Goal: Task Accomplishment & Management: Use online tool/utility

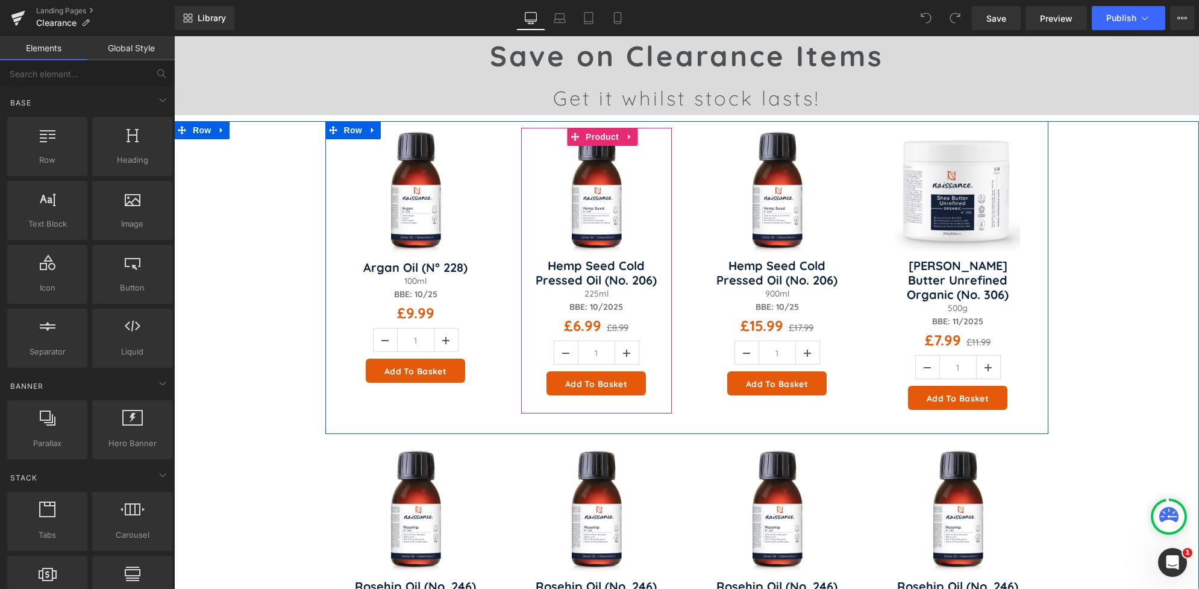
scroll to position [109, 0]
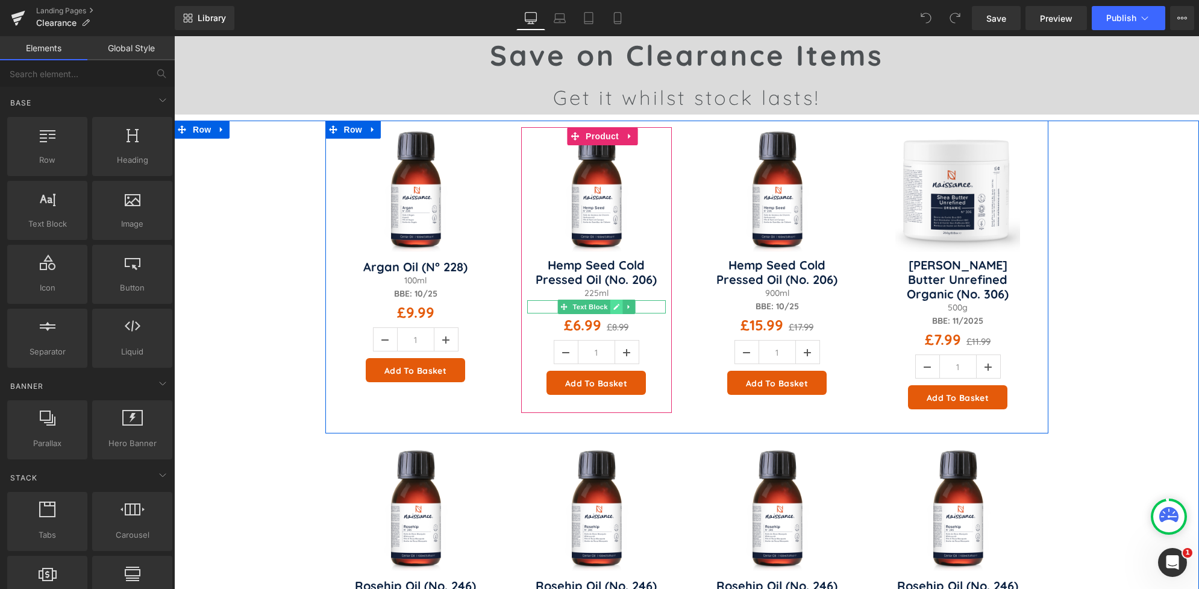
click at [613, 305] on icon at bounding box center [616, 306] width 7 height 7
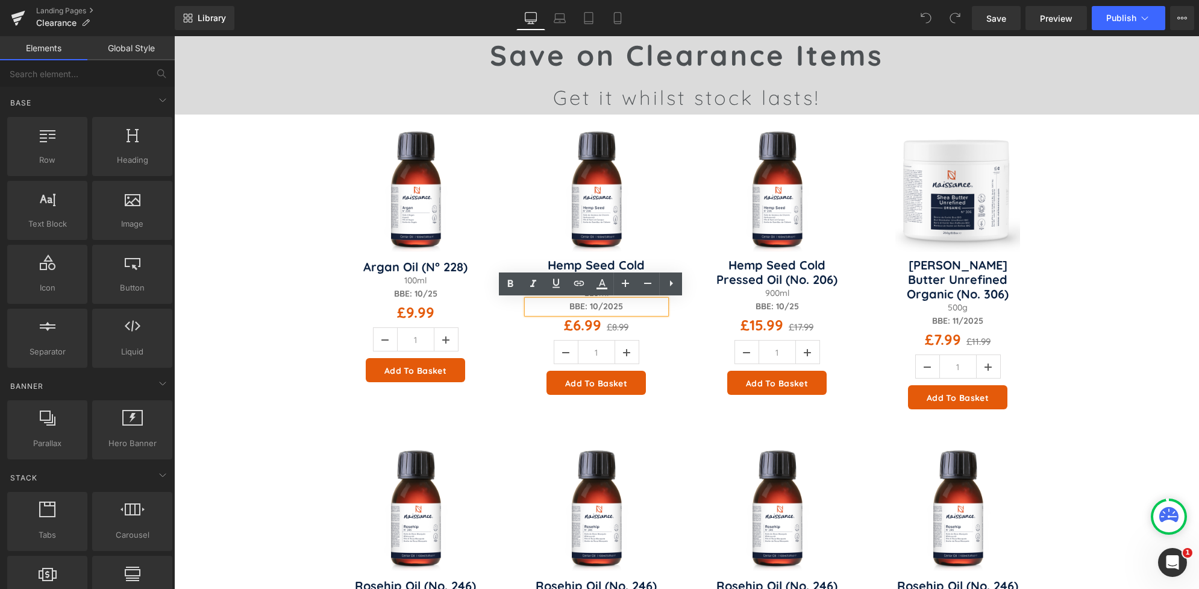
click at [592, 304] on strong "BBE: 10/2025" at bounding box center [596, 306] width 54 height 11
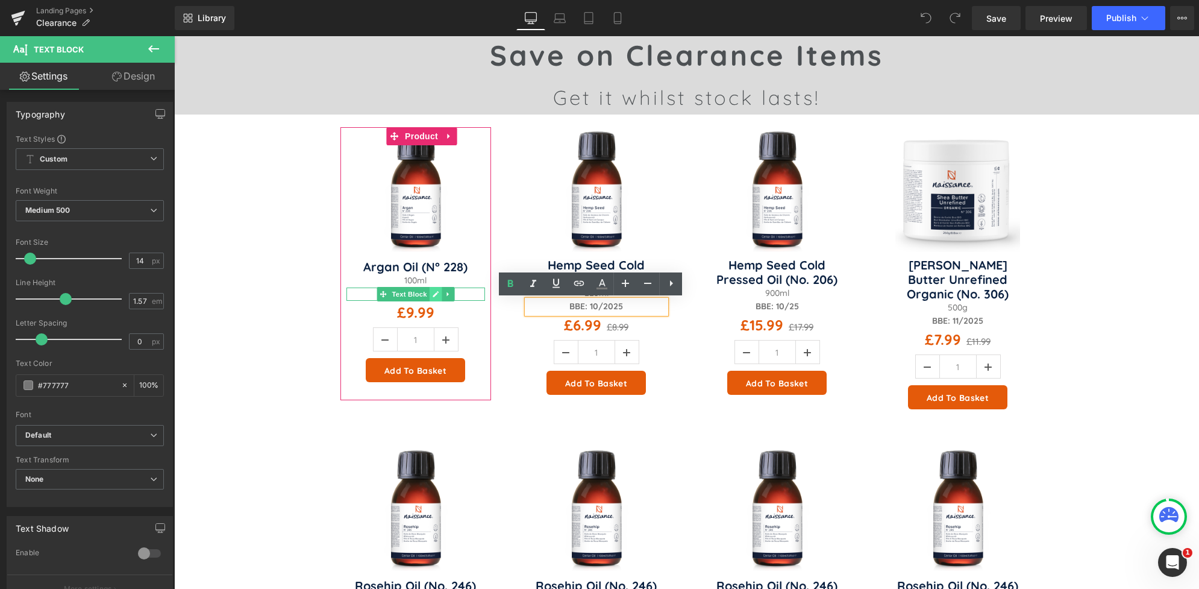
click at [433, 293] on icon at bounding box center [436, 294] width 6 height 6
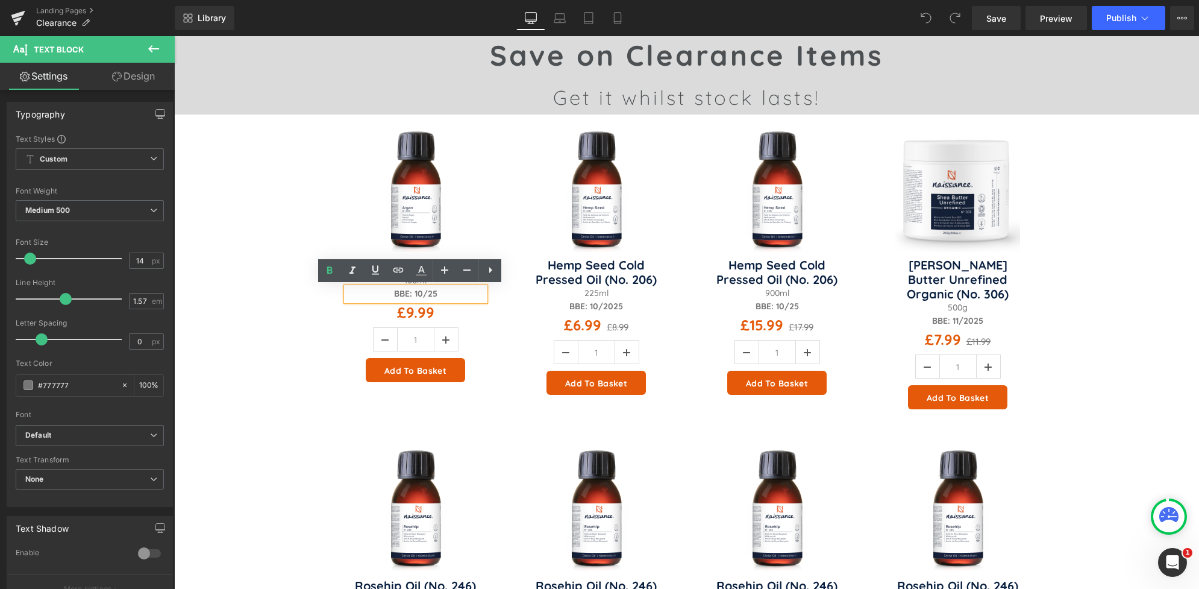
click at [416, 293] on strong "BBE: 10/25" at bounding box center [415, 293] width 43 height 11
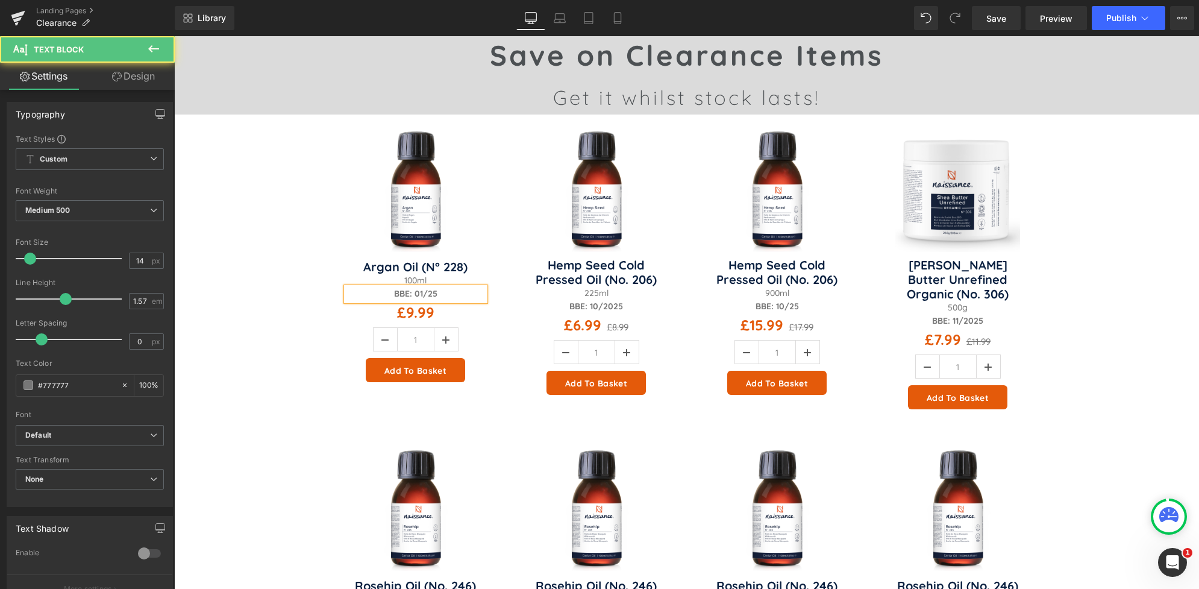
click at [441, 293] on p "BBE: 01/25" at bounding box center [415, 293] width 139 height 13
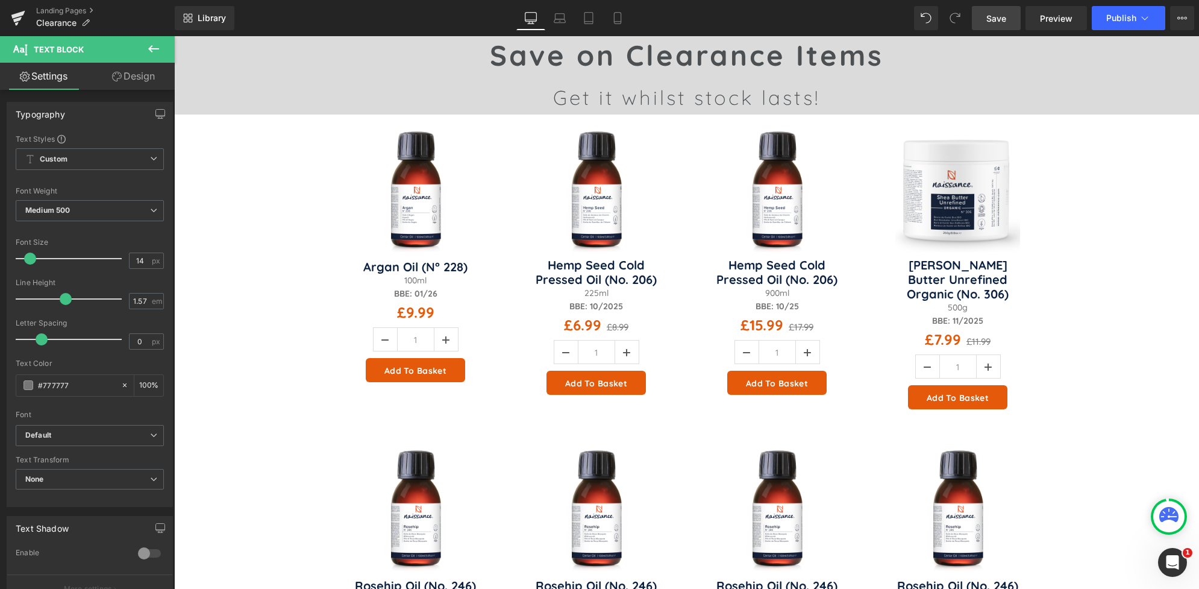
click at [994, 24] on span "Save" at bounding box center [996, 18] width 20 height 13
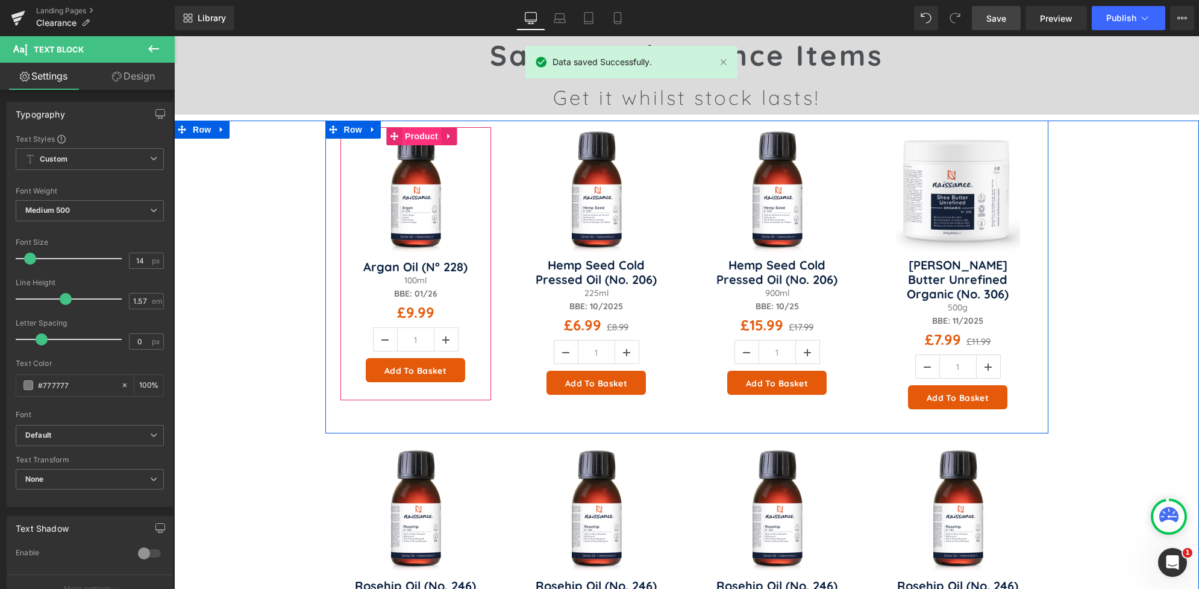
click at [418, 136] on span "Product" at bounding box center [421, 136] width 39 height 18
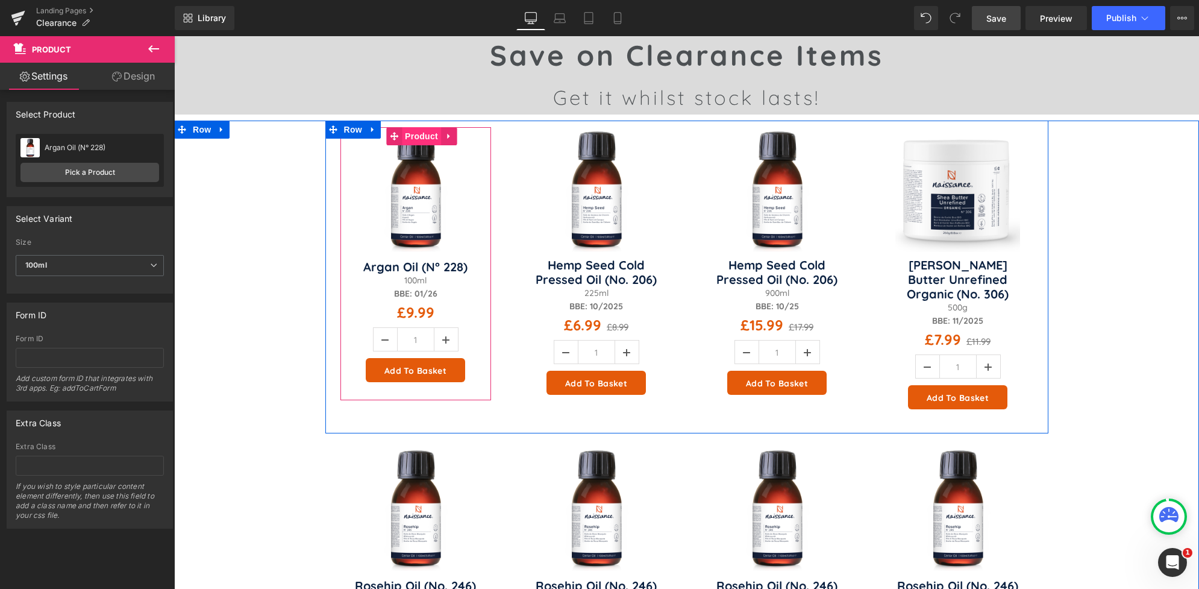
click at [418, 136] on span "Product" at bounding box center [421, 136] width 39 height 18
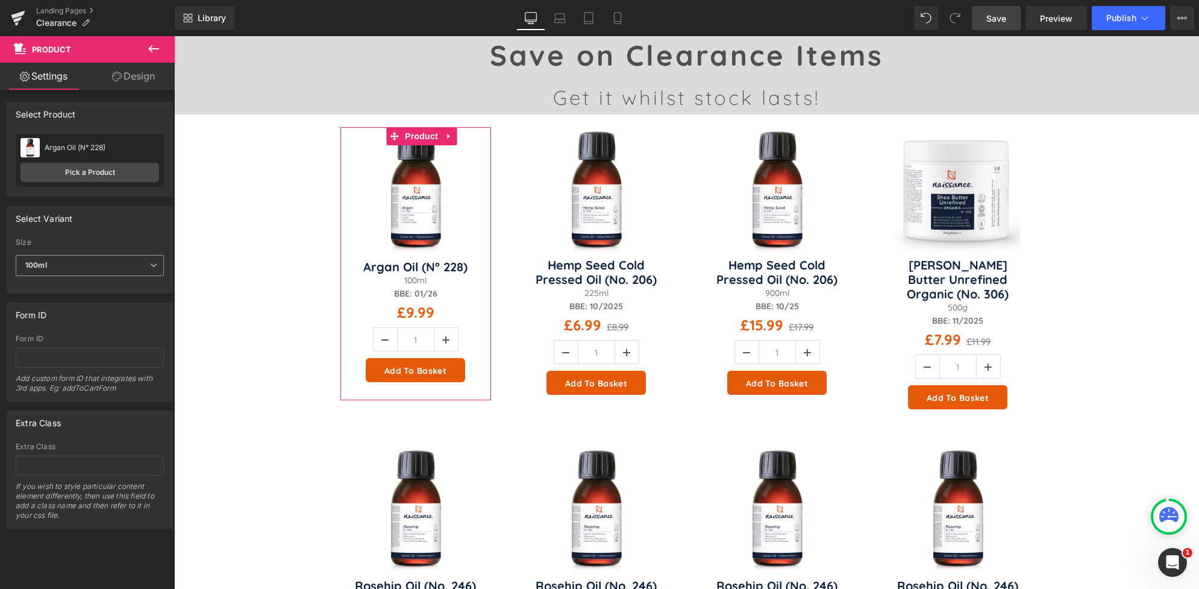
click at [150, 262] on icon at bounding box center [153, 265] width 7 height 7
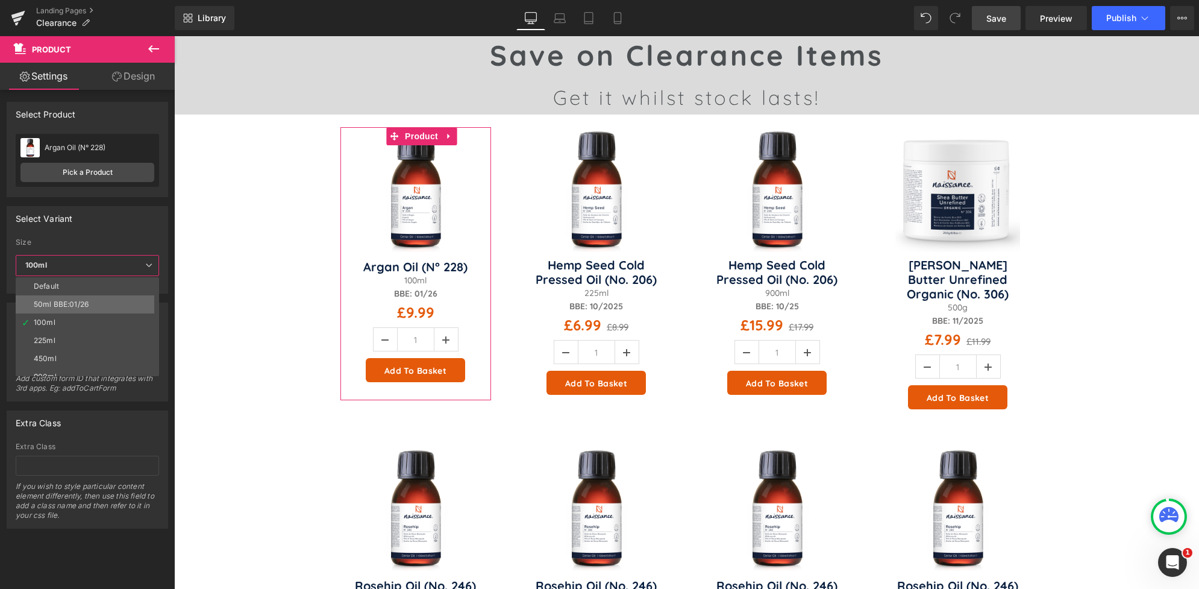
click at [95, 305] on li "50ml BBE:01/26" at bounding box center [90, 304] width 149 height 18
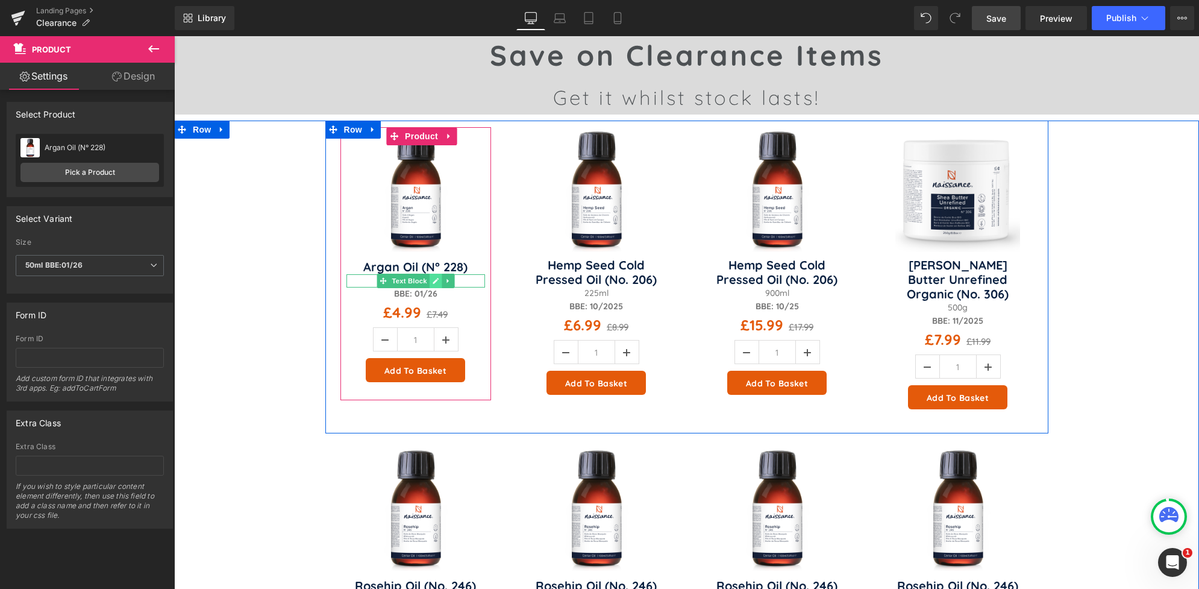
click at [430, 284] on link at bounding box center [435, 281] width 13 height 14
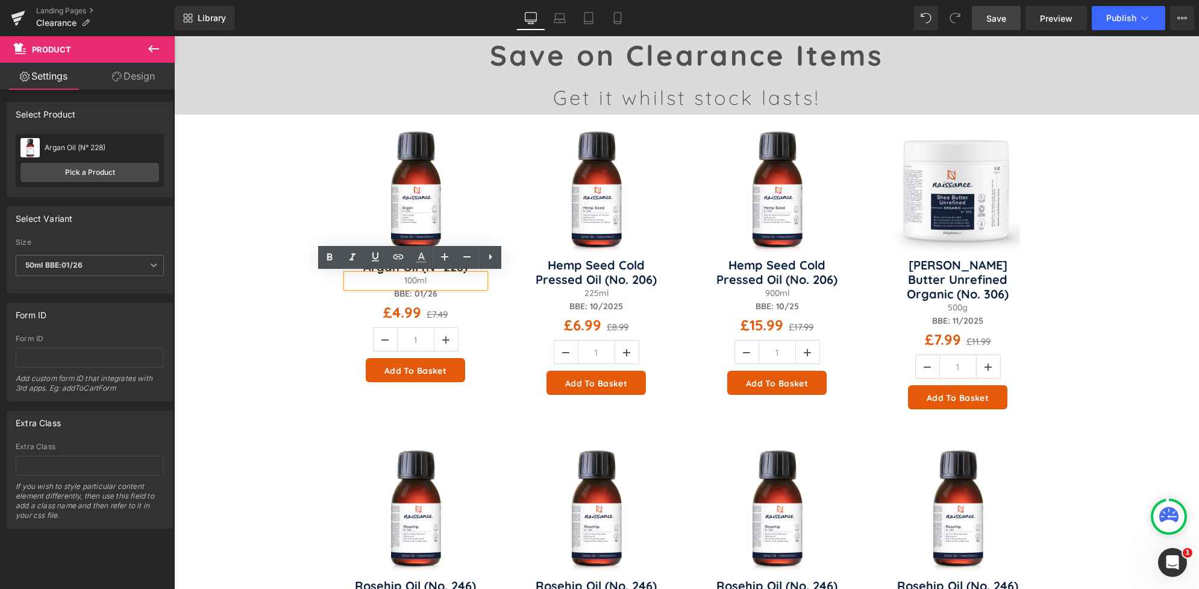
click at [406, 281] on p "100ml" at bounding box center [415, 280] width 139 height 13
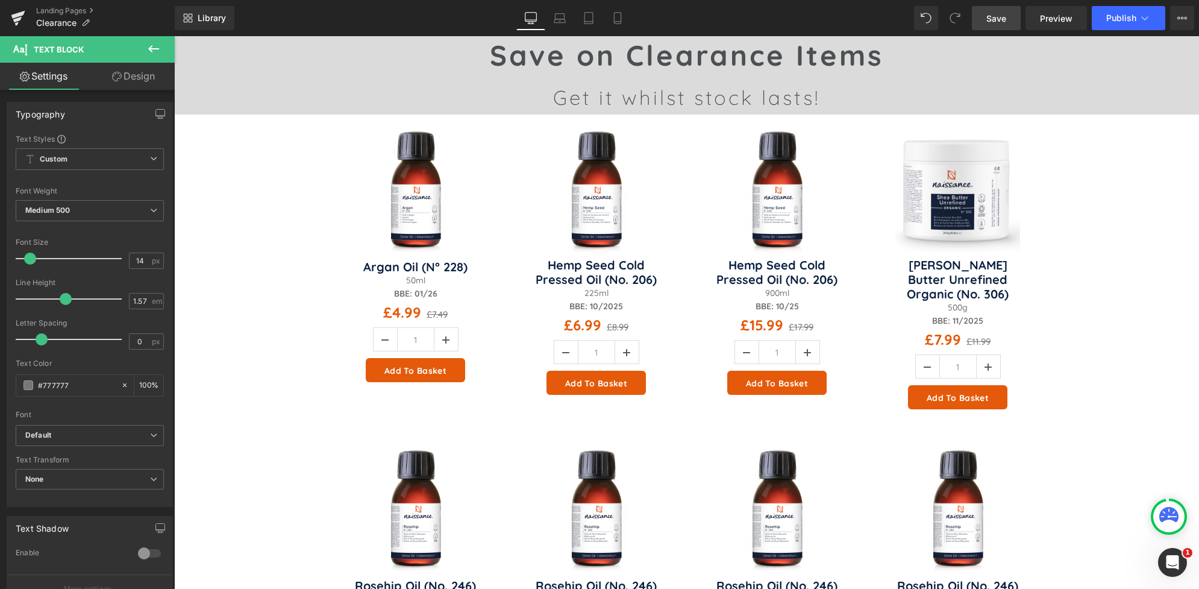
click at [1008, 18] on link "Save" at bounding box center [996, 18] width 49 height 24
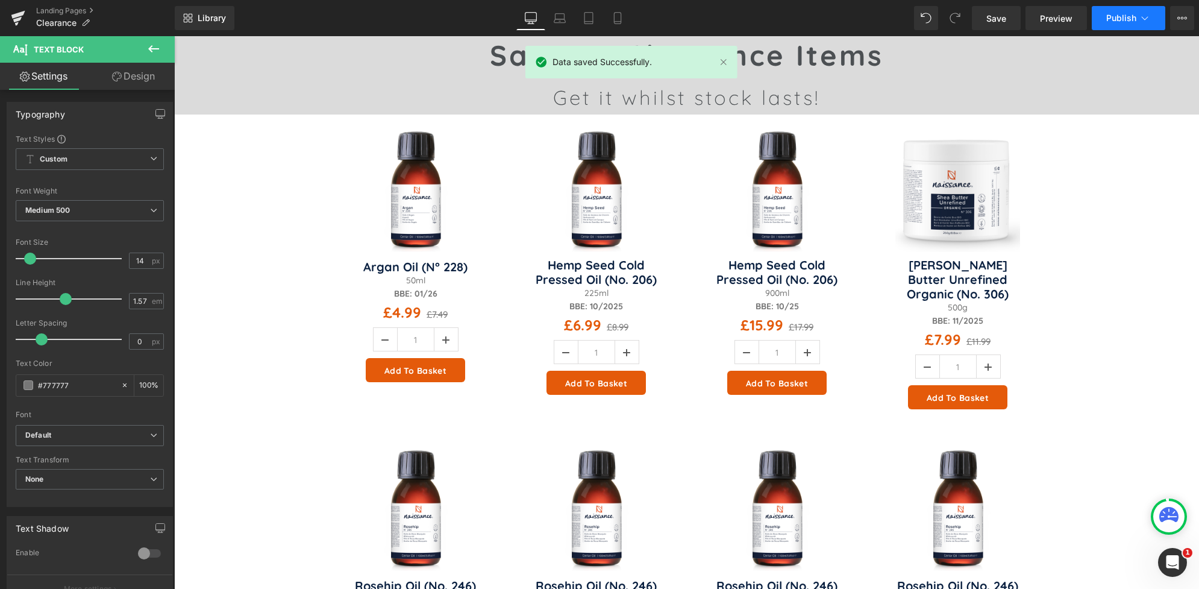
click at [1118, 15] on span "Publish" at bounding box center [1121, 18] width 30 height 10
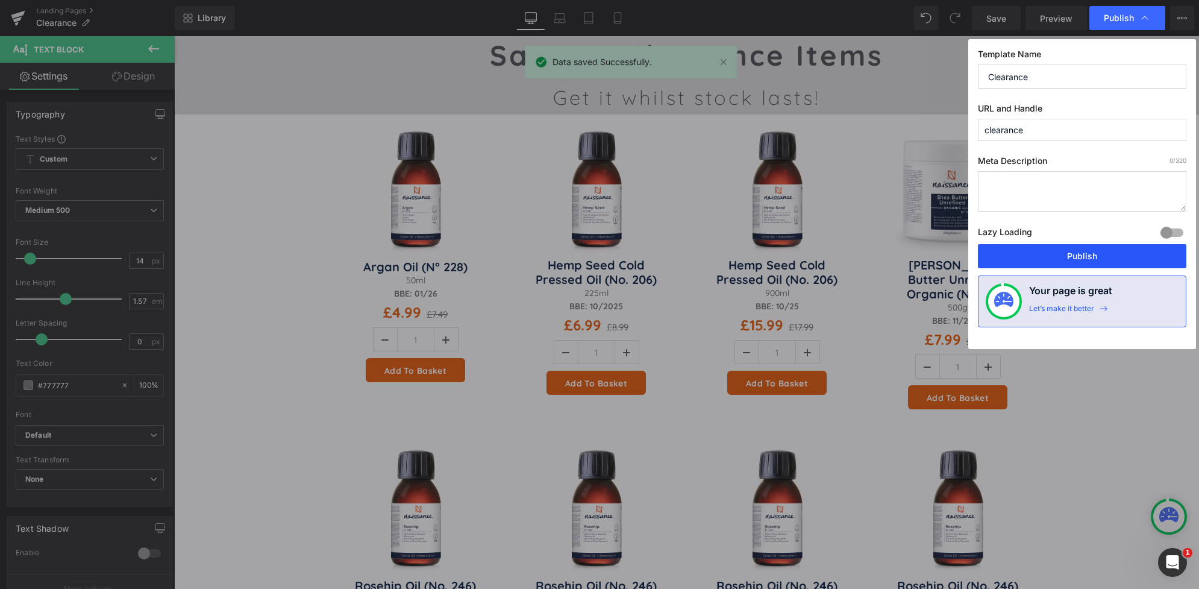
click at [1073, 258] on button "Publish" at bounding box center [1082, 256] width 208 height 24
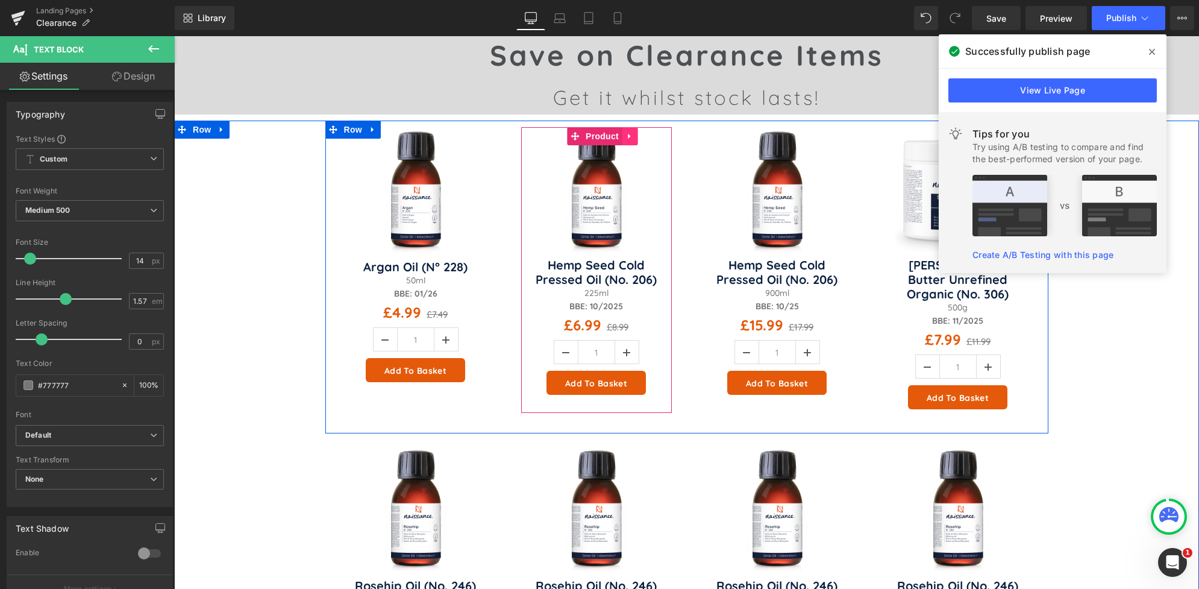
click at [626, 136] on icon at bounding box center [629, 136] width 8 height 9
click at [633, 139] on icon at bounding box center [637, 136] width 8 height 8
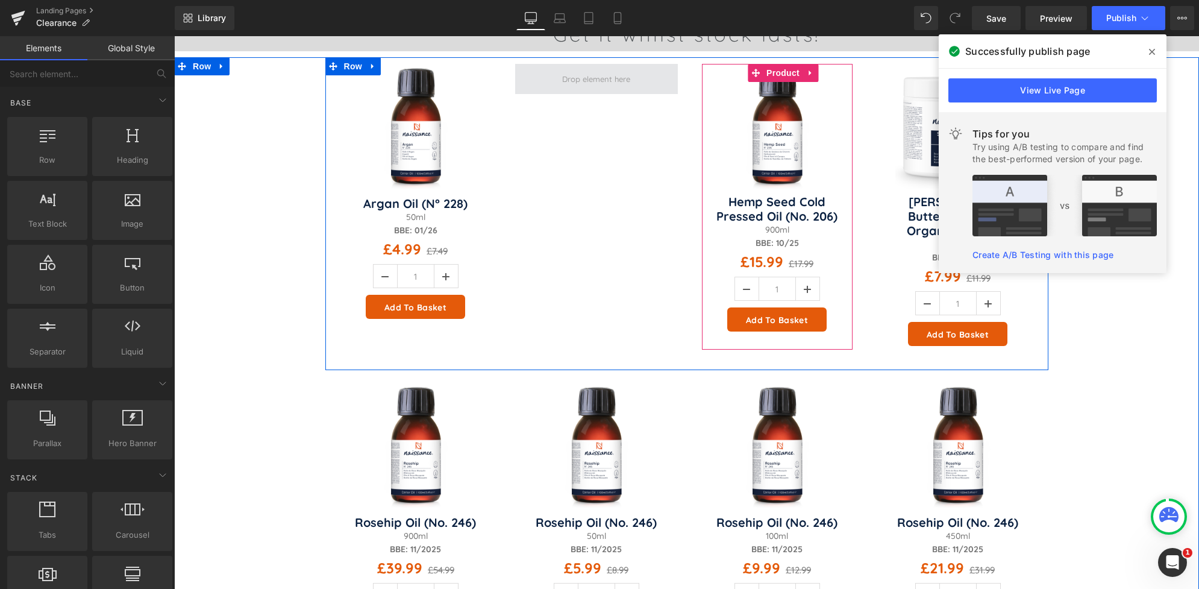
scroll to position [148, 0]
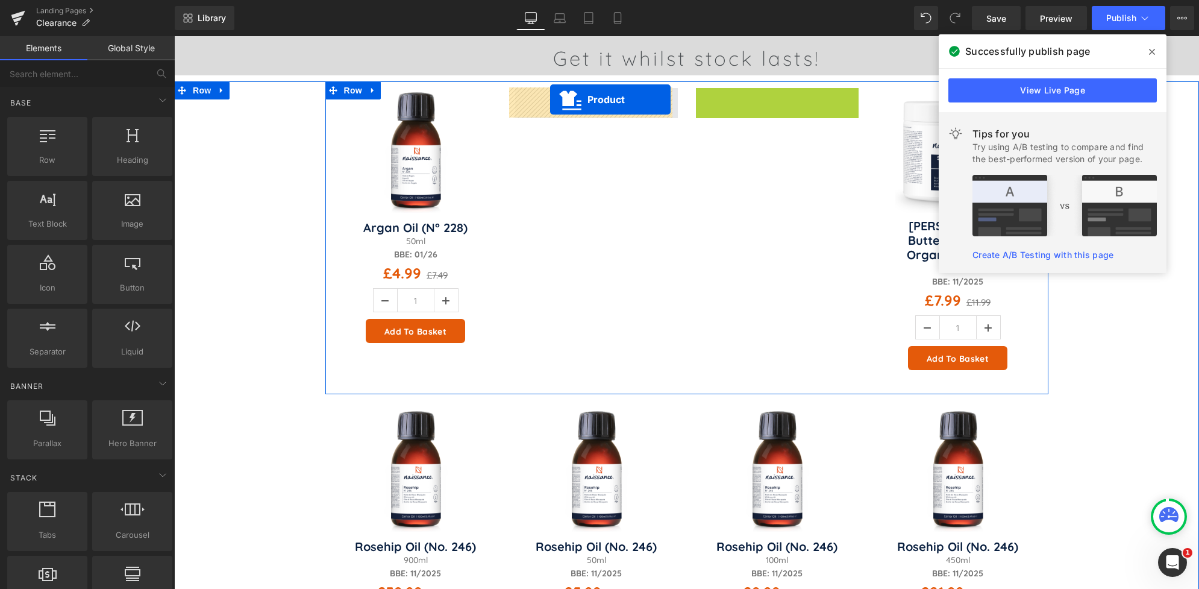
drag, startPoint x: 754, startPoint y: 74, endPoint x: 547, endPoint y: 101, distance: 208.5
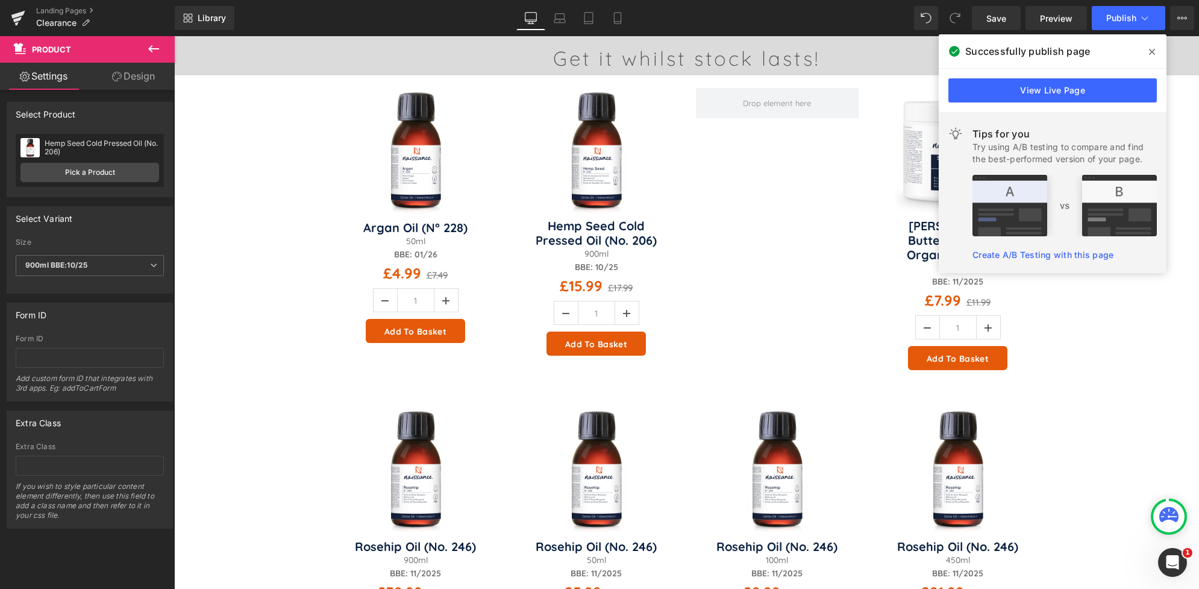
click at [1151, 48] on icon at bounding box center [1152, 52] width 6 height 10
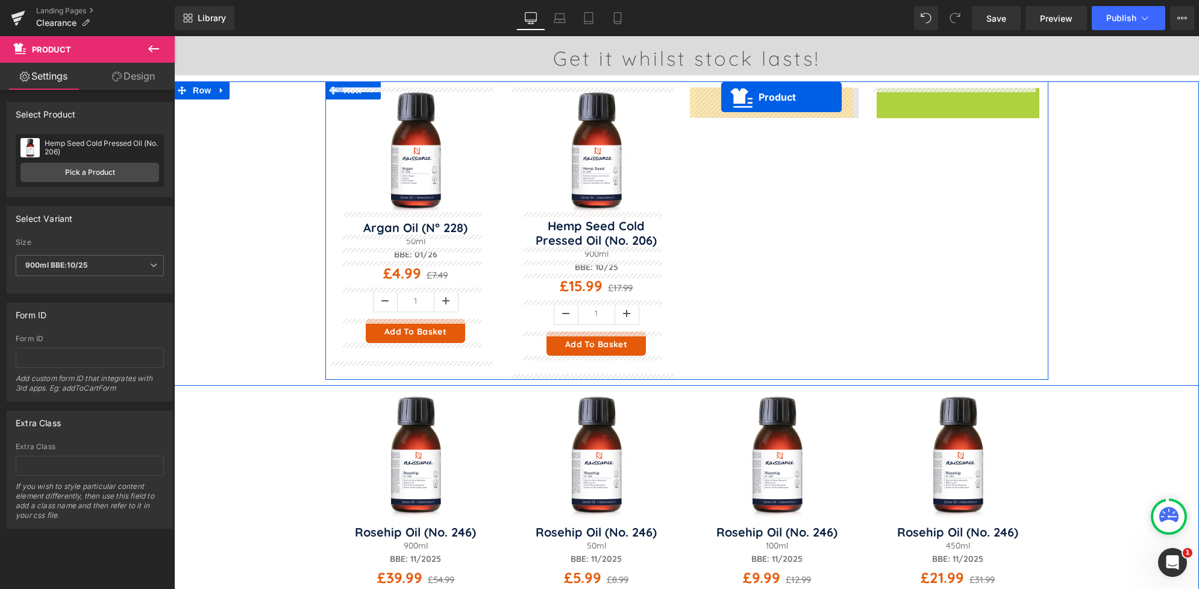
drag, startPoint x: 933, startPoint y: 97, endPoint x: 721, endPoint y: 98, distance: 211.5
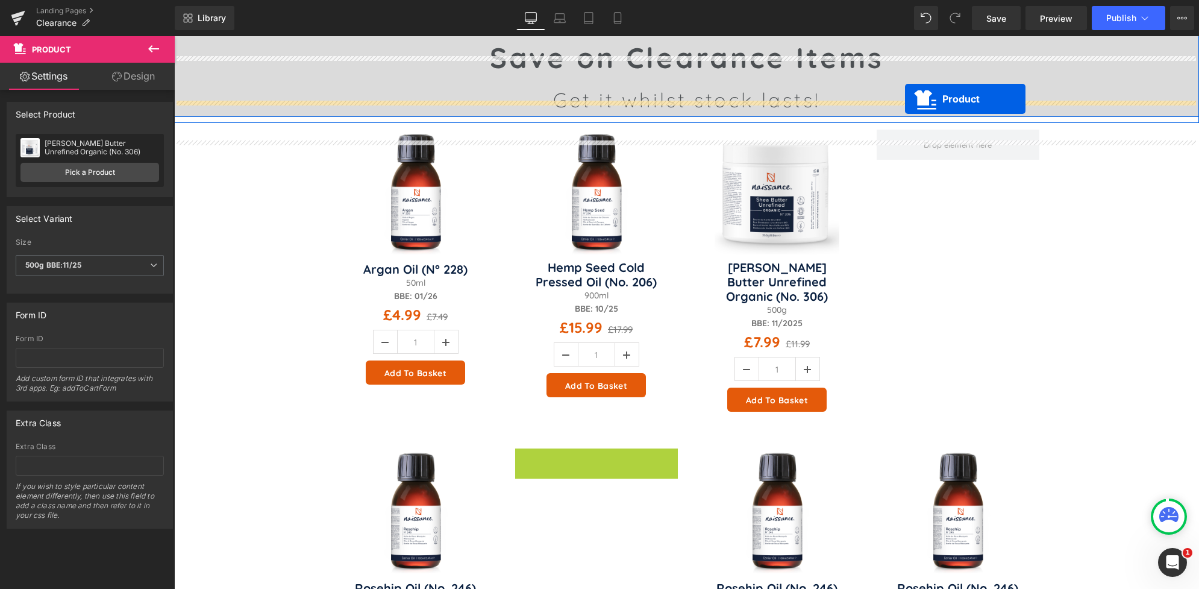
scroll to position [83, 0]
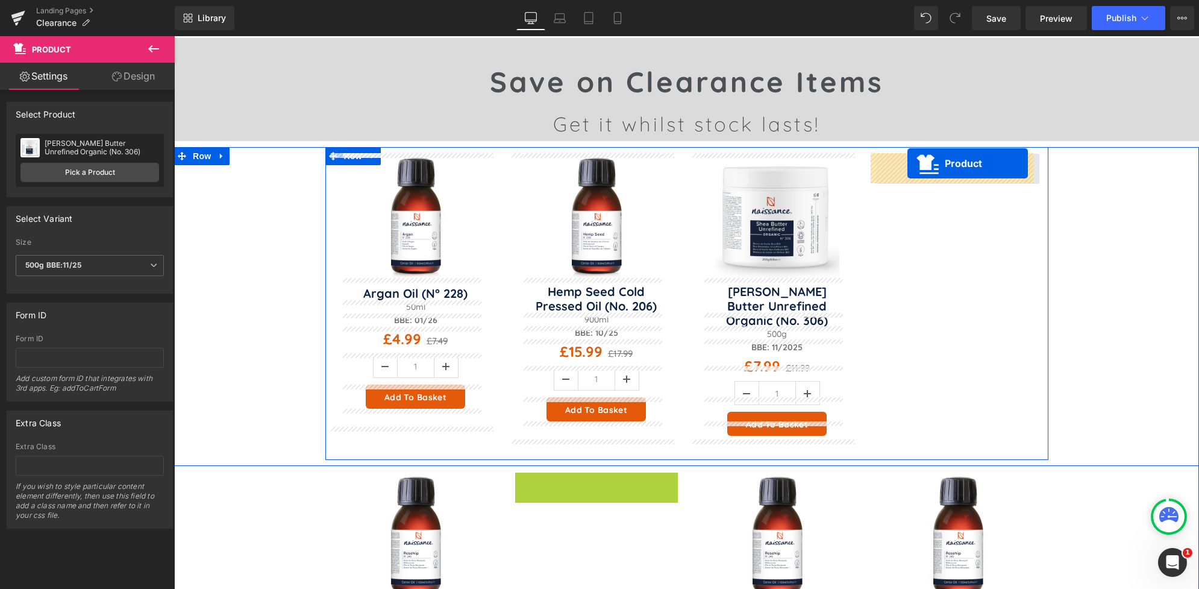
drag, startPoint x: 570, startPoint y: 266, endPoint x: 907, endPoint y: 163, distance: 352.6
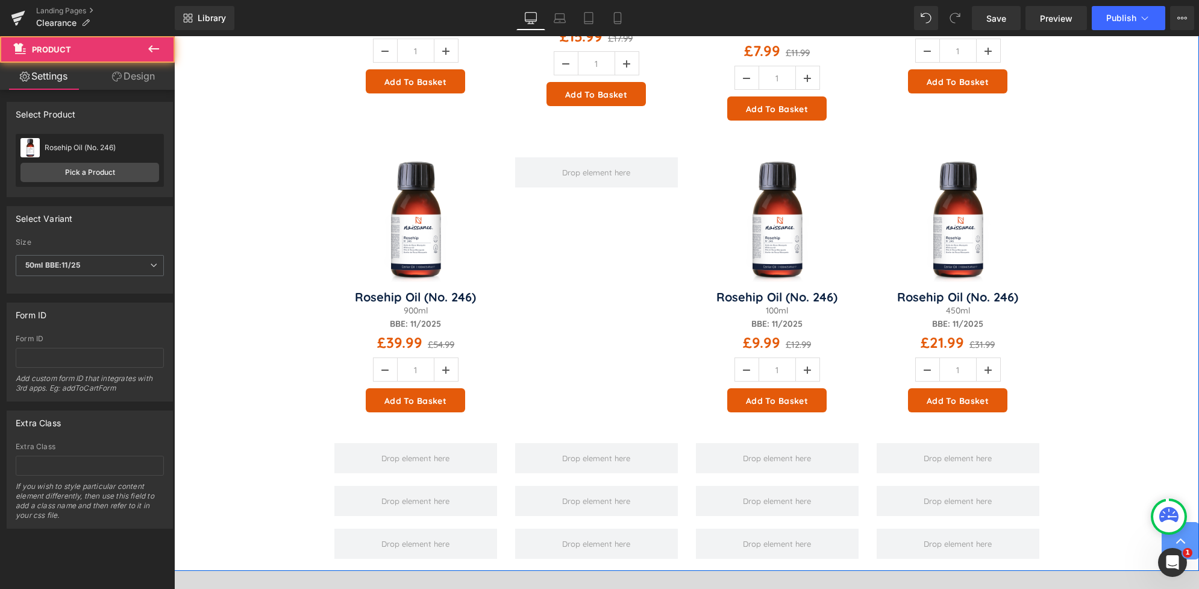
scroll to position [399, 0]
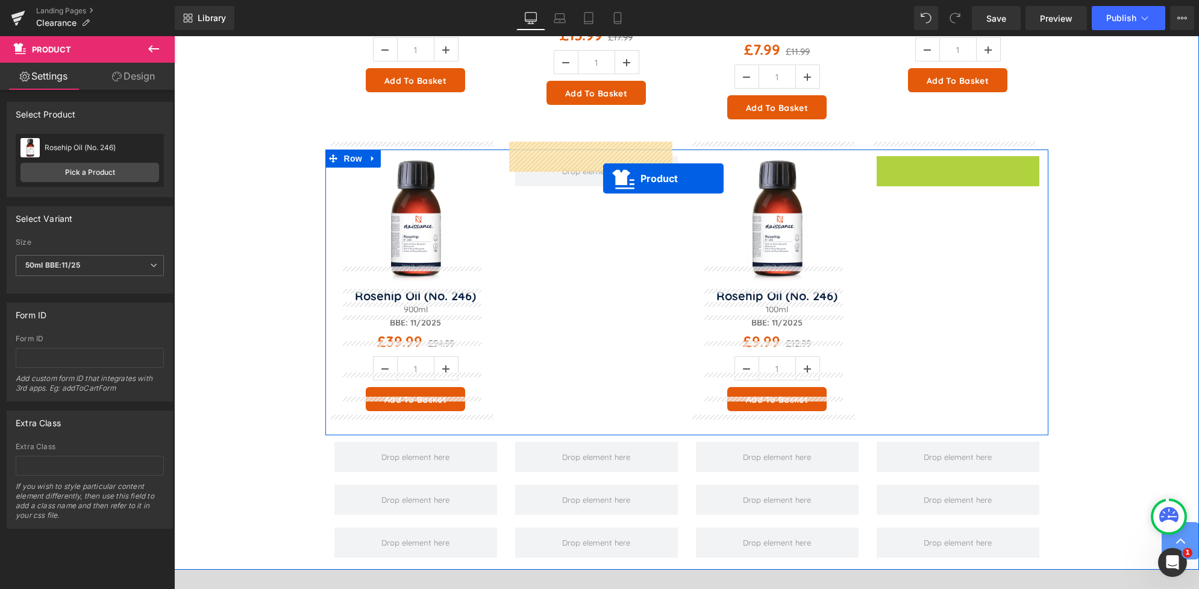
drag, startPoint x: 935, startPoint y: 155, endPoint x: 567, endPoint y: 177, distance: 368.8
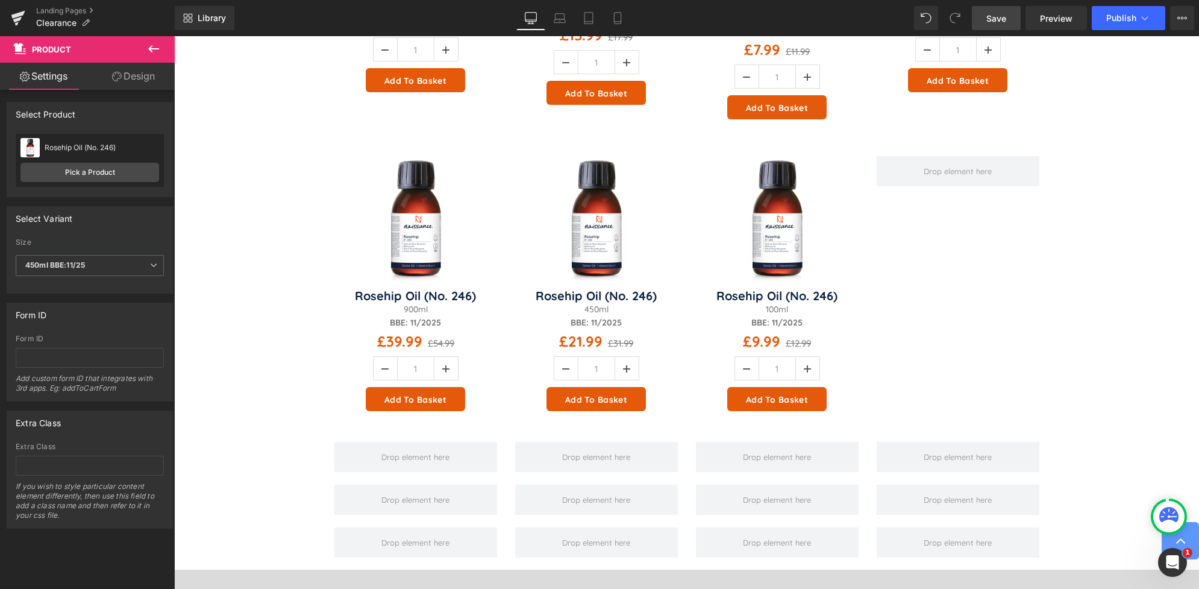
click at [1000, 18] on span "Save" at bounding box center [996, 18] width 20 height 13
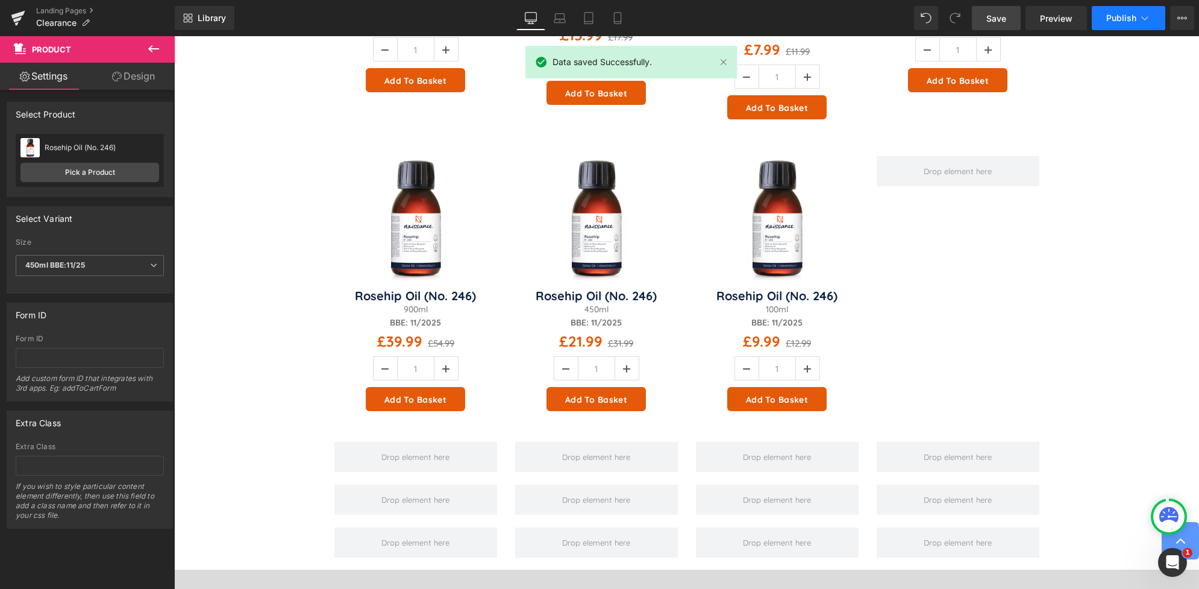
click at [1126, 13] on span "Publish" at bounding box center [1121, 18] width 30 height 10
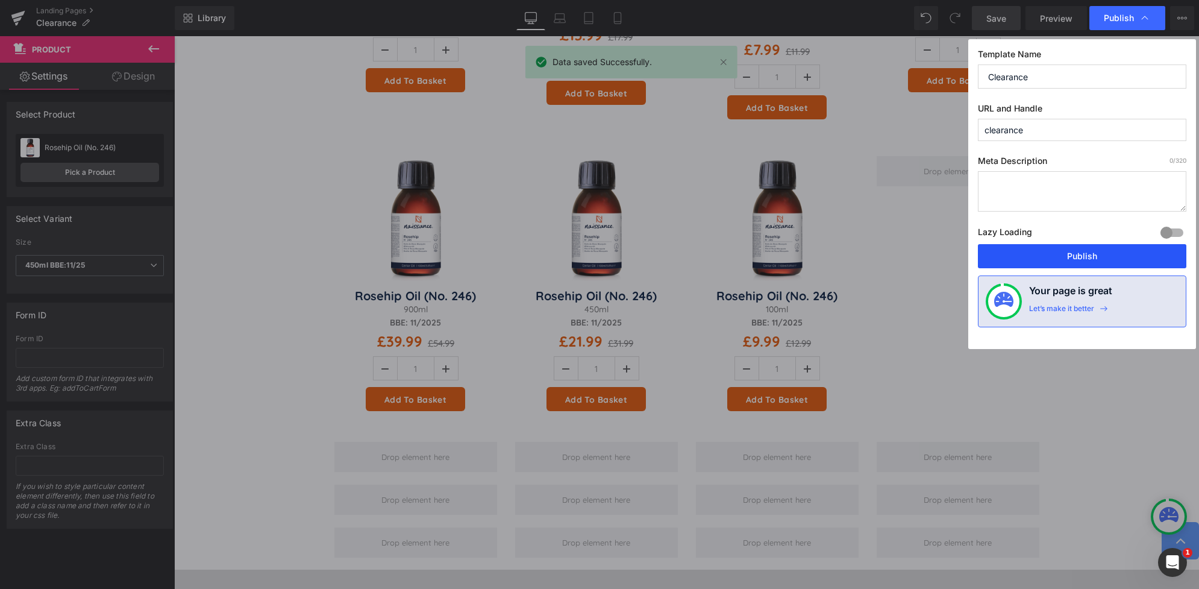
click at [1079, 254] on button "Publish" at bounding box center [1082, 256] width 208 height 24
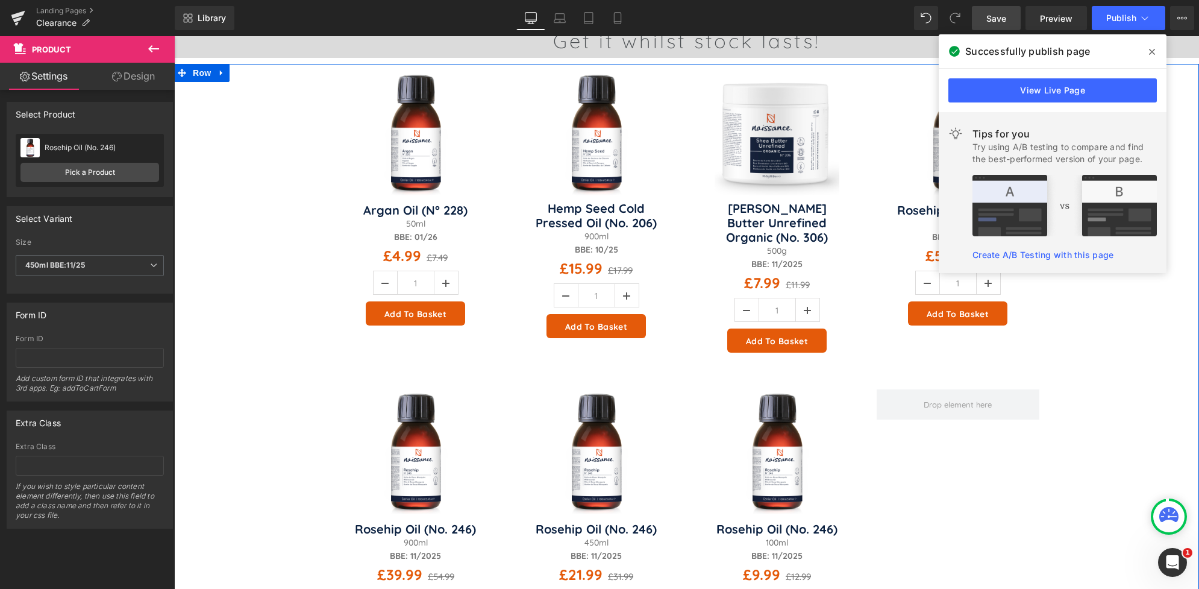
scroll to position [155, 0]
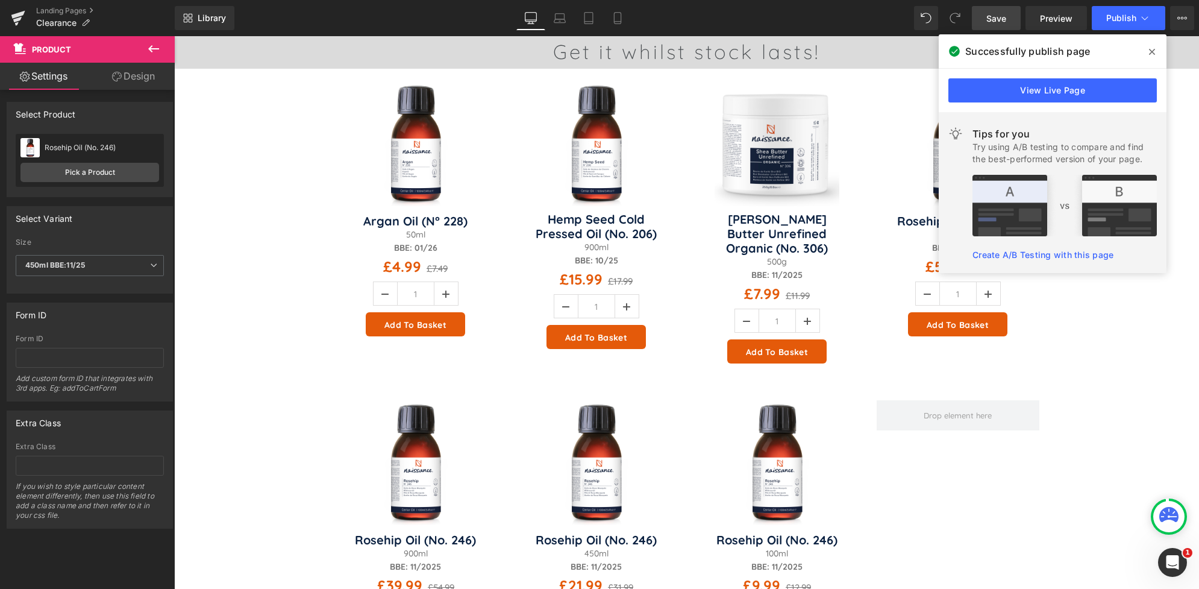
click at [1147, 52] on span at bounding box center [1151, 51] width 19 height 19
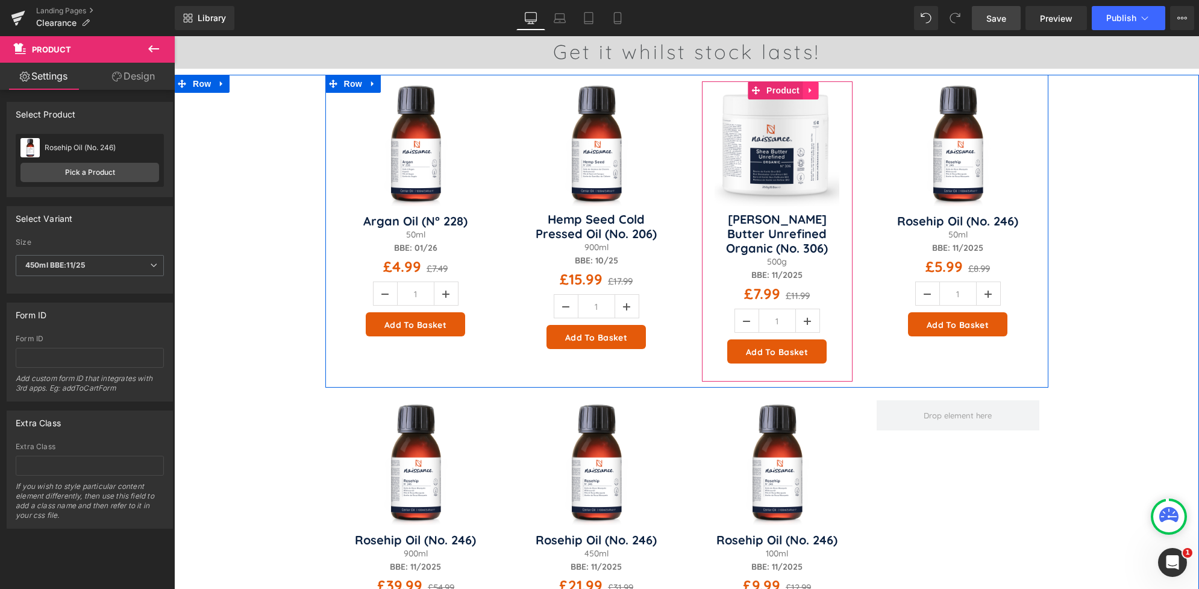
click at [808, 93] on link at bounding box center [811, 90] width 16 height 18
click at [814, 93] on icon at bounding box center [818, 90] width 8 height 8
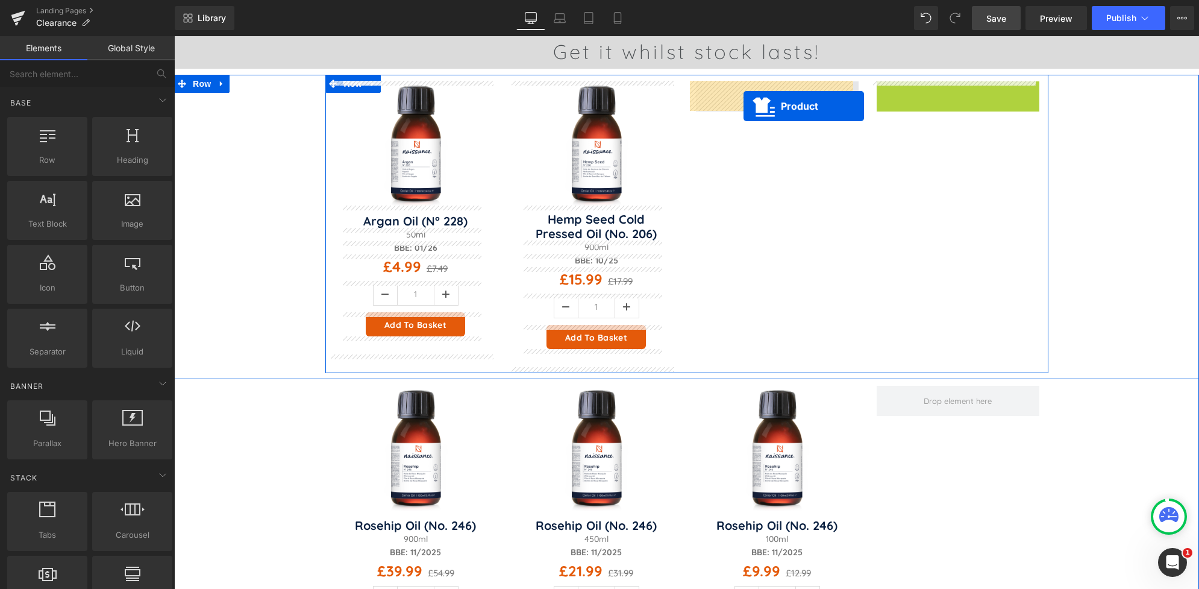
drag, startPoint x: 933, startPoint y: 93, endPoint x: 740, endPoint y: 106, distance: 193.8
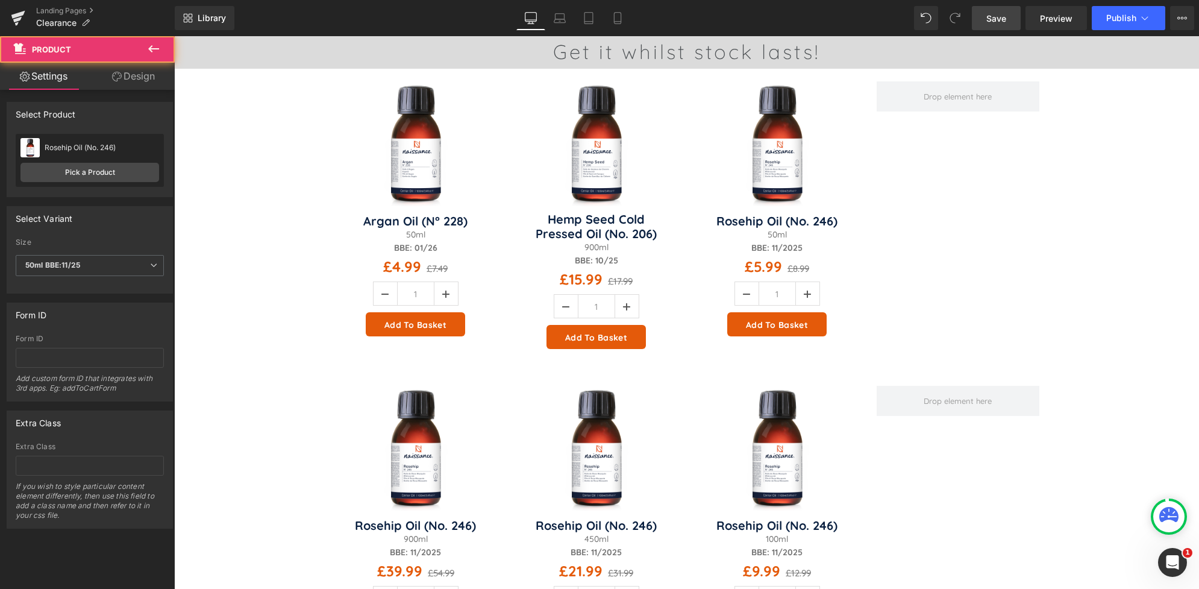
click at [1000, 22] on span "Save" at bounding box center [996, 18] width 20 height 13
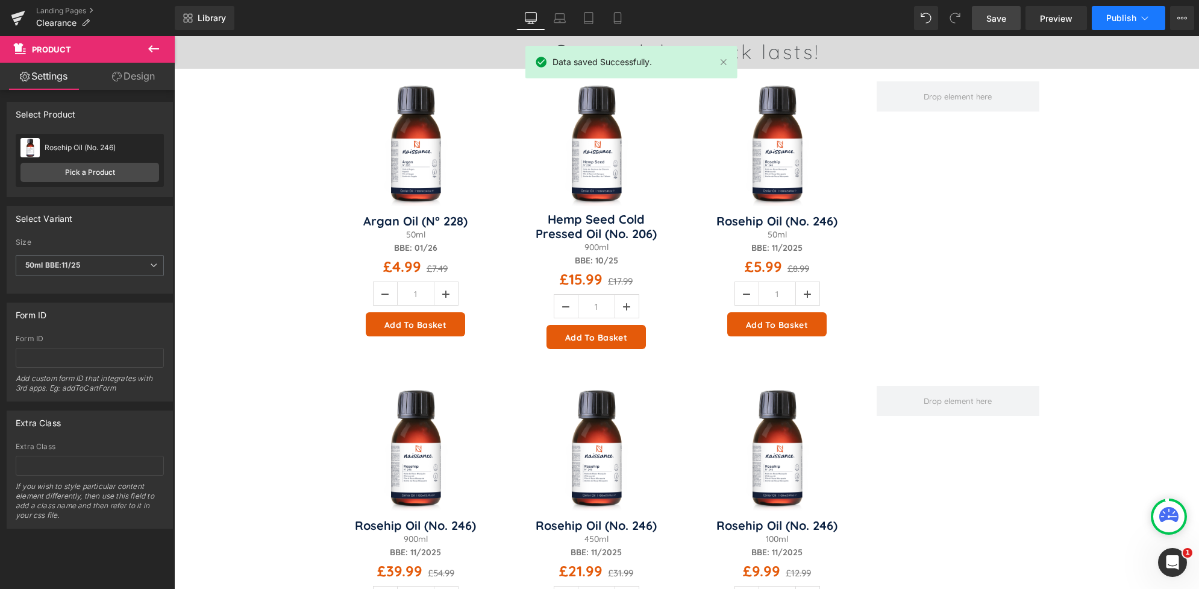
click at [1121, 17] on span "Publish" at bounding box center [1121, 18] width 30 height 10
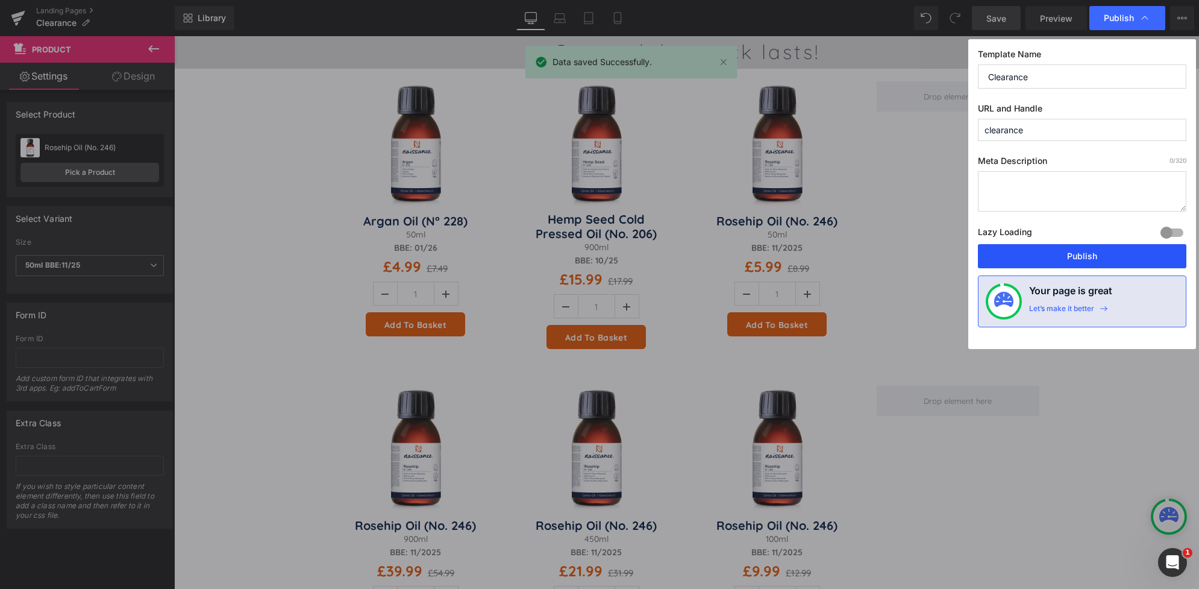
click at [1092, 257] on button "Publish" at bounding box center [1082, 256] width 208 height 24
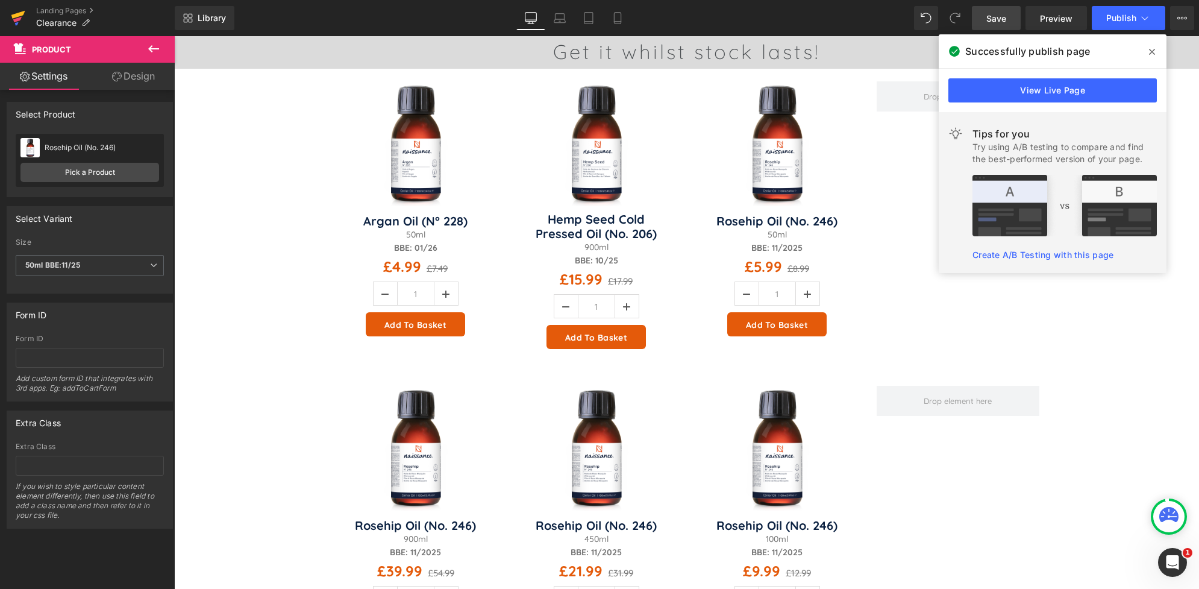
click at [15, 13] on icon at bounding box center [18, 18] width 14 height 30
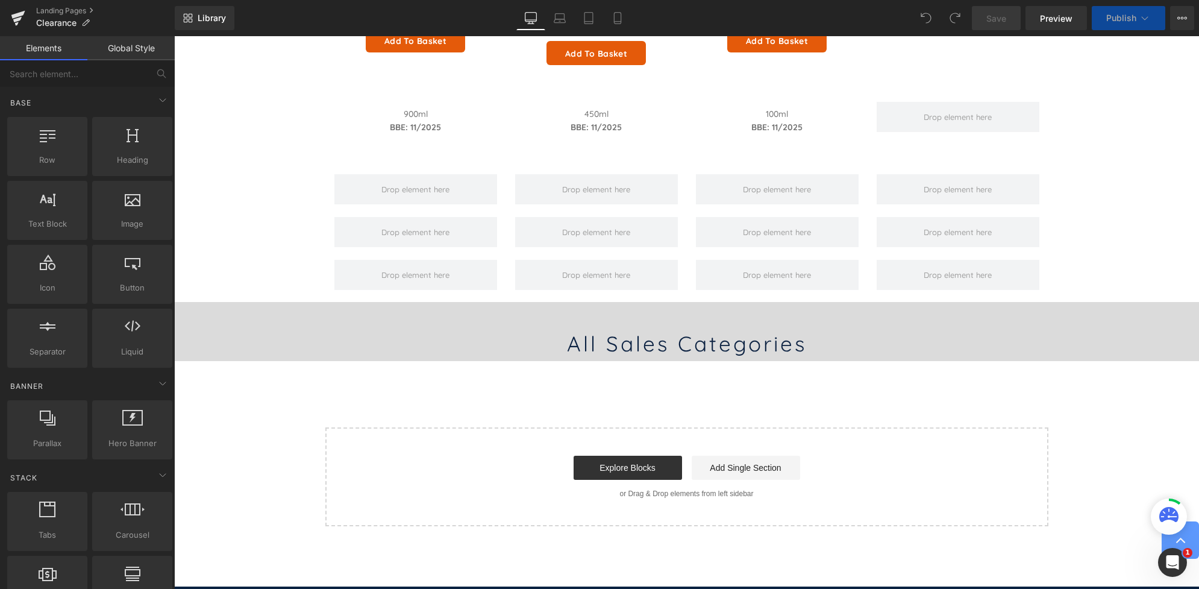
scroll to position [449, 0]
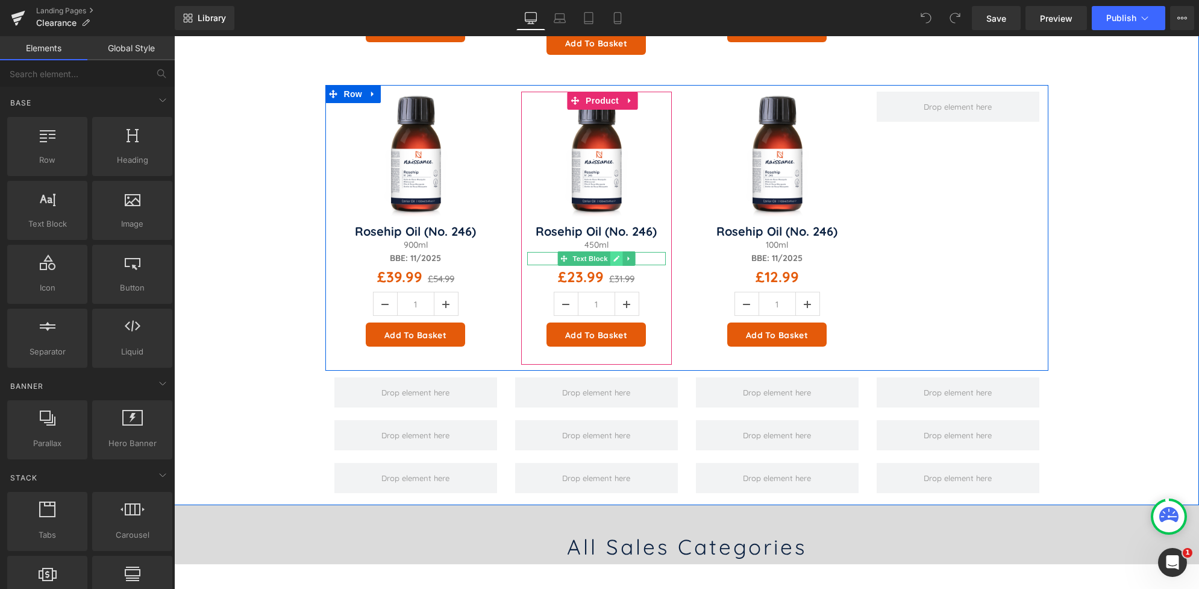
click at [613, 258] on icon at bounding box center [616, 258] width 7 height 7
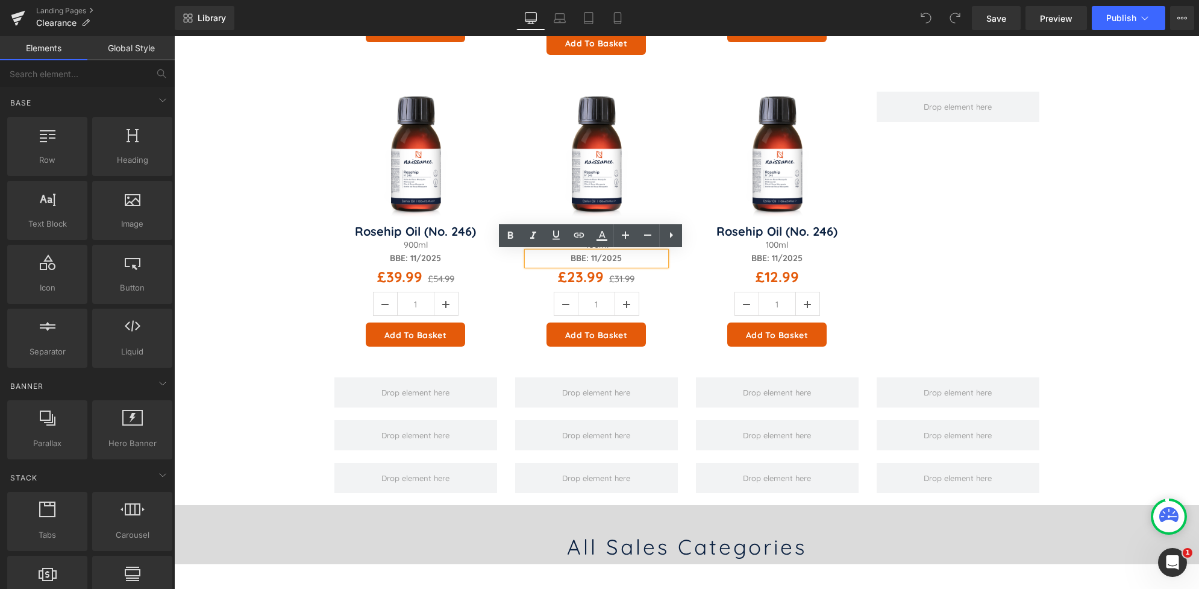
click at [666, 166] on div "Sale Off (P) Image" at bounding box center [596, 228] width 181 height 273
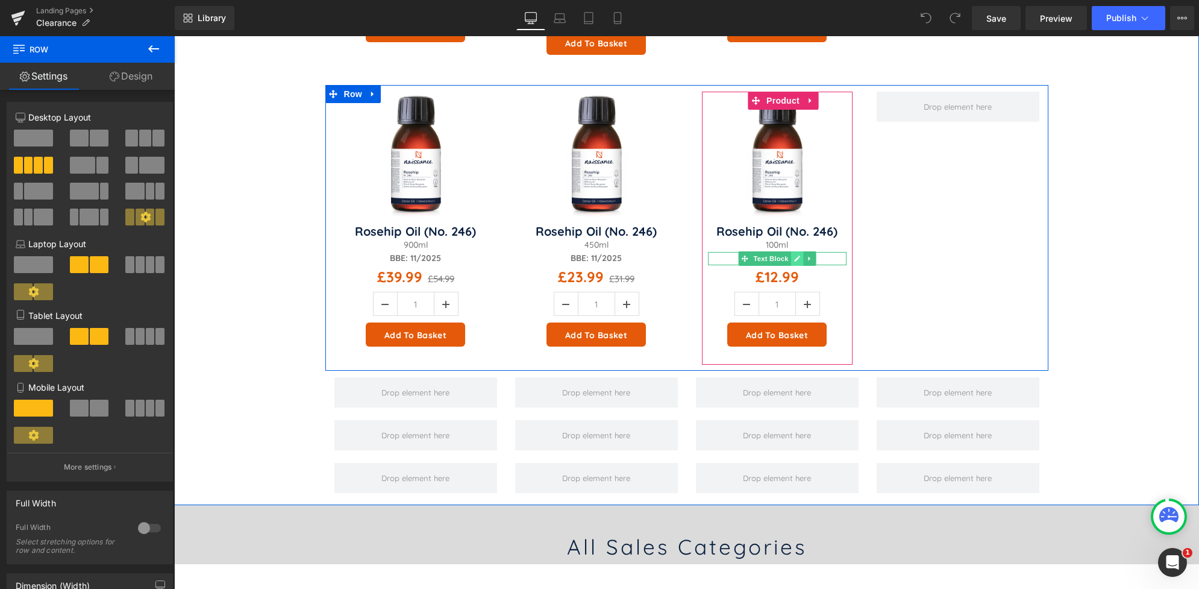
click at [794, 260] on icon at bounding box center [797, 258] width 6 height 6
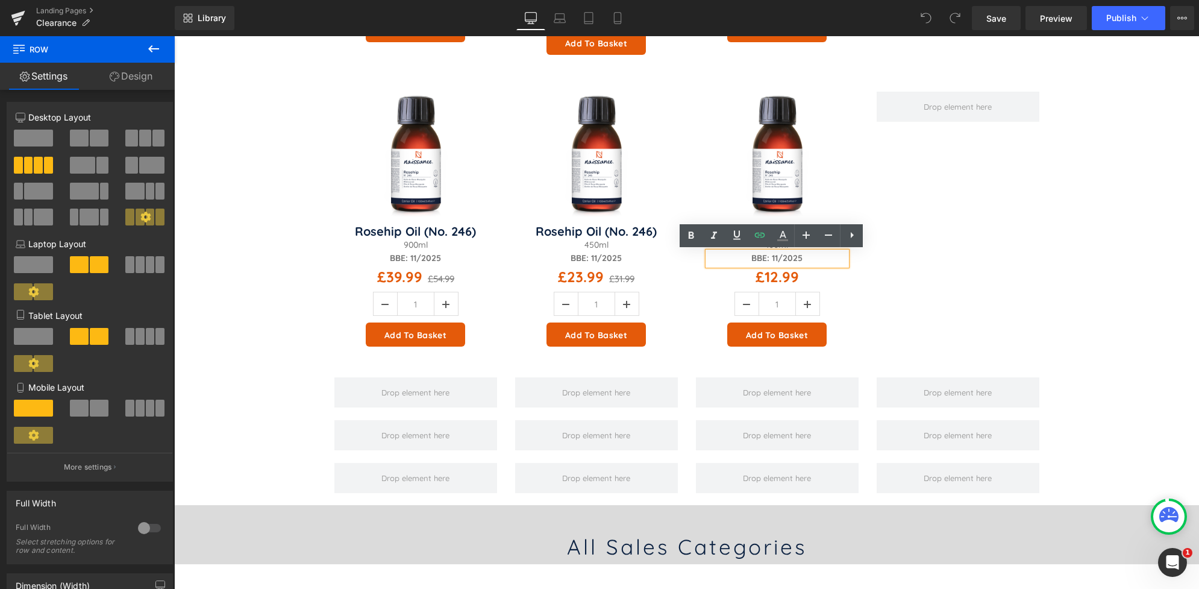
click at [772, 255] on strong "BBE: 11/2025" at bounding box center [776, 257] width 51 height 11
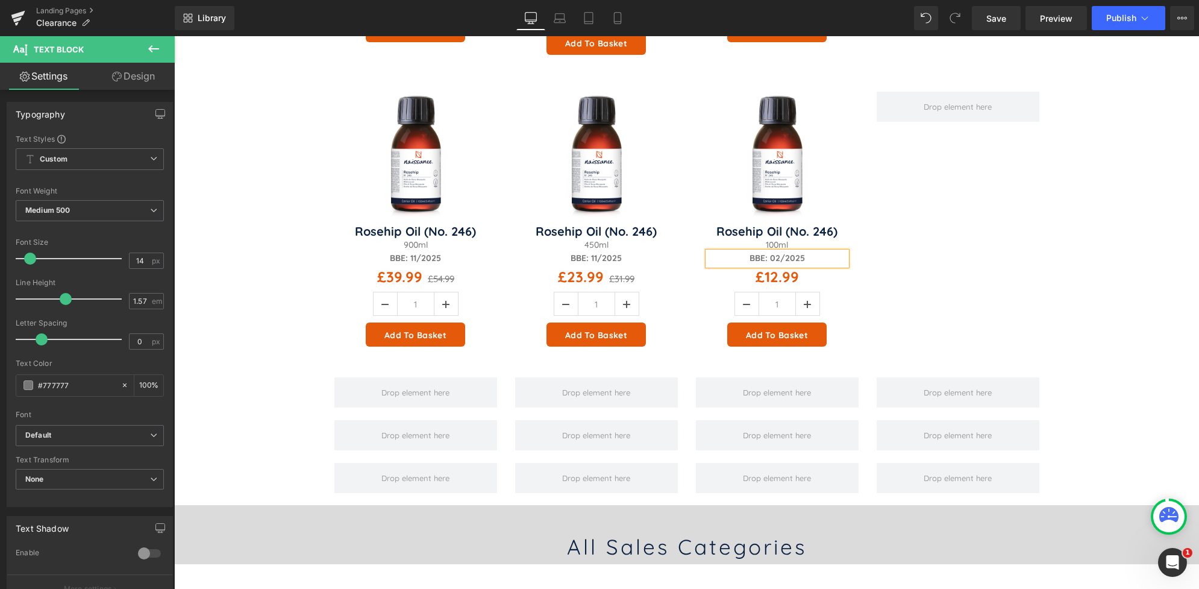
click at [799, 257] on p "BBE: 02/2025" at bounding box center [777, 258] width 139 height 13
click at [613, 258] on icon at bounding box center [616, 258] width 6 height 6
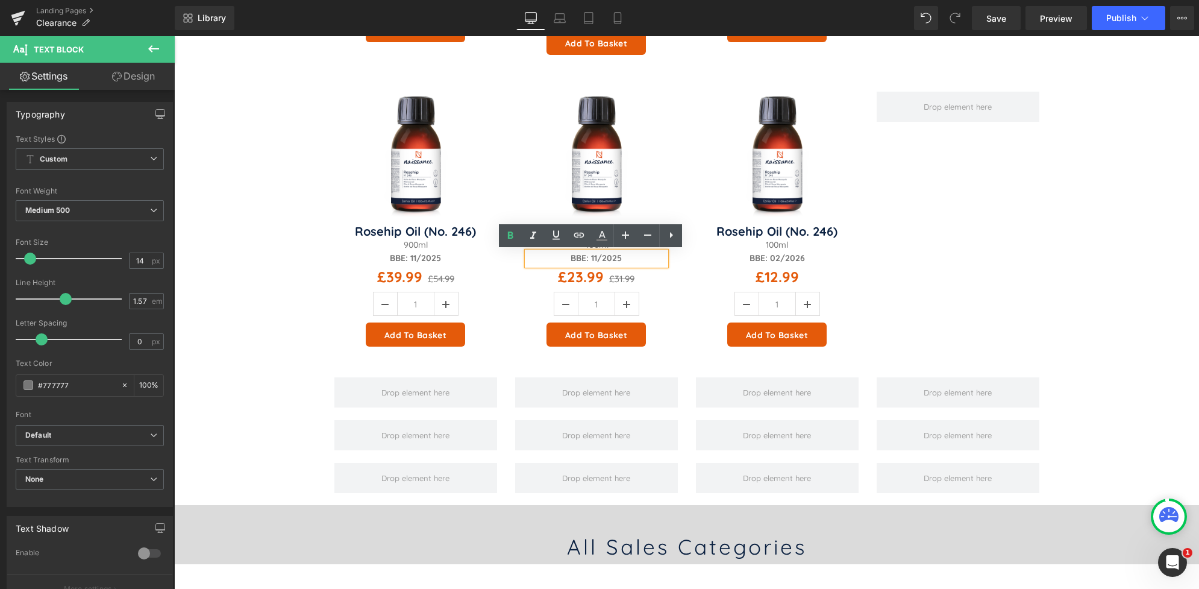
click at [592, 257] on strong "BBE: 11/2025" at bounding box center [596, 257] width 51 height 11
click at [619, 257] on p "BBE: 02/2025" at bounding box center [596, 258] width 139 height 13
click at [997, 17] on span "Save" at bounding box center [996, 18] width 20 height 13
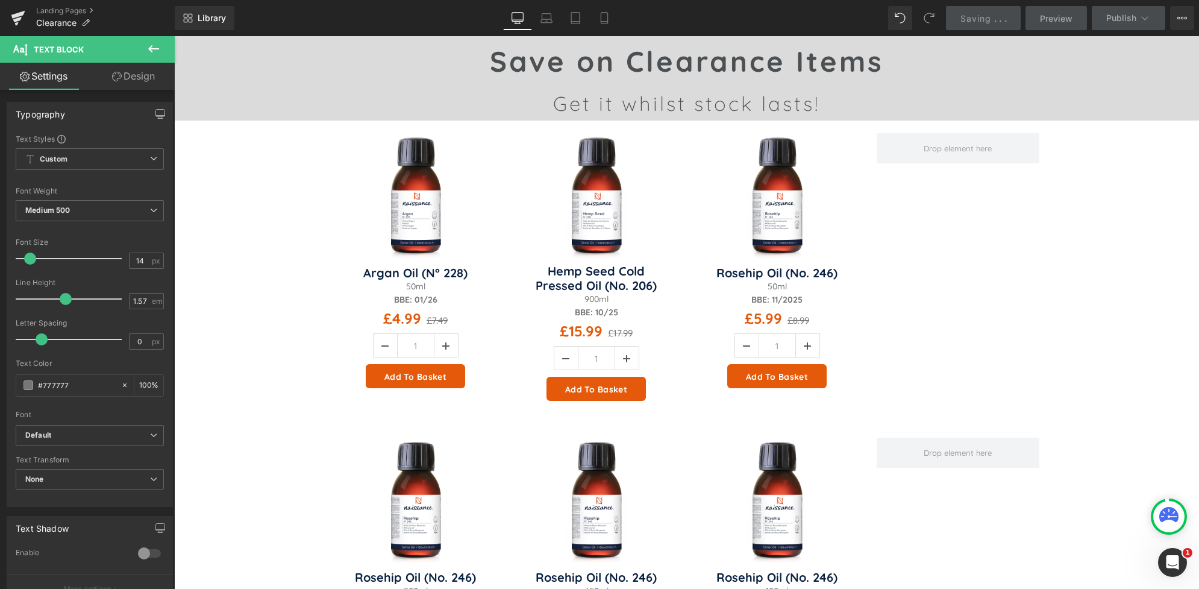
scroll to position [100, 0]
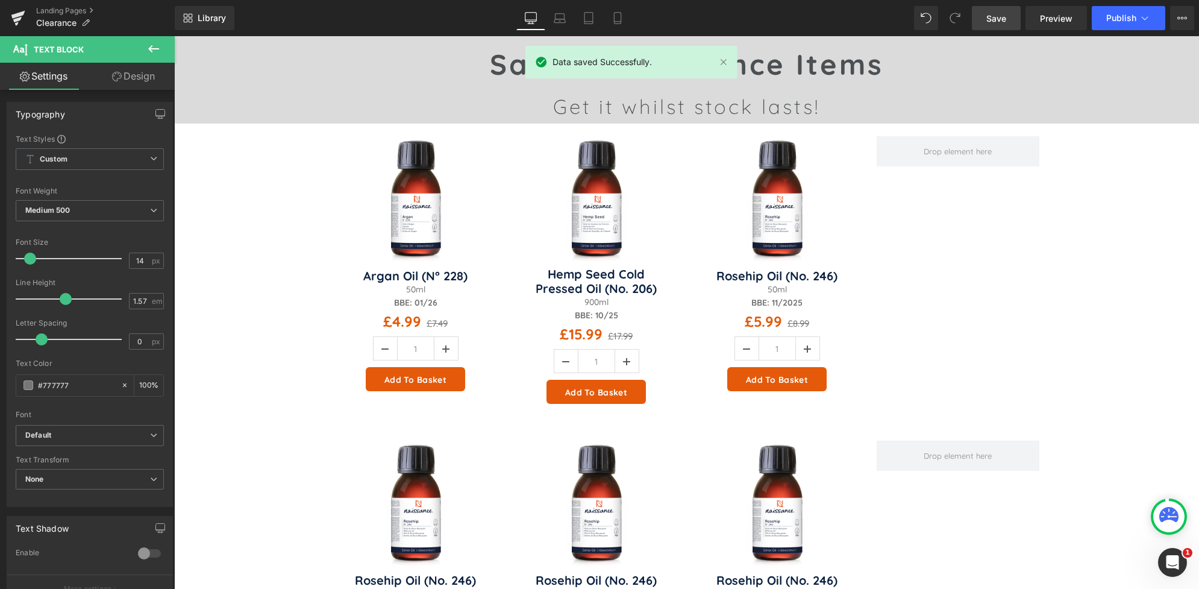
click at [794, 169] on img at bounding box center [777, 198] width 125 height 125
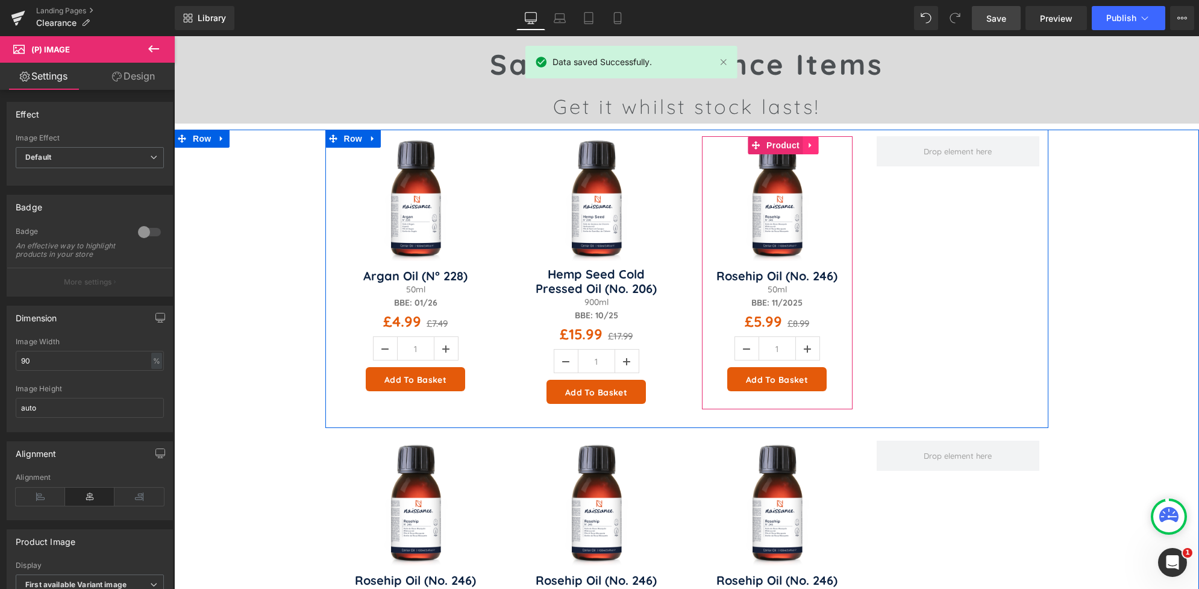
click at [809, 143] on icon at bounding box center [810, 145] width 2 height 5
click at [814, 148] on icon at bounding box center [818, 145] width 8 height 8
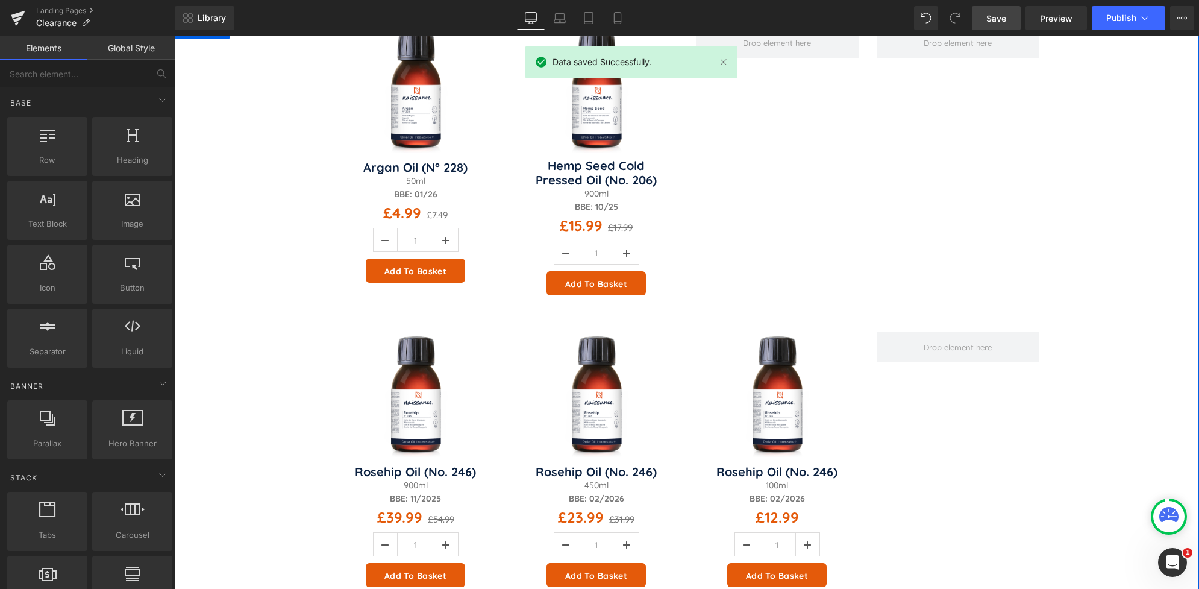
scroll to position [217, 0]
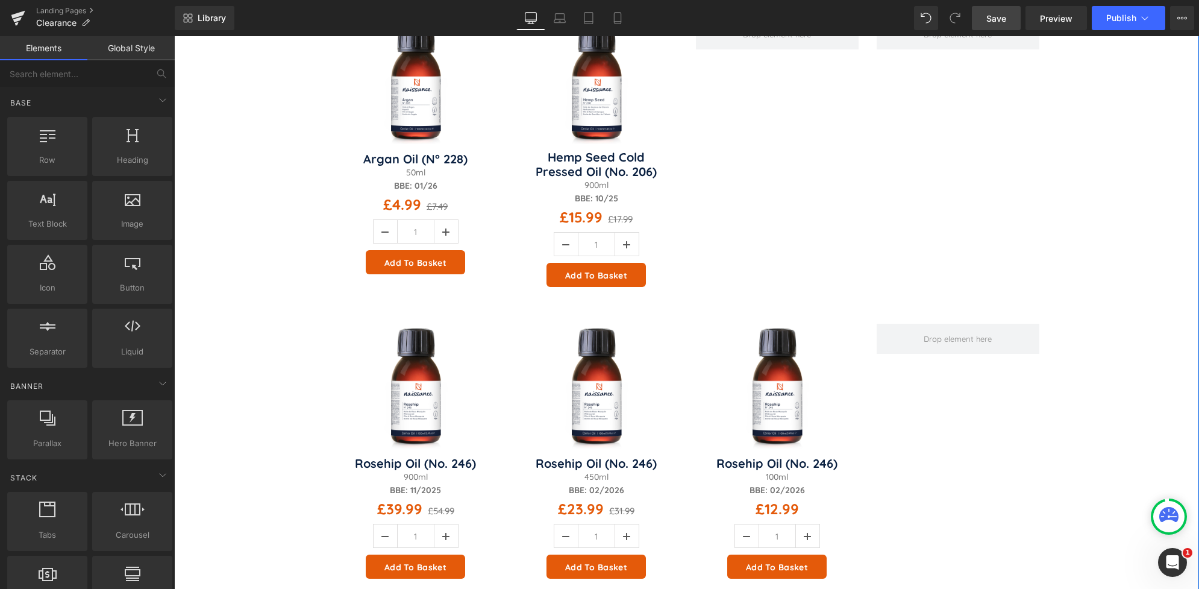
click at [755, 362] on img at bounding box center [777, 386] width 125 height 125
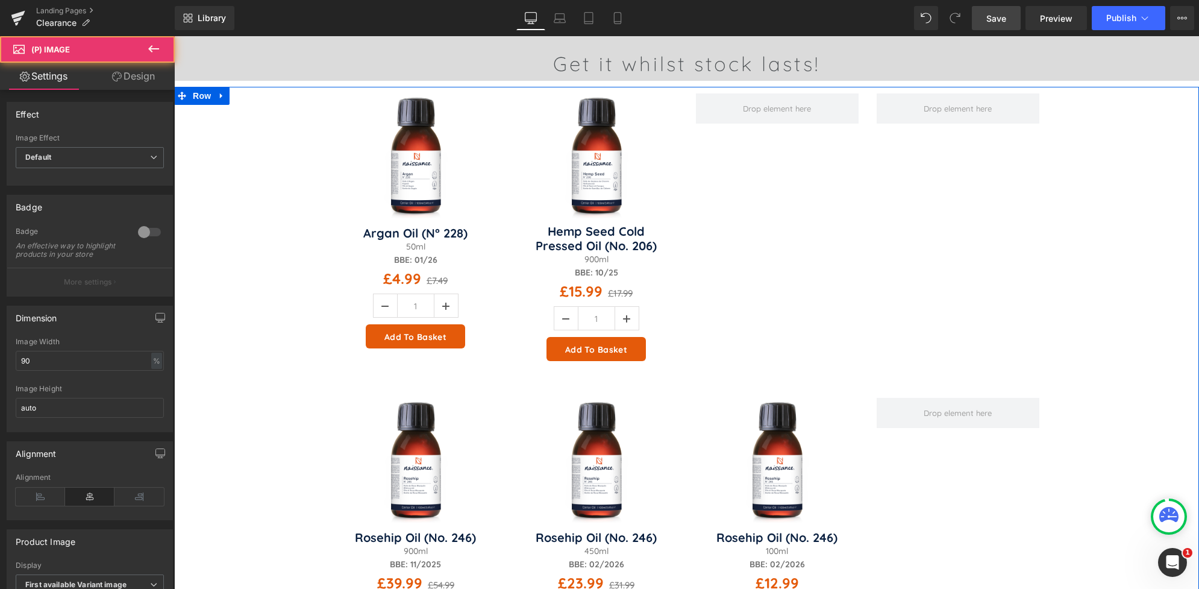
scroll to position [140, 0]
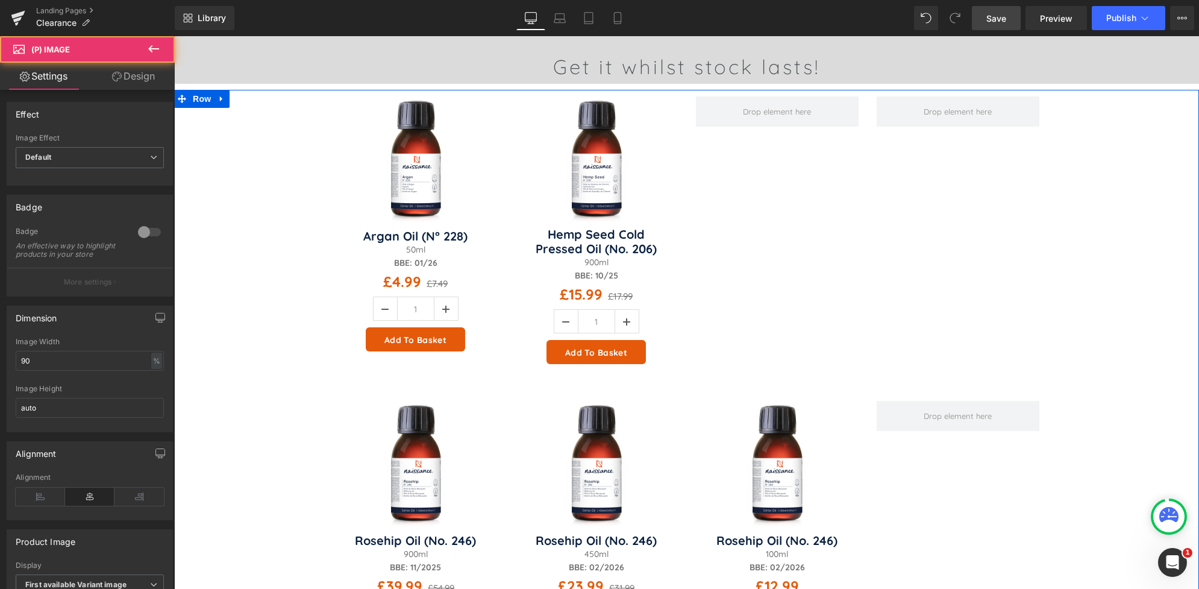
click at [759, 409] on div "Sale Off (P) Image" at bounding box center [777, 537] width 151 height 273
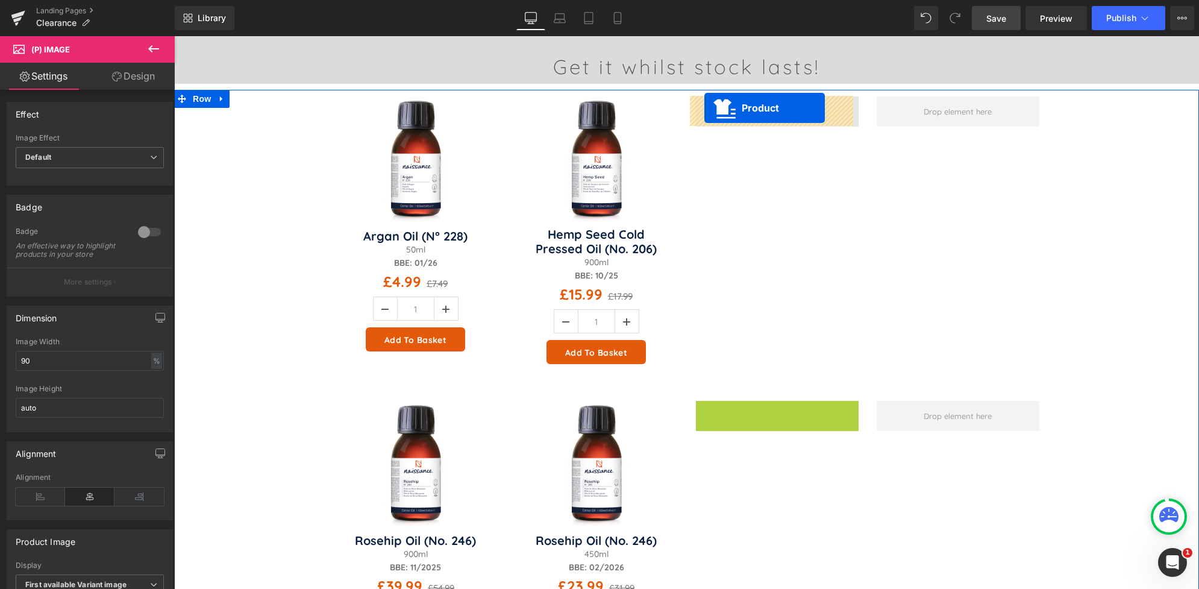
drag, startPoint x: 751, startPoint y: 410, endPoint x: 706, endPoint y: 110, distance: 302.9
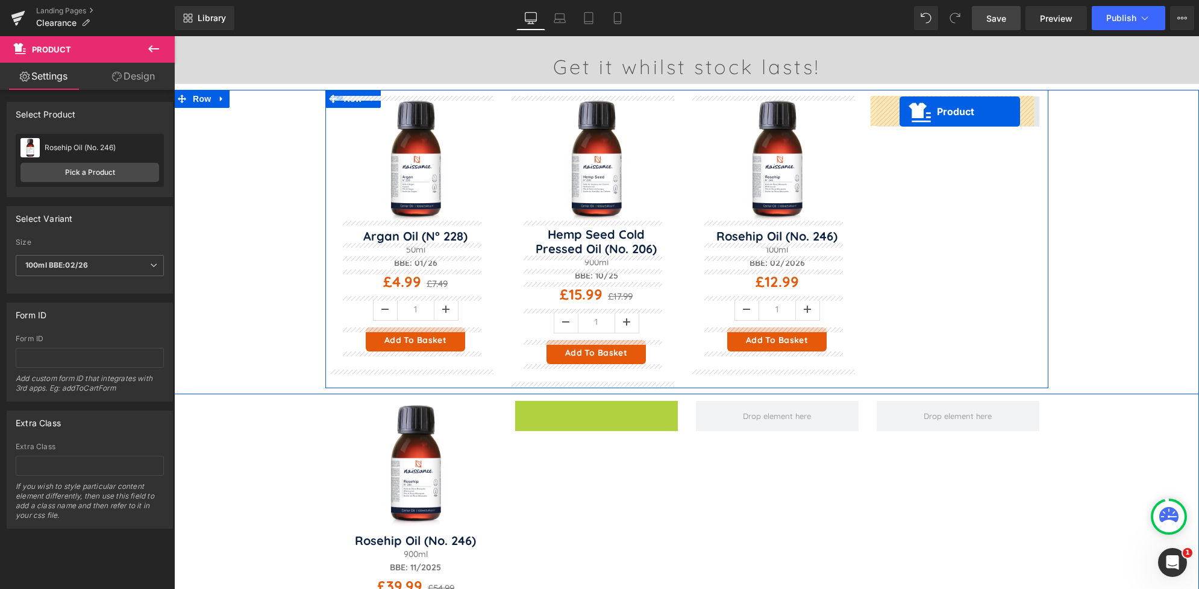
drag, startPoint x: 571, startPoint y: 408, endPoint x: 900, endPoint y: 110, distance: 443.7
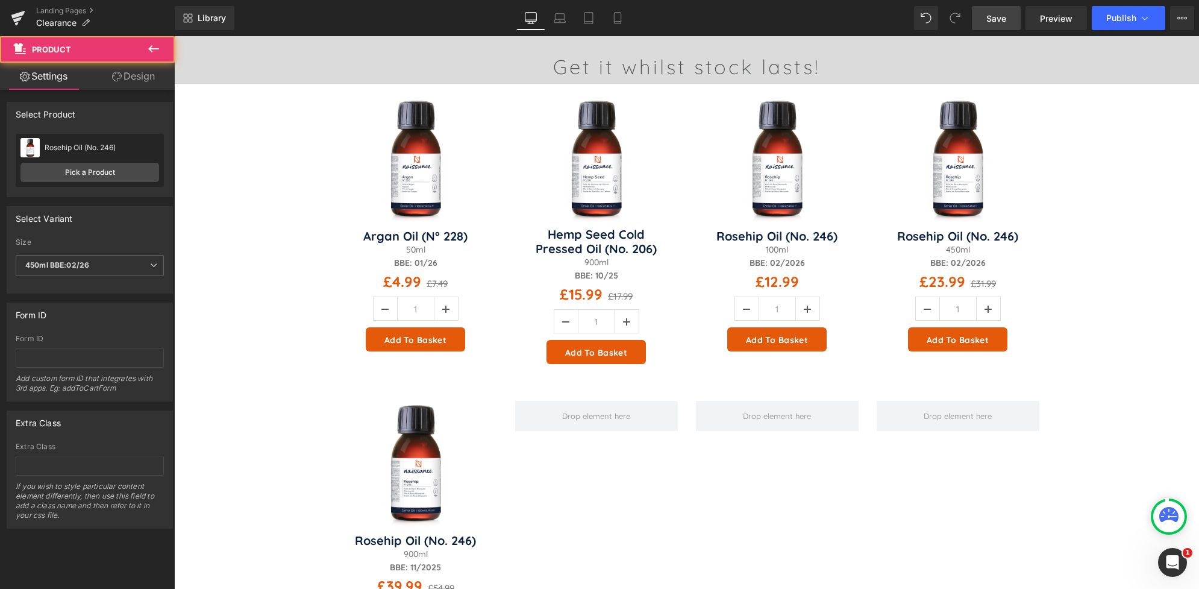
click at [996, 20] on span "Save" at bounding box center [996, 18] width 20 height 13
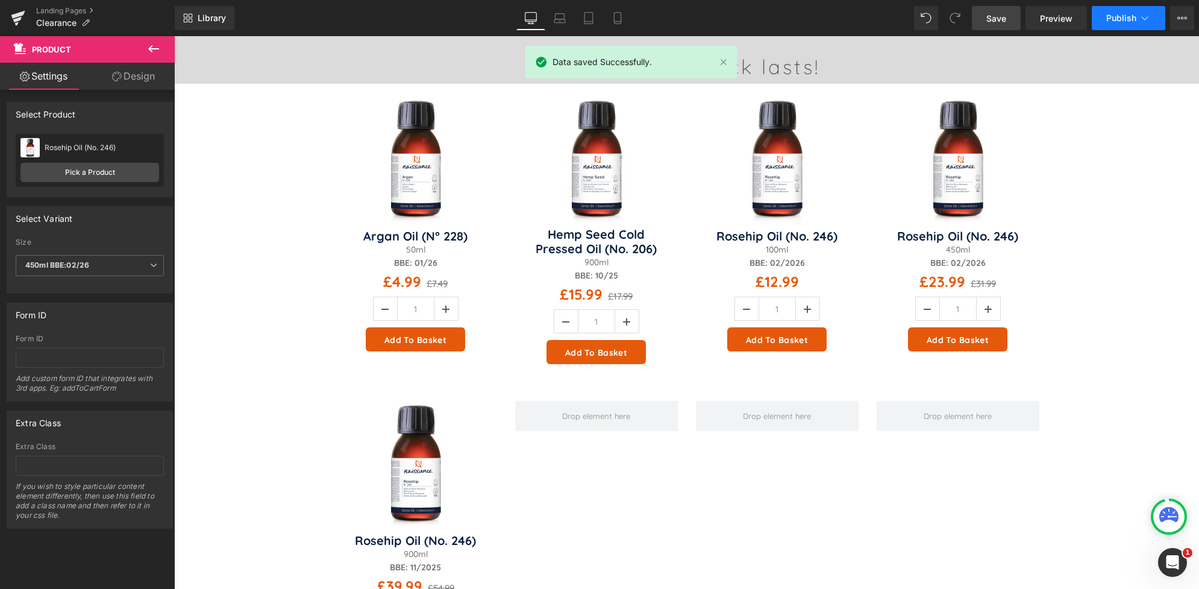
click at [1117, 22] on span "Publish" at bounding box center [1121, 18] width 30 height 10
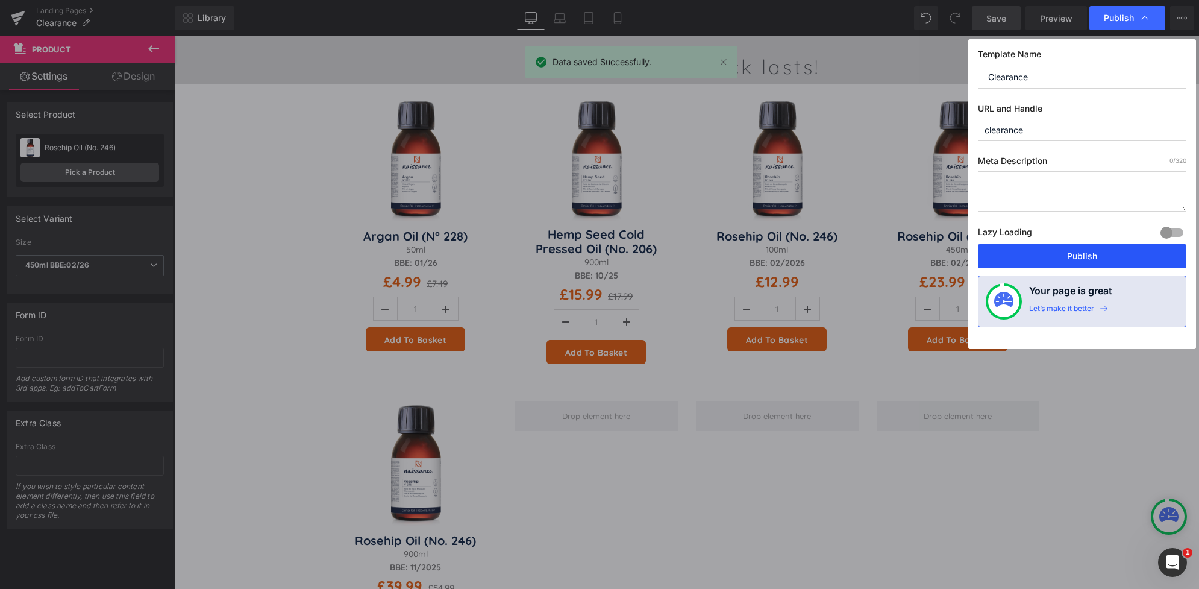
click at [1089, 252] on button "Publish" at bounding box center [1082, 256] width 208 height 24
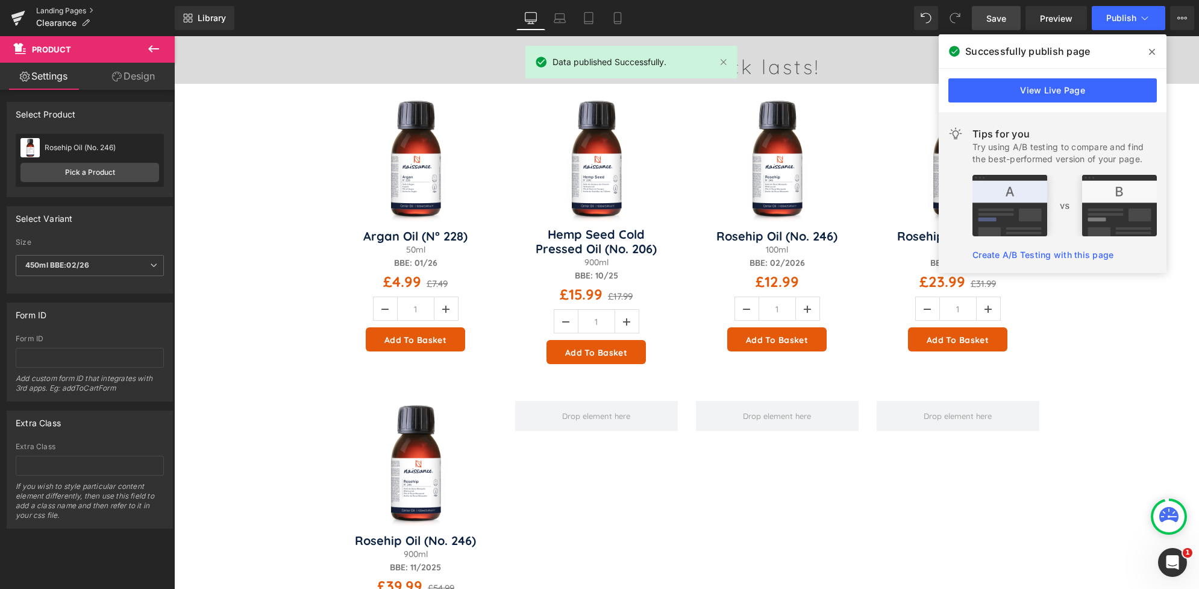
click at [55, 10] on link "Landing Pages" at bounding box center [105, 11] width 139 height 10
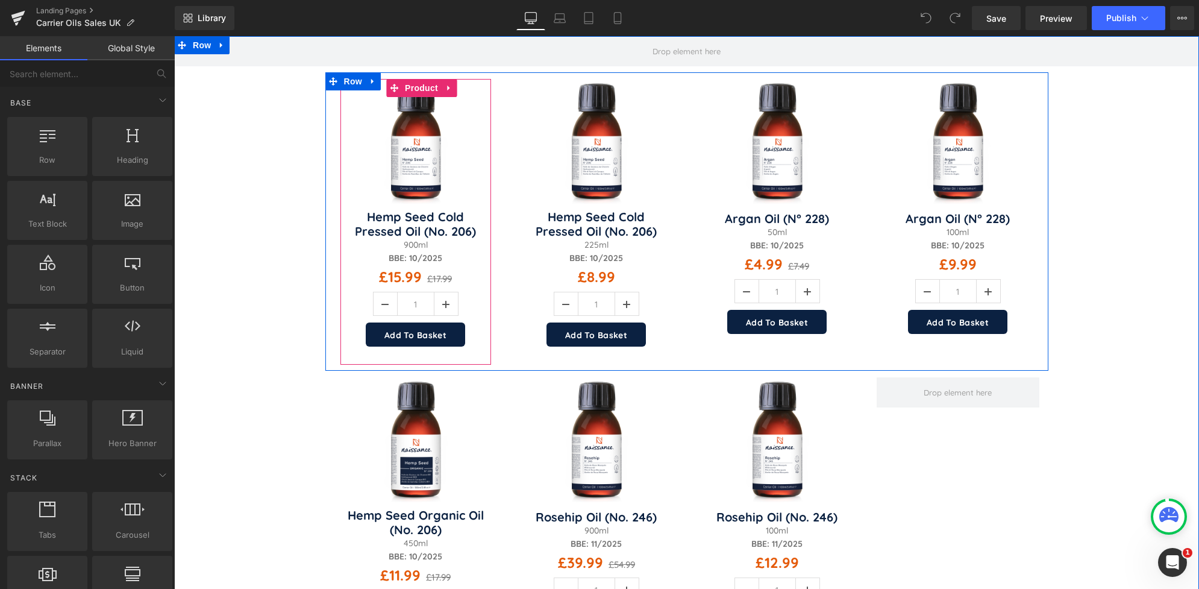
scroll to position [196, 0]
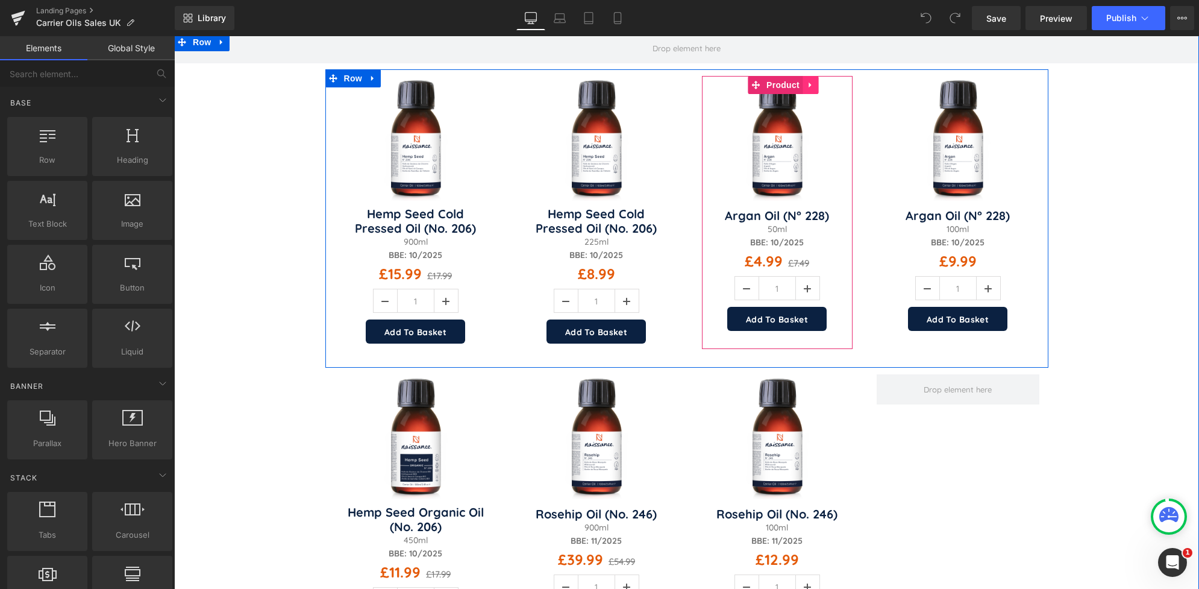
click at [806, 86] on icon at bounding box center [810, 85] width 8 height 9
click at [814, 86] on icon at bounding box center [818, 85] width 8 height 9
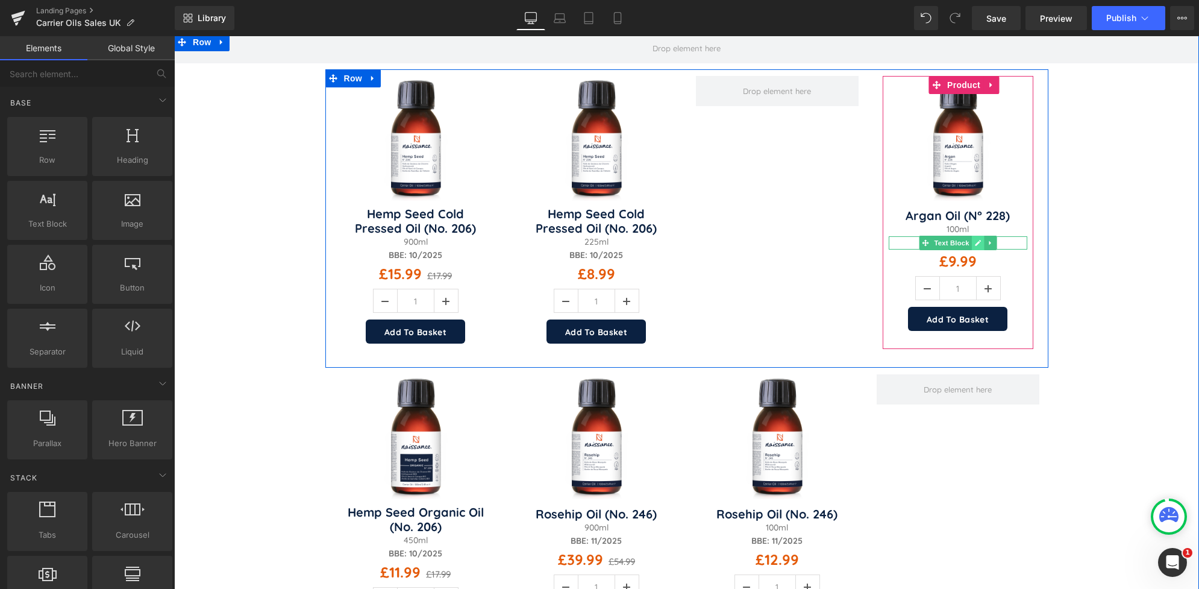
click at [974, 242] on icon at bounding box center [977, 242] width 7 height 7
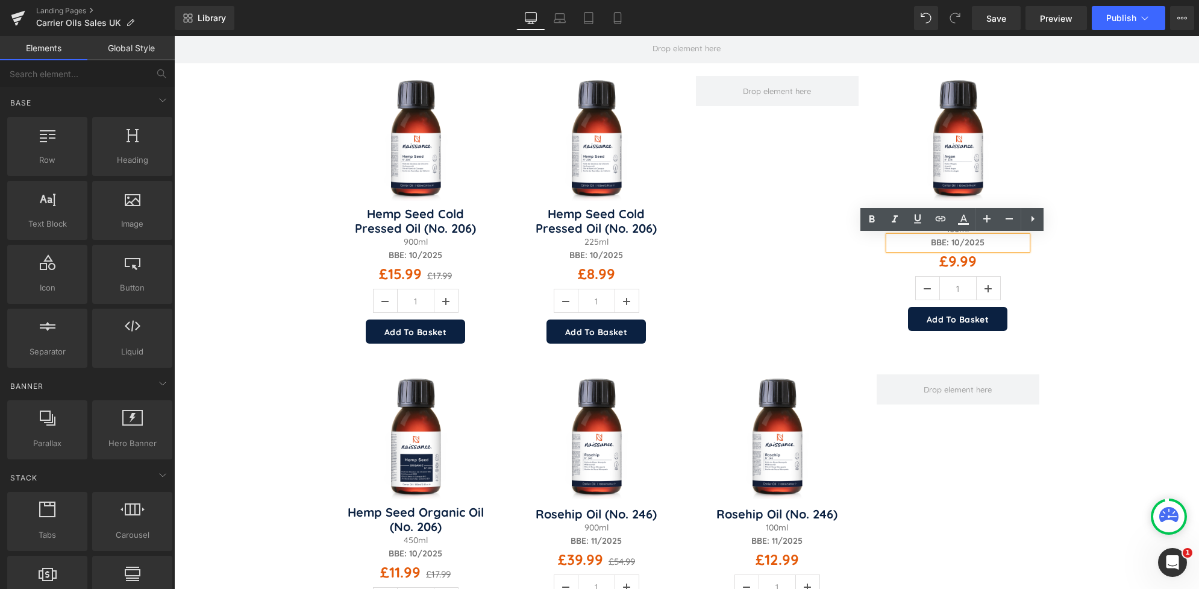
click at [953, 241] on strong "BBE: 10/2025" at bounding box center [958, 242] width 54 height 11
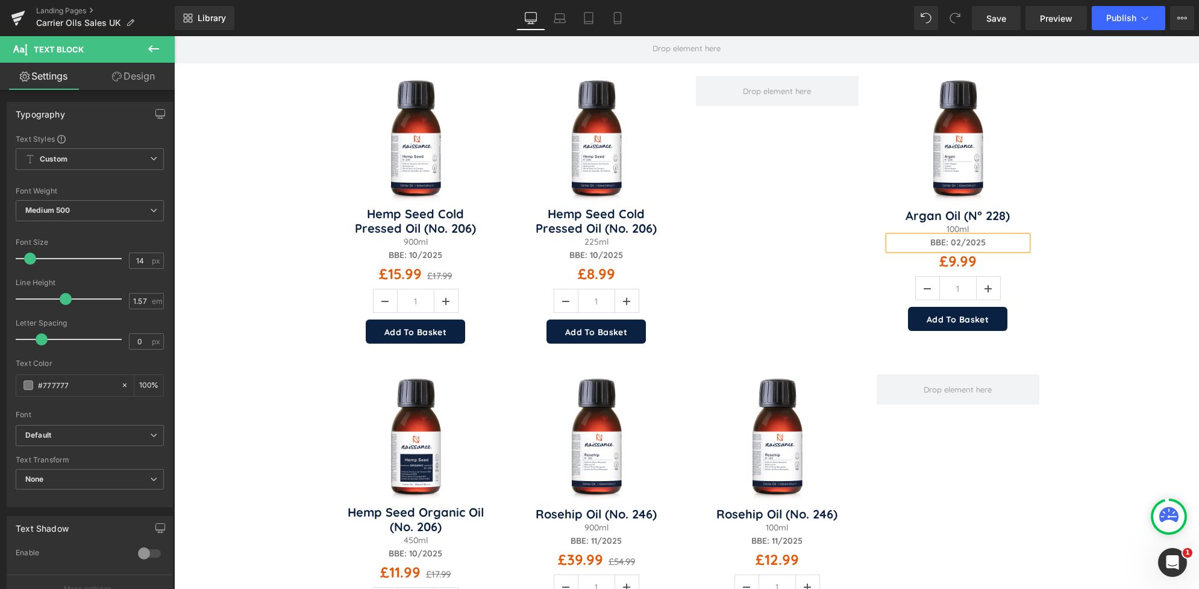
click at [981, 245] on p "BBE: 02/2025" at bounding box center [958, 242] width 139 height 13
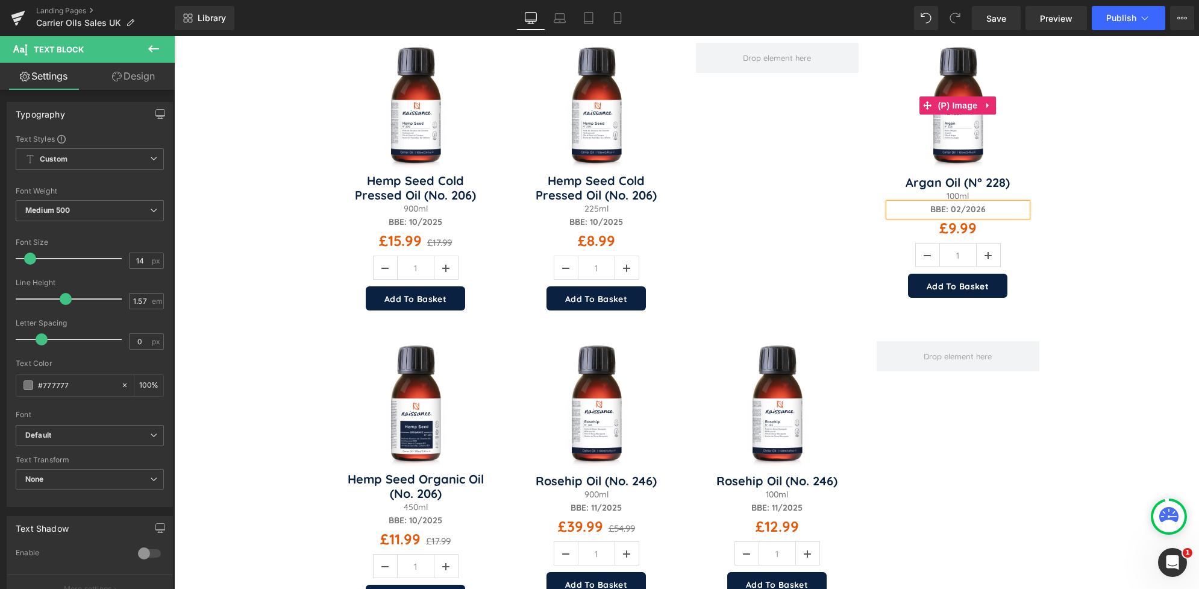
scroll to position [229, 0]
click at [945, 59] on img at bounding box center [957, 105] width 125 height 125
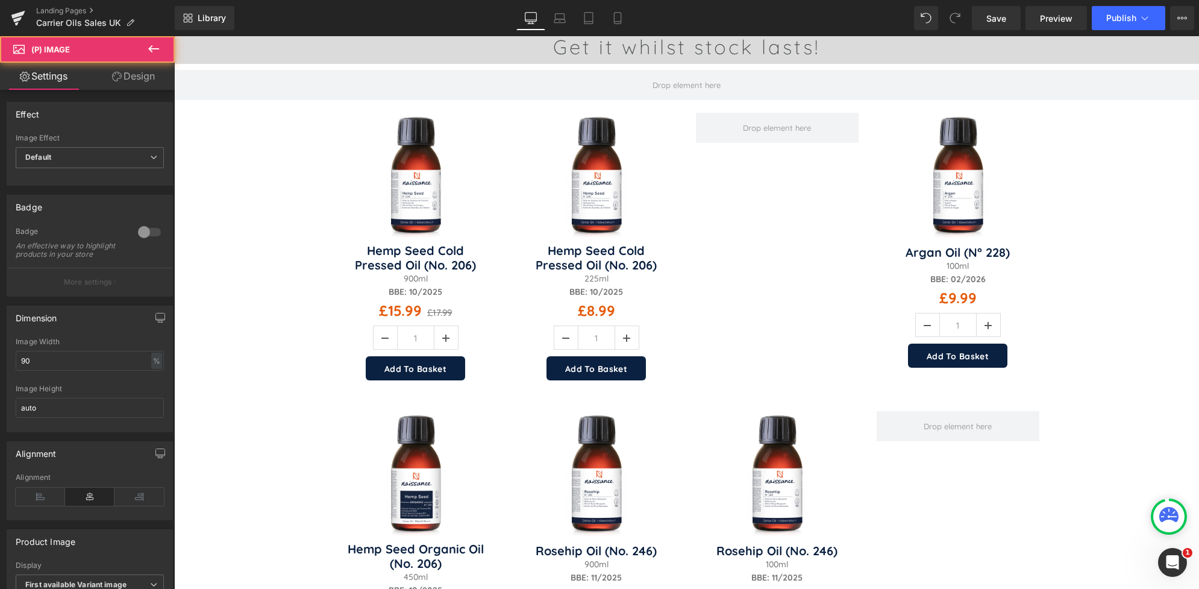
scroll to position [157, 0]
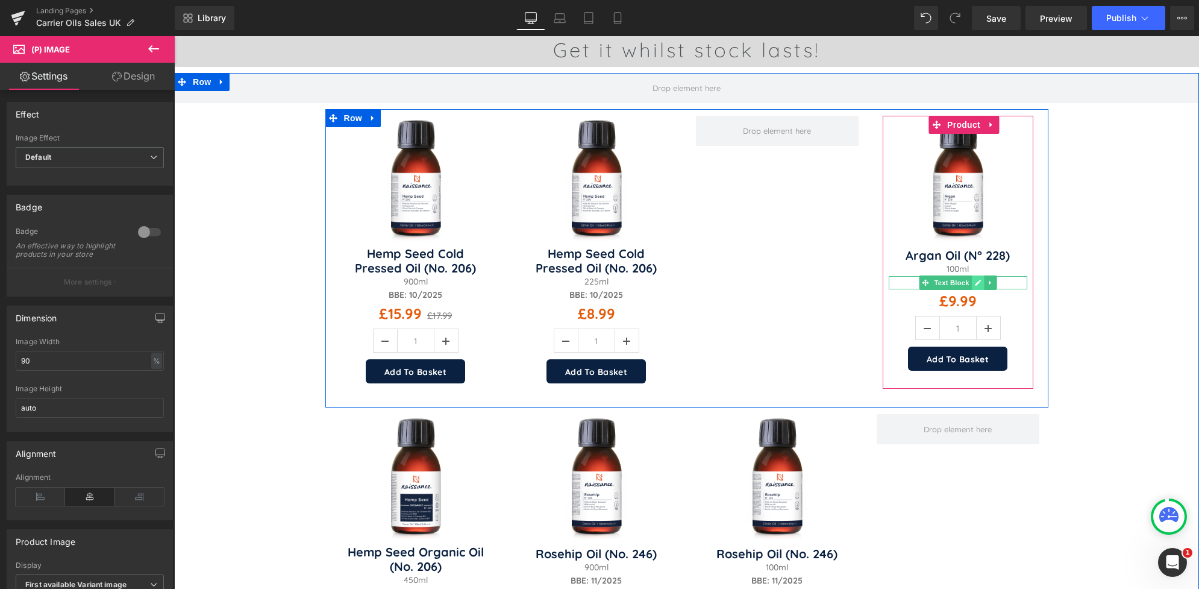
click at [975, 282] on icon at bounding box center [978, 283] width 6 height 6
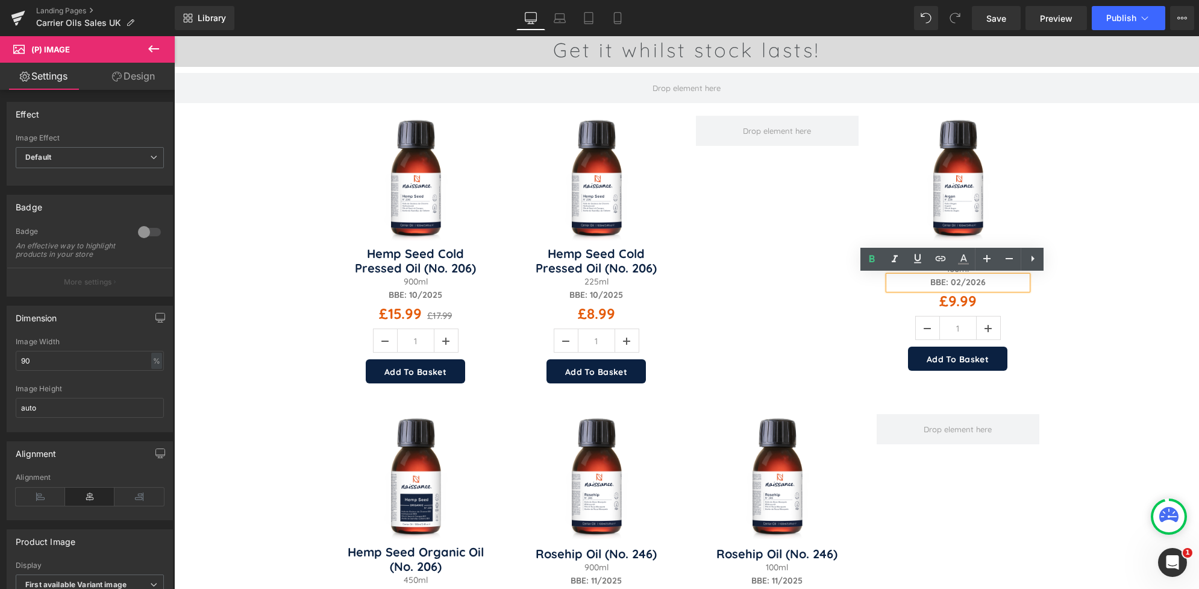
click at [954, 279] on strong "BBE: 02/2026" at bounding box center [957, 282] width 55 height 11
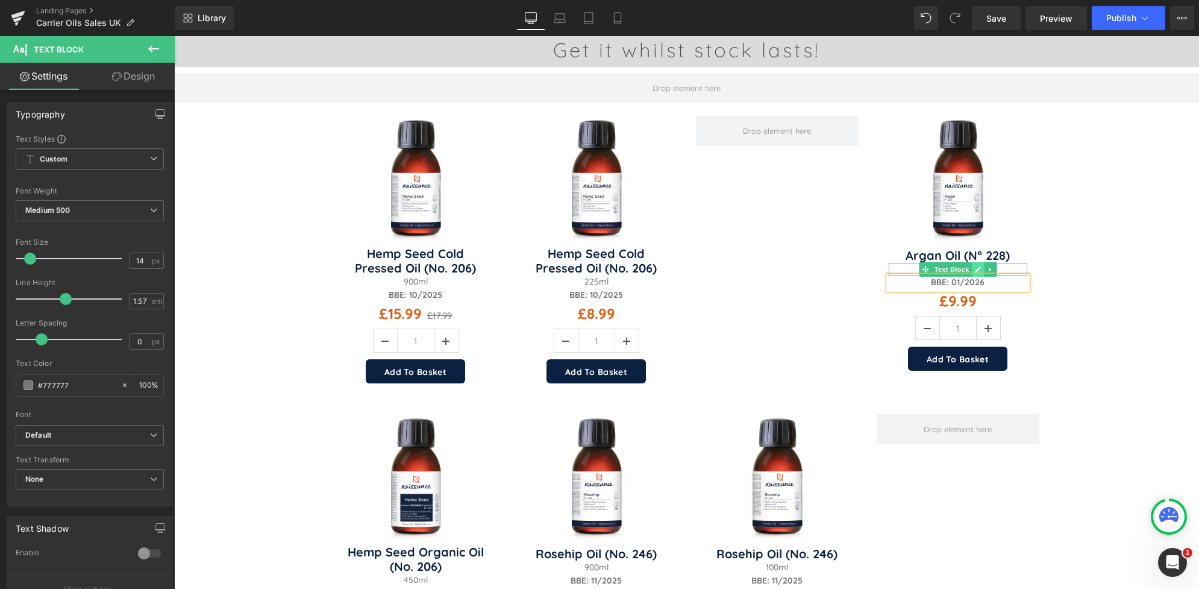
click at [975, 269] on icon at bounding box center [978, 269] width 6 height 6
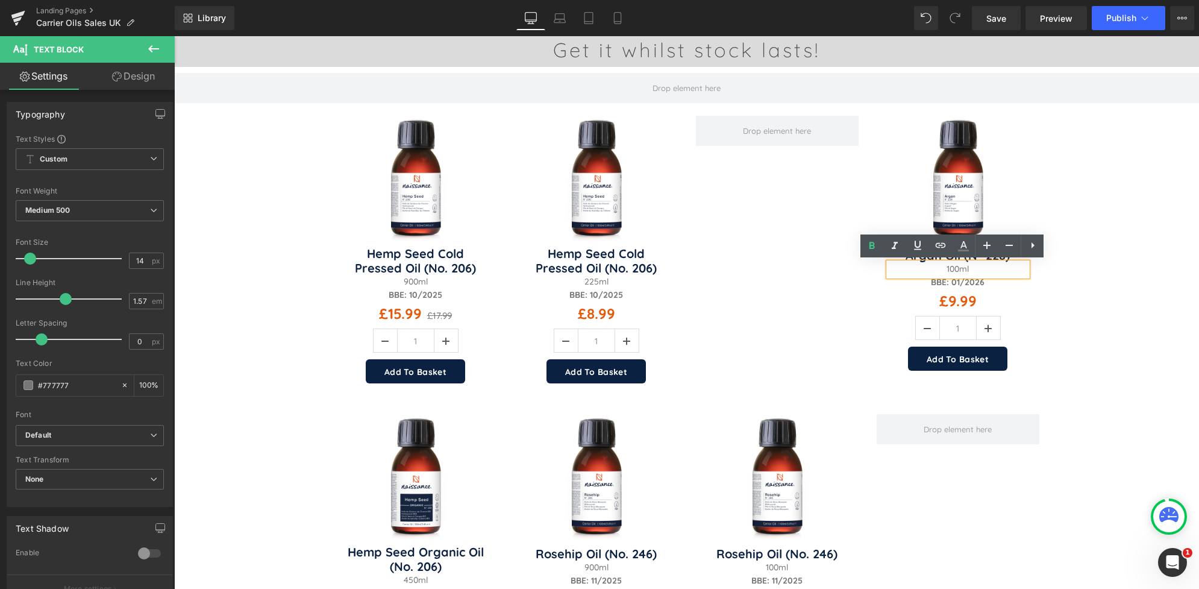
click at [950, 266] on p "100ml" at bounding box center [958, 269] width 139 height 13
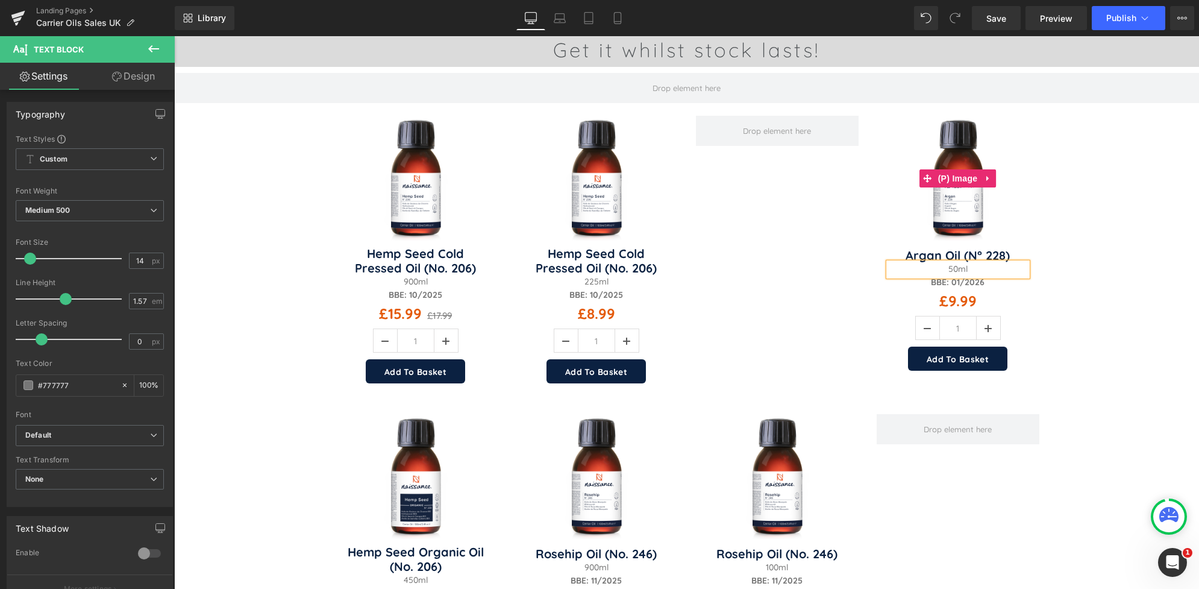
click at [954, 131] on img at bounding box center [957, 178] width 125 height 125
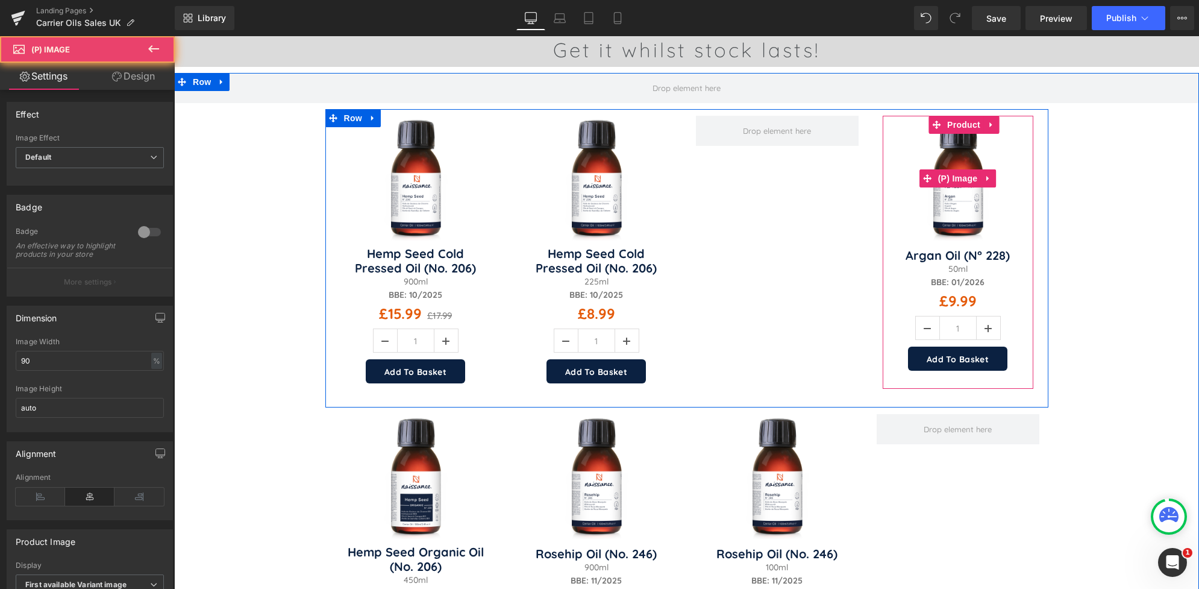
click at [960, 202] on img at bounding box center [957, 178] width 125 height 125
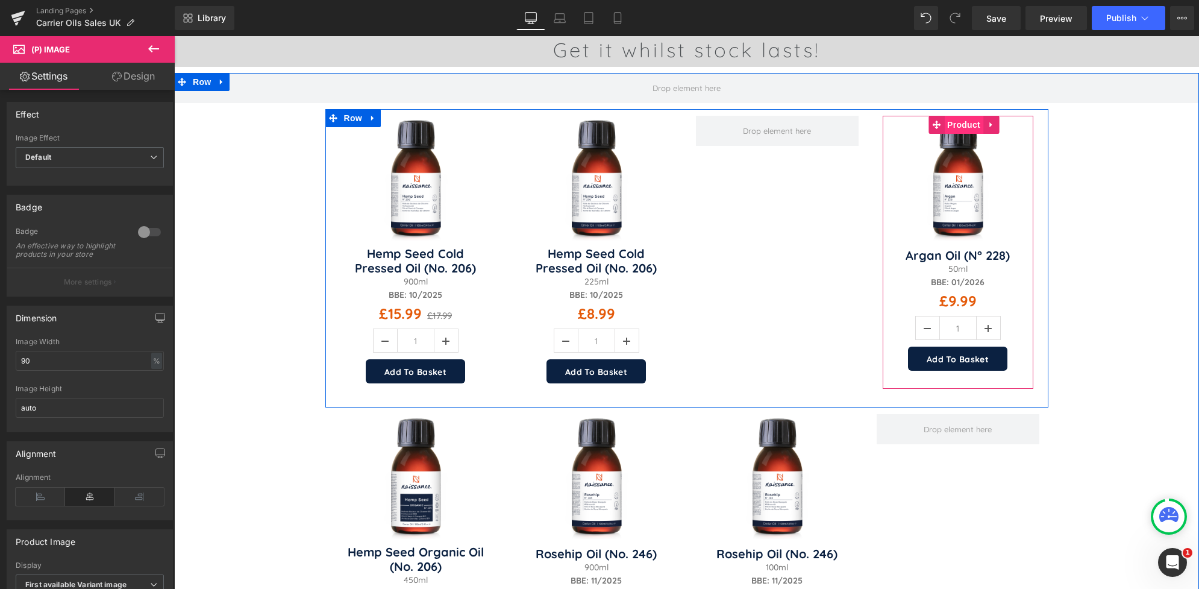
click at [956, 130] on span "Product" at bounding box center [963, 125] width 39 height 18
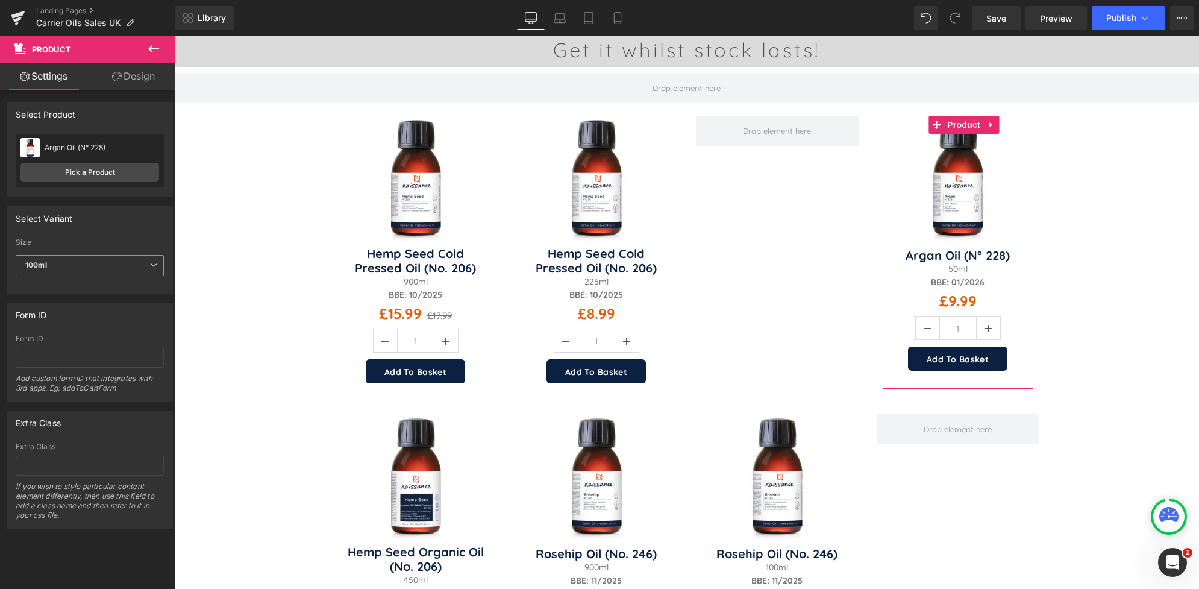
click at [145, 266] on span "100ml" at bounding box center [90, 265] width 148 height 21
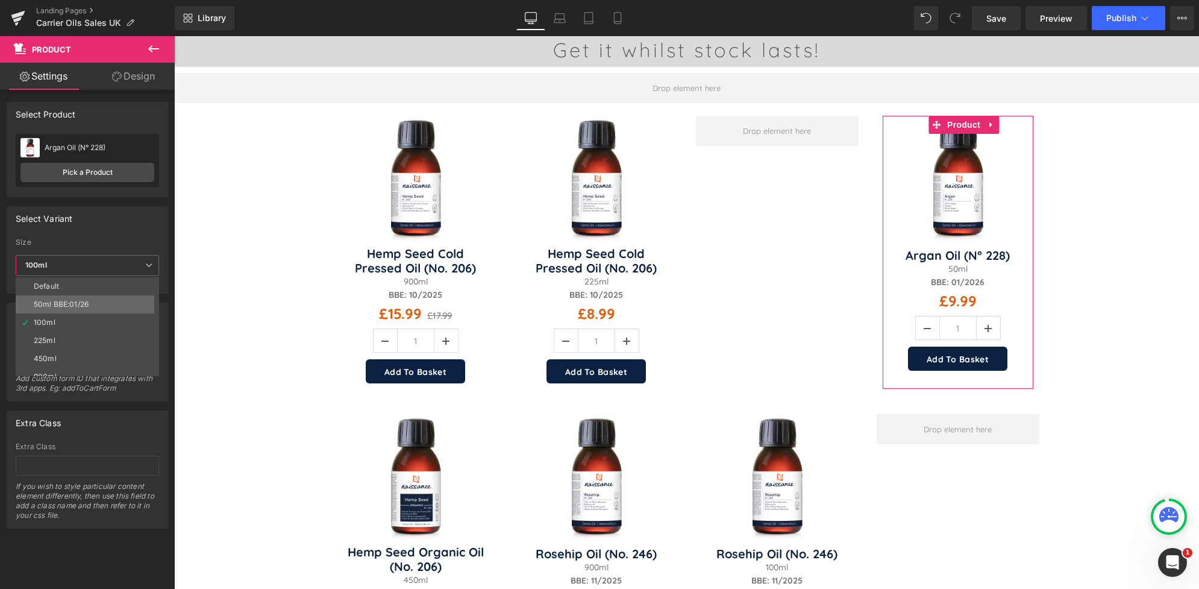
click at [91, 305] on li "50ml BBE:01/26" at bounding box center [90, 304] width 149 height 18
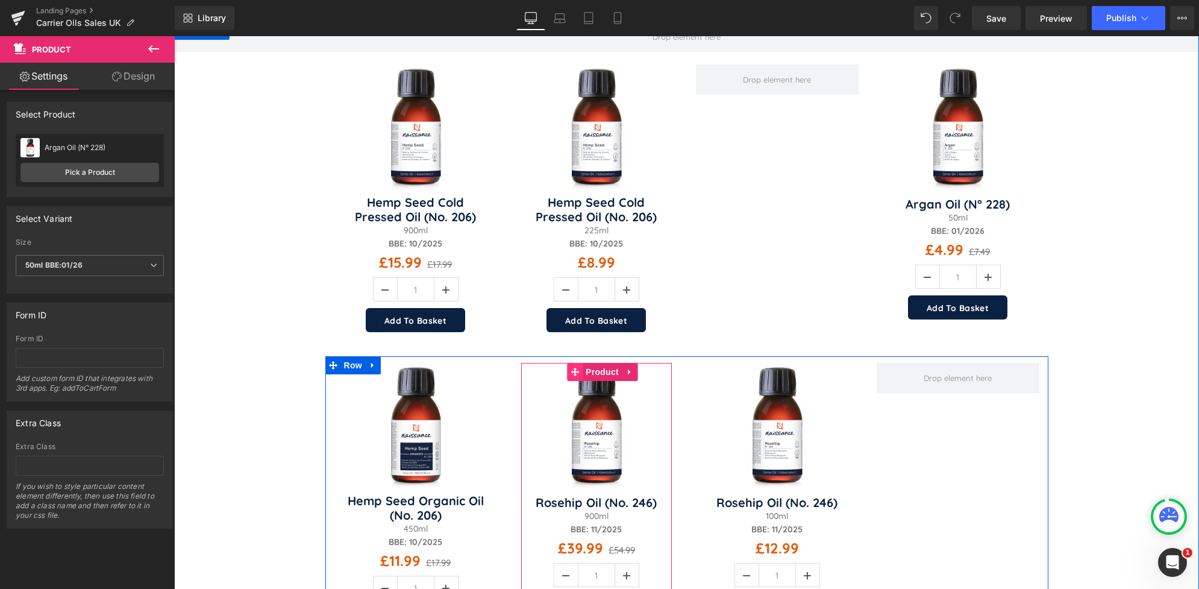
scroll to position [207, 0]
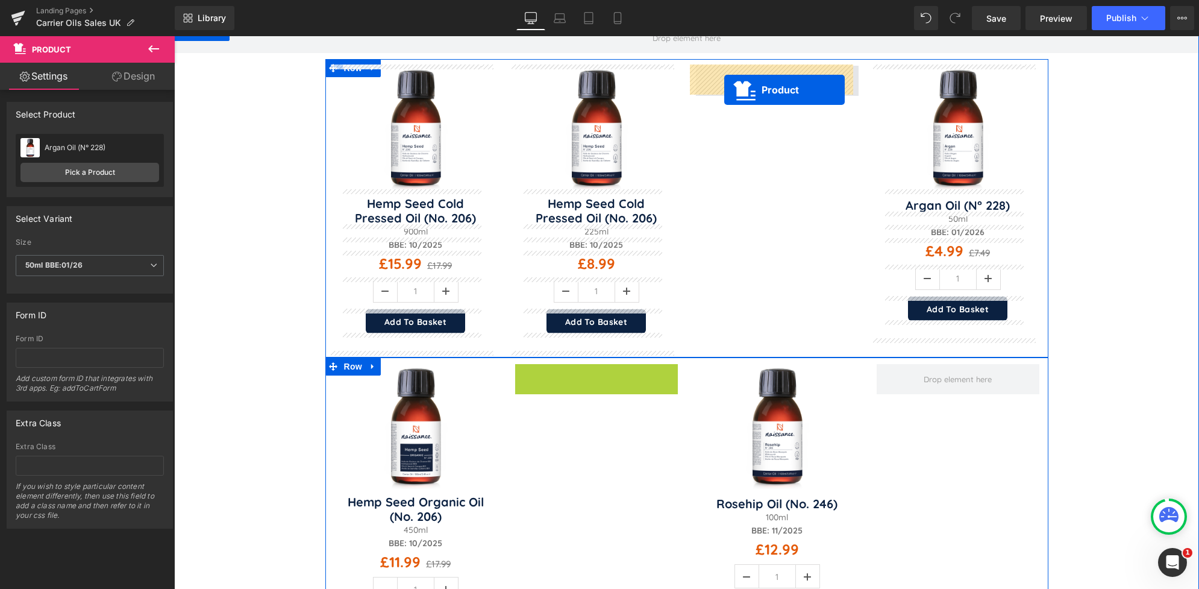
drag, startPoint x: 567, startPoint y: 372, endPoint x: 724, endPoint y: 90, distance: 322.1
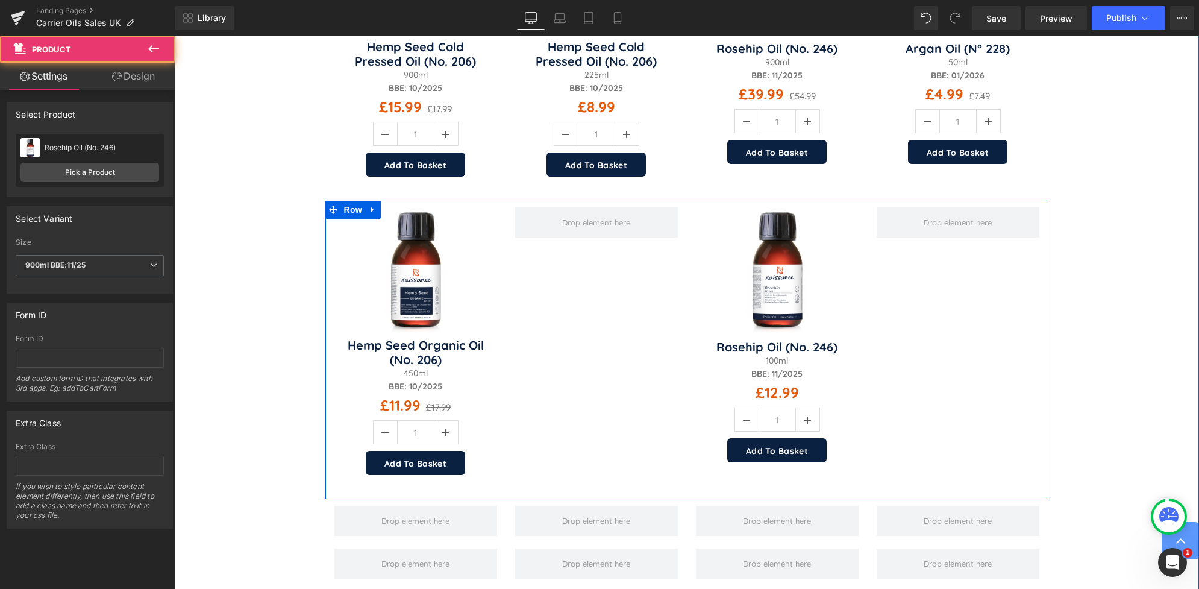
scroll to position [365, 0]
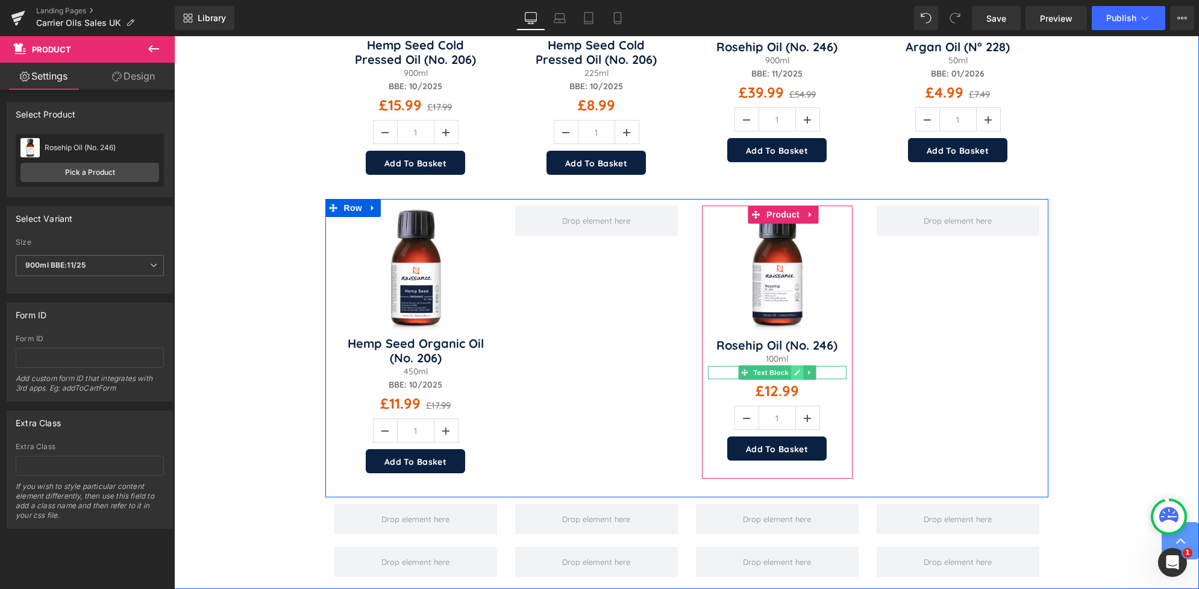
click at [794, 372] on icon at bounding box center [797, 372] width 7 height 7
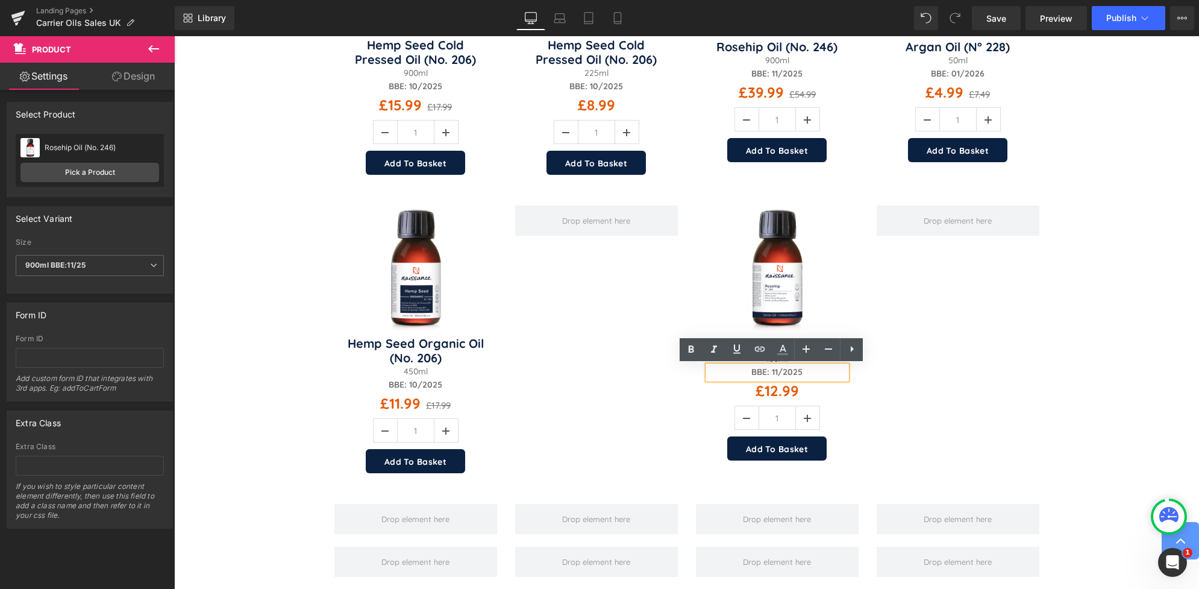
click at [772, 372] on strong "BBE: 11/2025" at bounding box center [776, 371] width 51 height 11
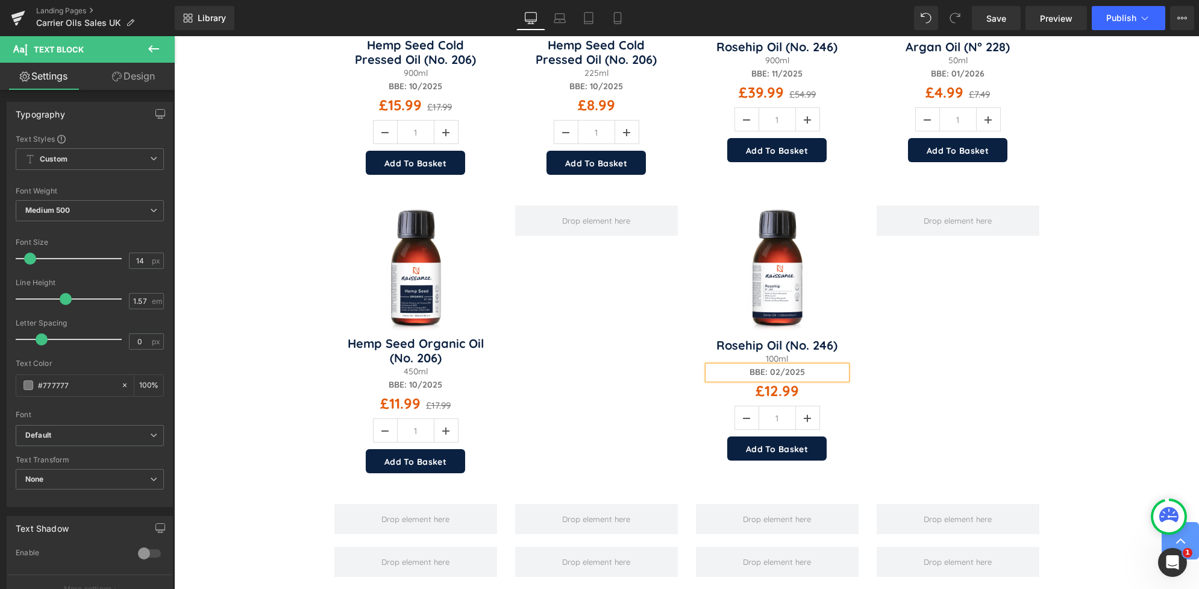
click at [803, 377] on p "BBE: 02/2025" at bounding box center [777, 372] width 139 height 13
click at [763, 238] on img at bounding box center [777, 267] width 125 height 125
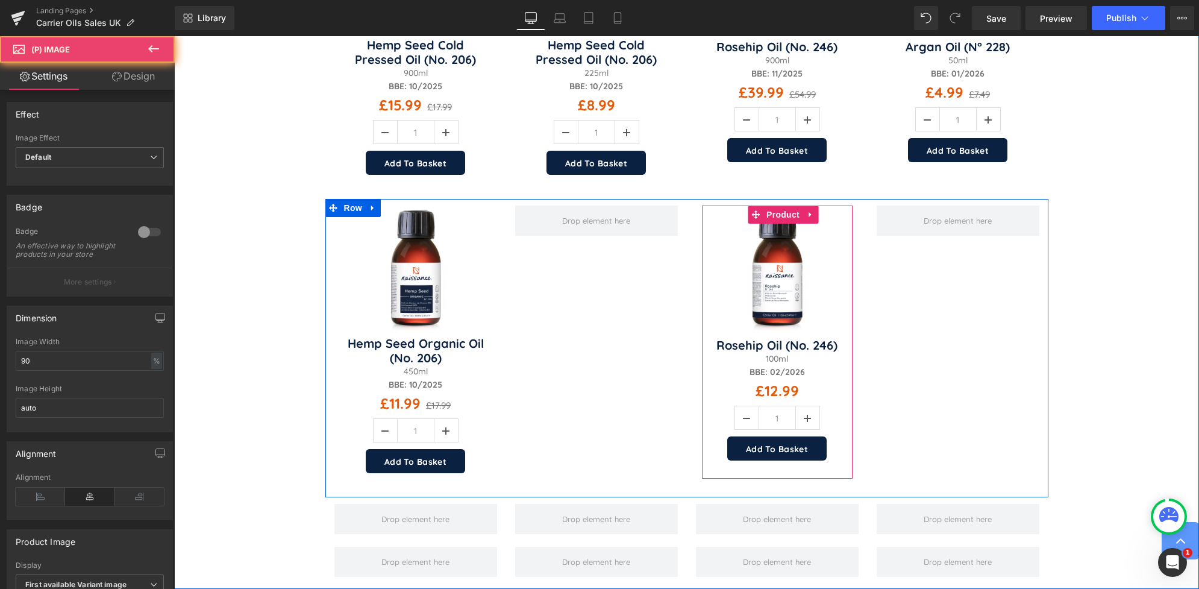
click at [748, 210] on div "Sale Off (P) Image Rosehip Oil (No. 246)" at bounding box center [777, 341] width 151 height 273
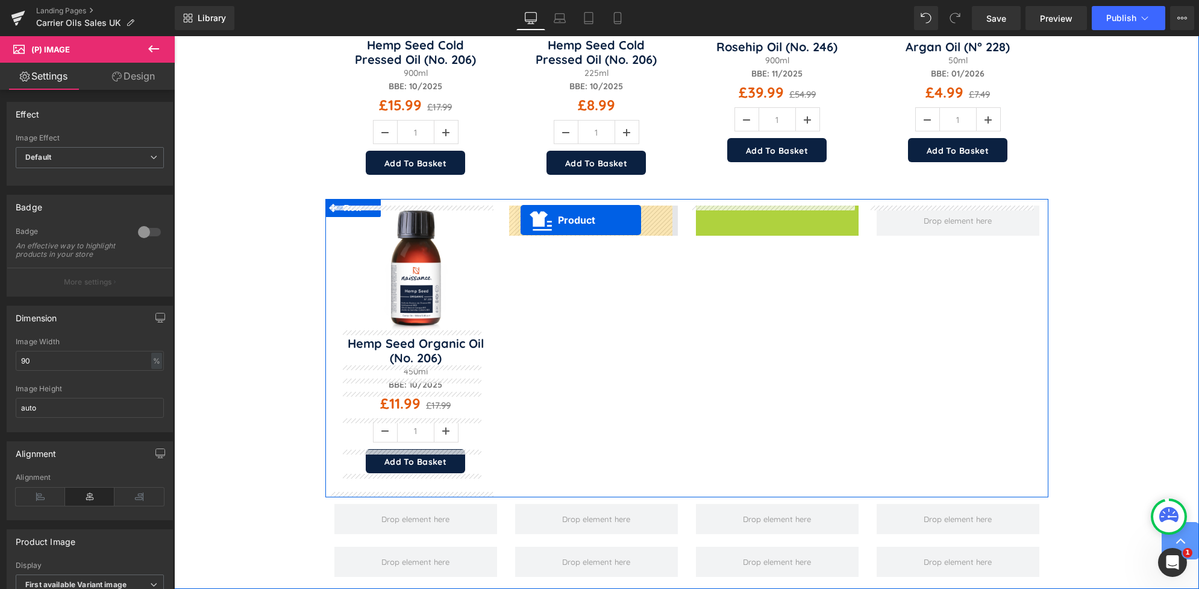
drag, startPoint x: 754, startPoint y: 218, endPoint x: 521, endPoint y: 220, distance: 233.2
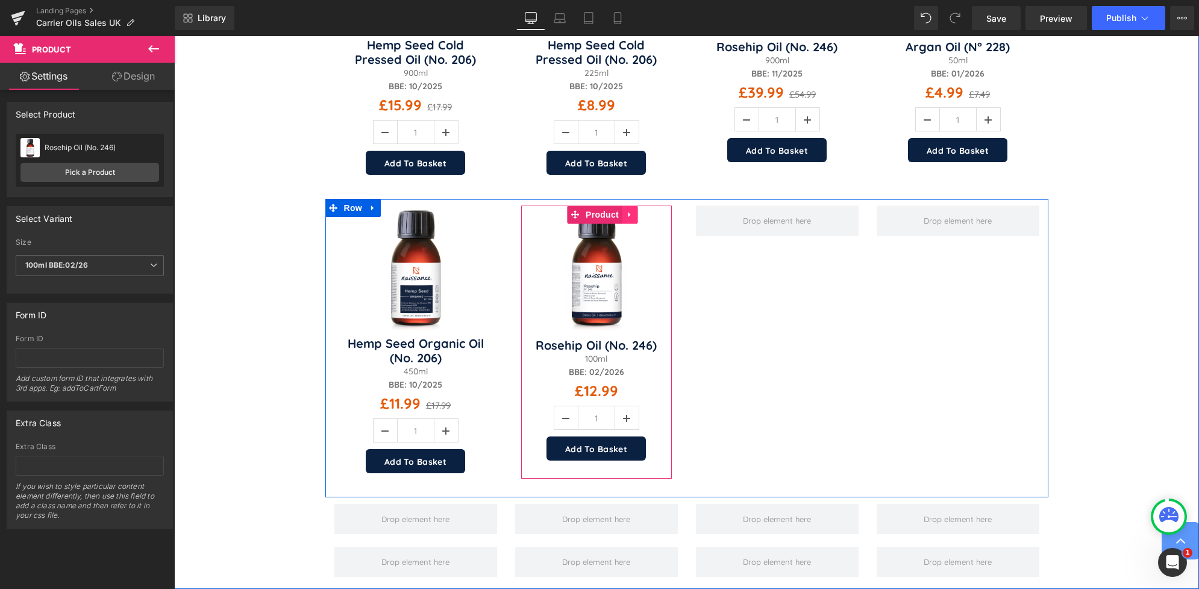
click at [626, 213] on icon at bounding box center [629, 214] width 8 height 9
click at [618, 213] on icon at bounding box center [622, 214] width 8 height 8
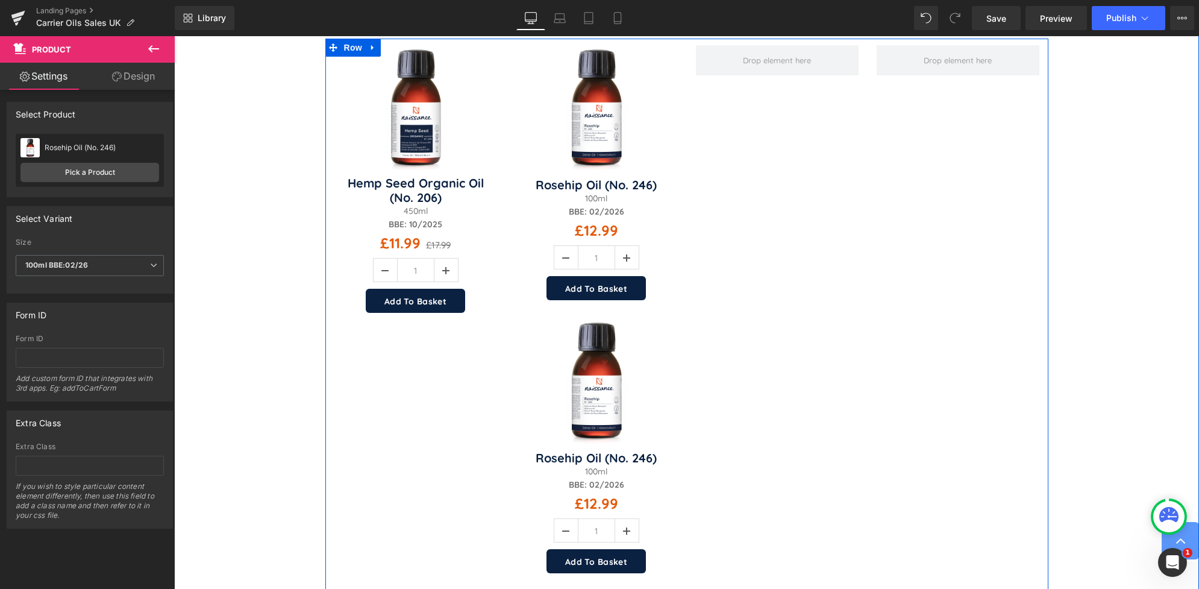
scroll to position [479, 0]
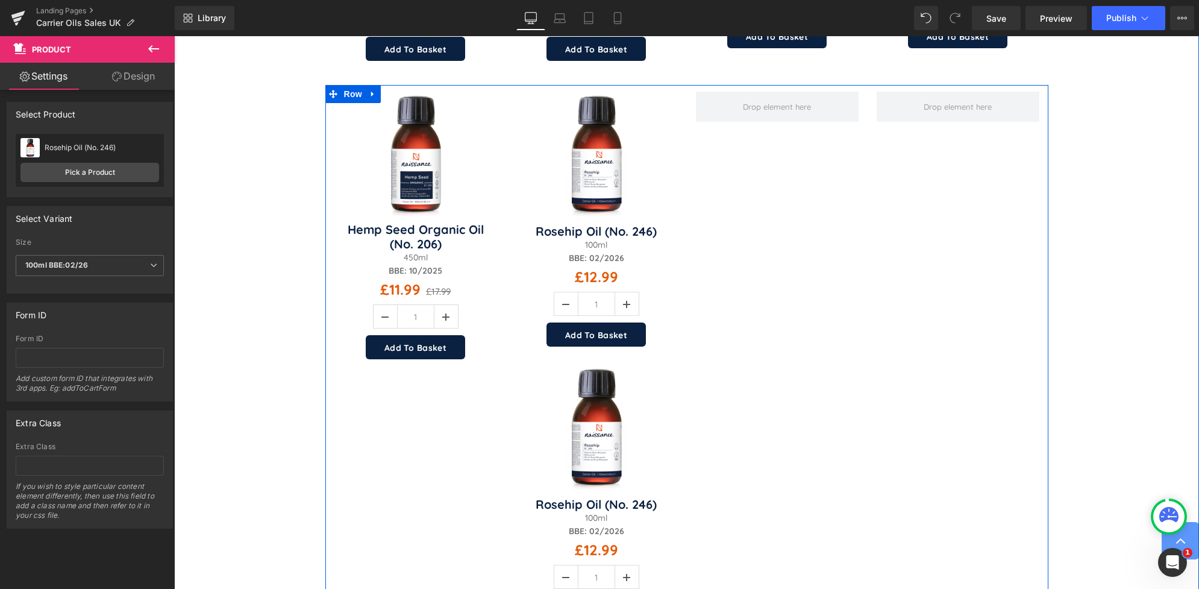
click at [598, 411] on img at bounding box center [596, 427] width 125 height 125
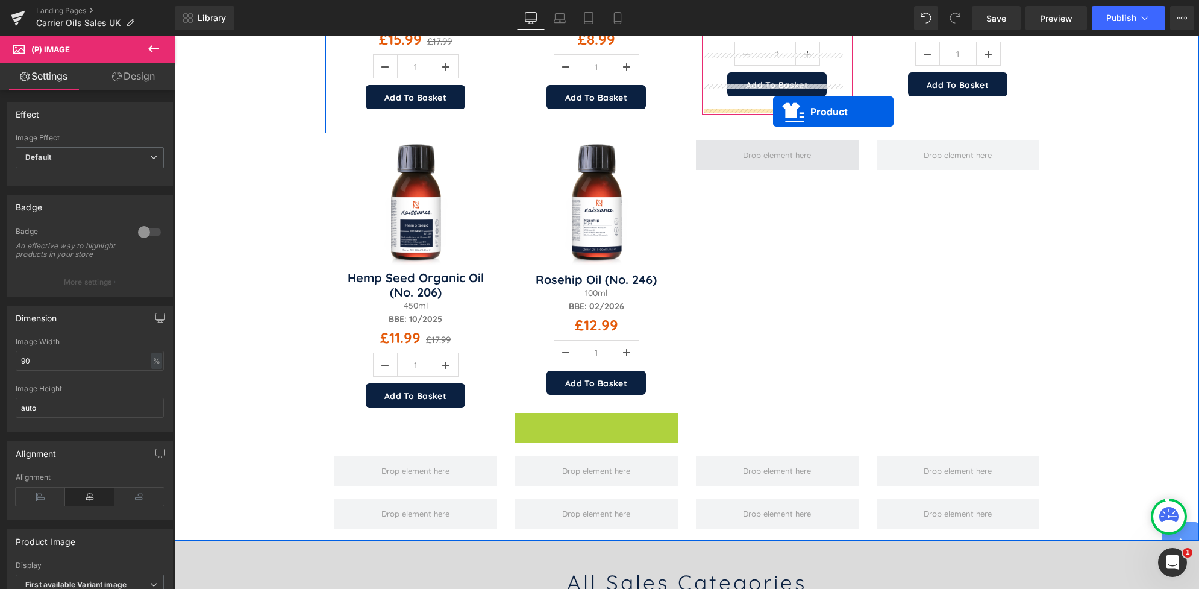
scroll to position [419, 0]
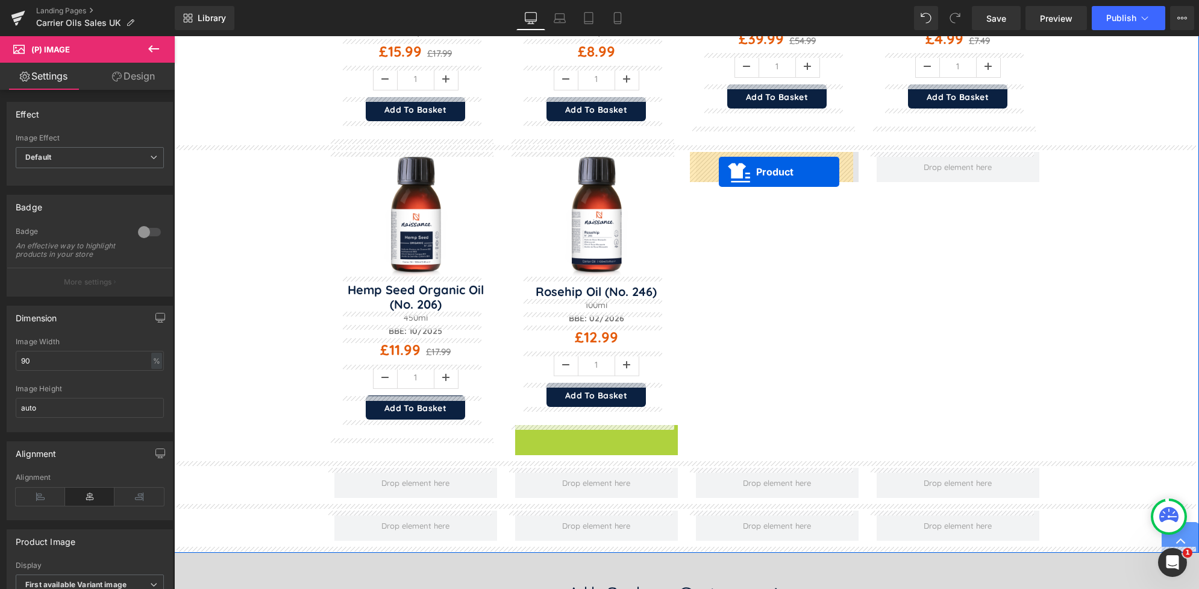
drag, startPoint x: 568, startPoint y: 375, endPoint x: 719, endPoint y: 172, distance: 253.2
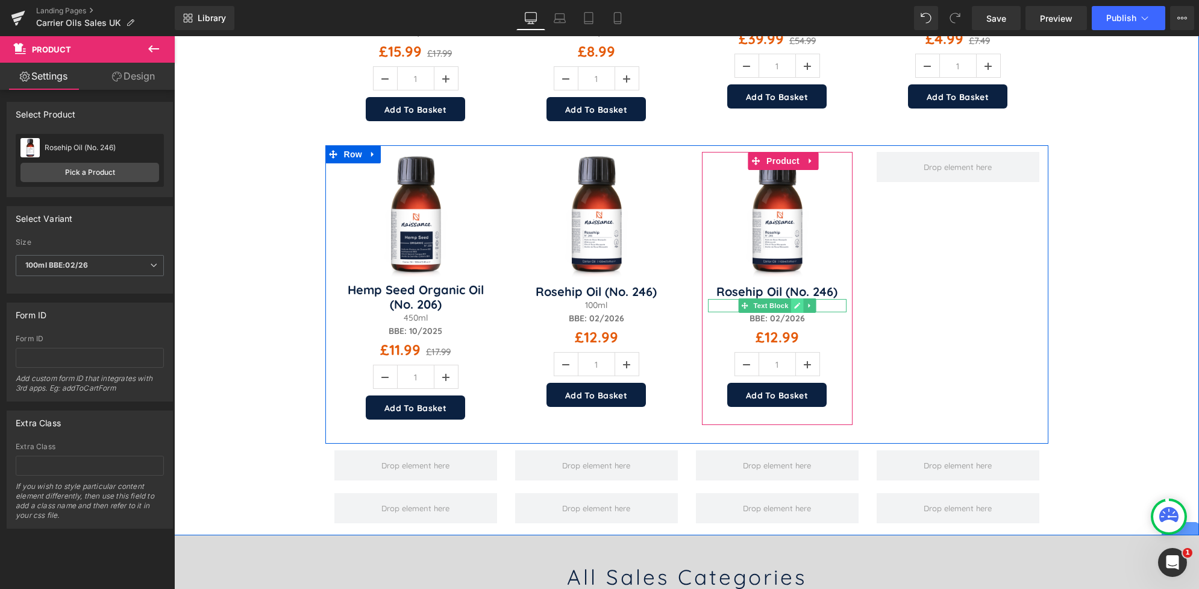
click at [794, 303] on icon at bounding box center [797, 305] width 7 height 7
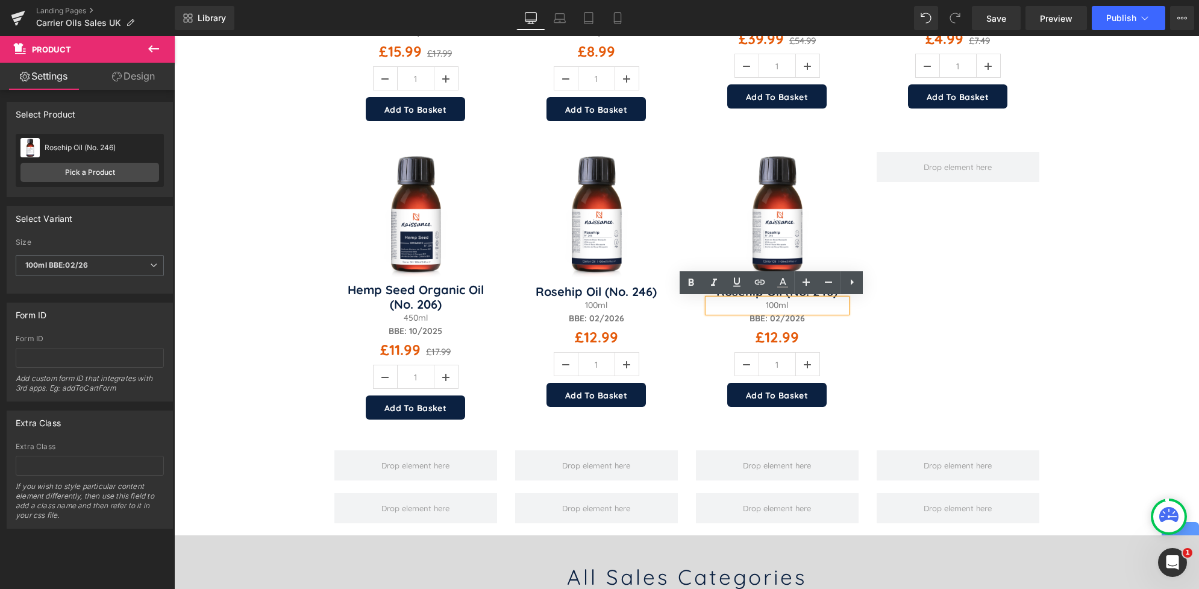
click at [769, 303] on p "100ml" at bounding box center [777, 305] width 139 height 13
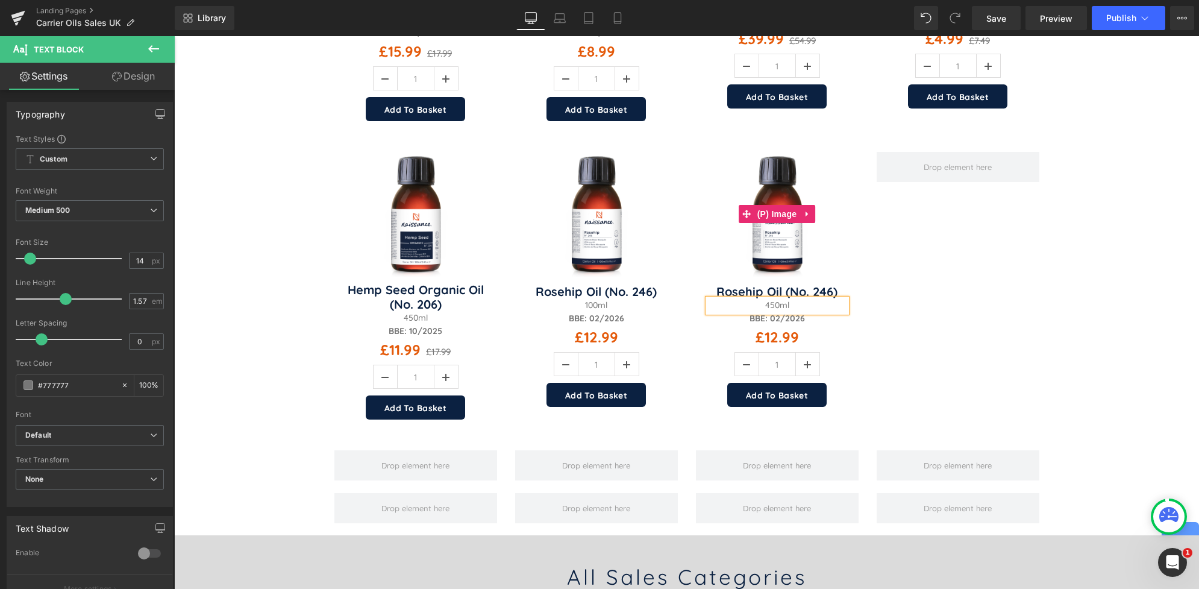
click at [766, 161] on img at bounding box center [777, 214] width 125 height 125
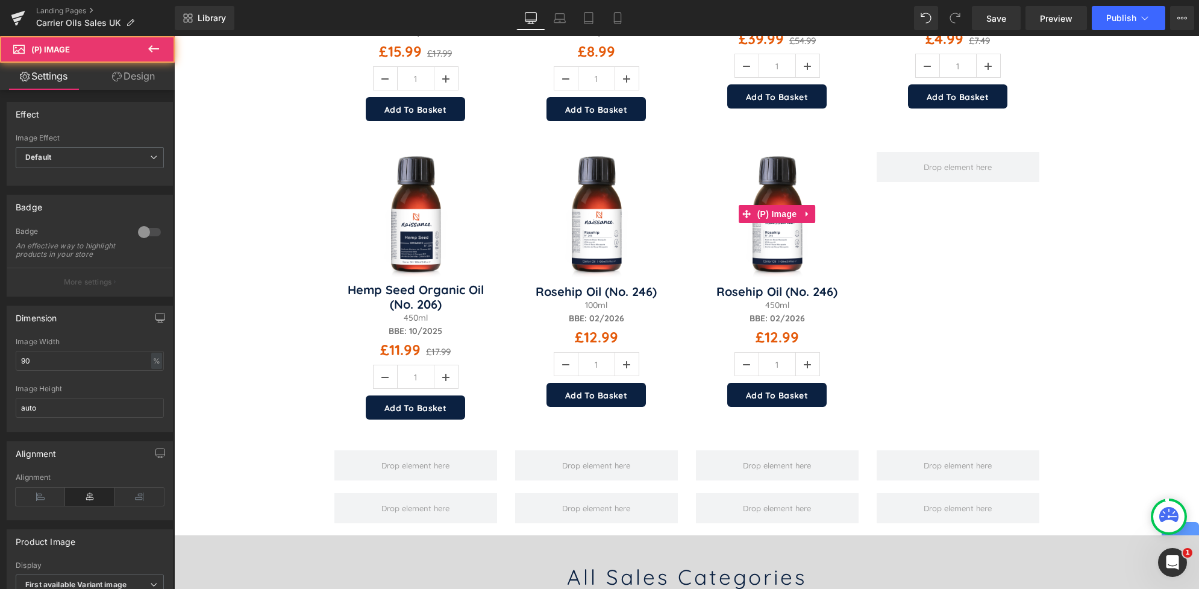
click at [768, 152] on div "Sale Off (P) Image (P) Title 450ml" at bounding box center [777, 288] width 151 height 273
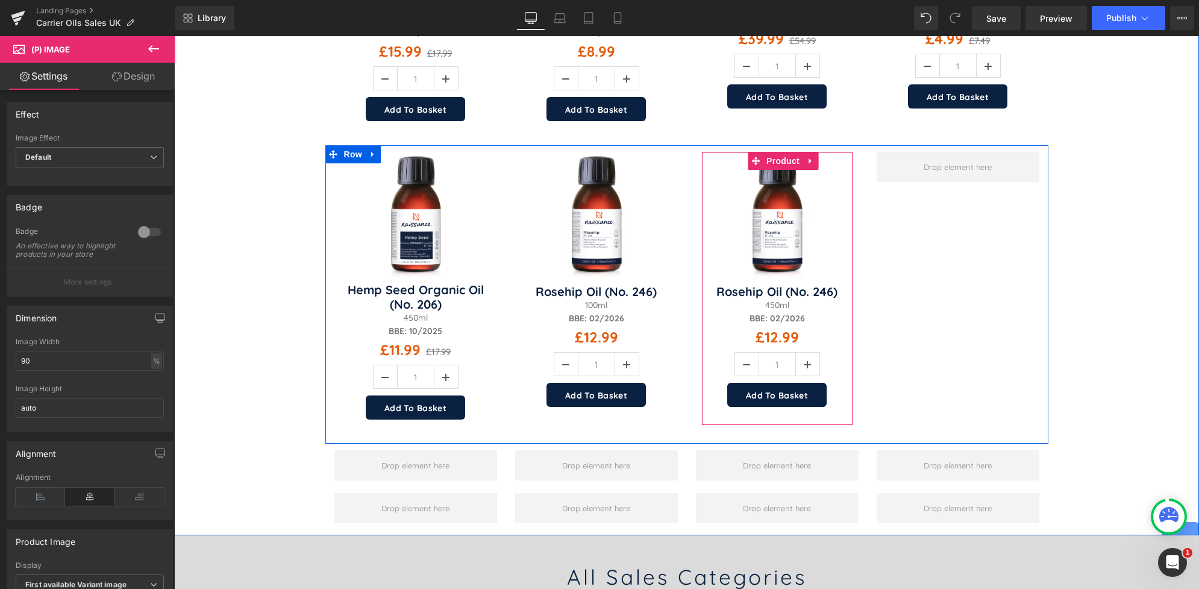
drag, startPoint x: 769, startPoint y: 152, endPoint x: 777, endPoint y: 195, distance: 42.9
click at [777, 195] on div "Sale Off (P) Image (P) Title 450ml" at bounding box center [777, 288] width 151 height 273
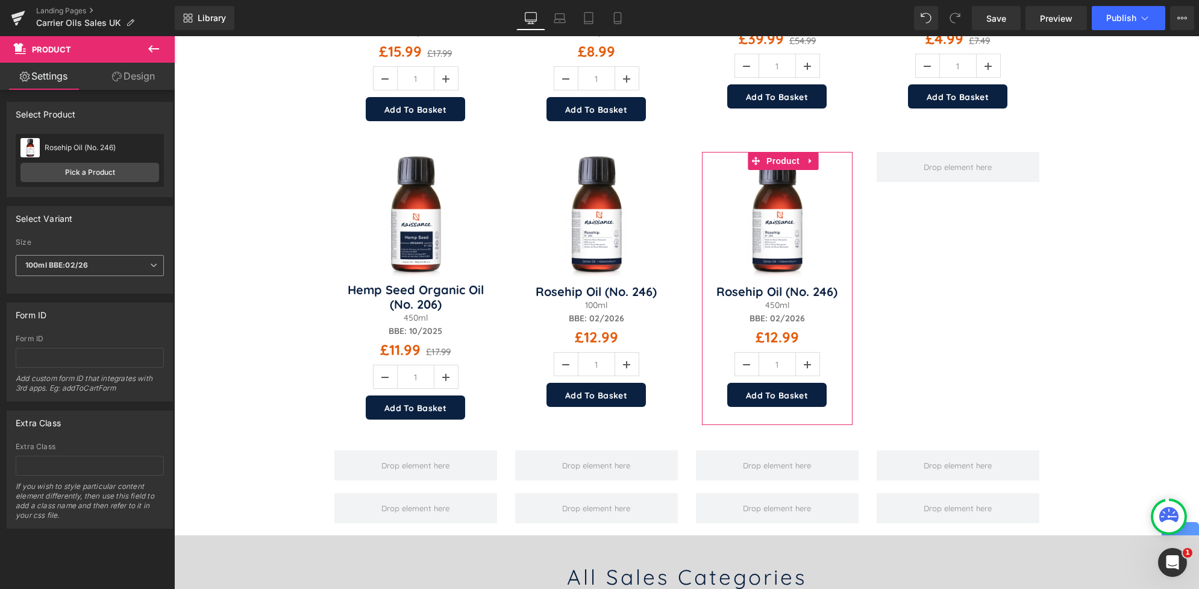
click at [150, 265] on icon at bounding box center [153, 265] width 7 height 7
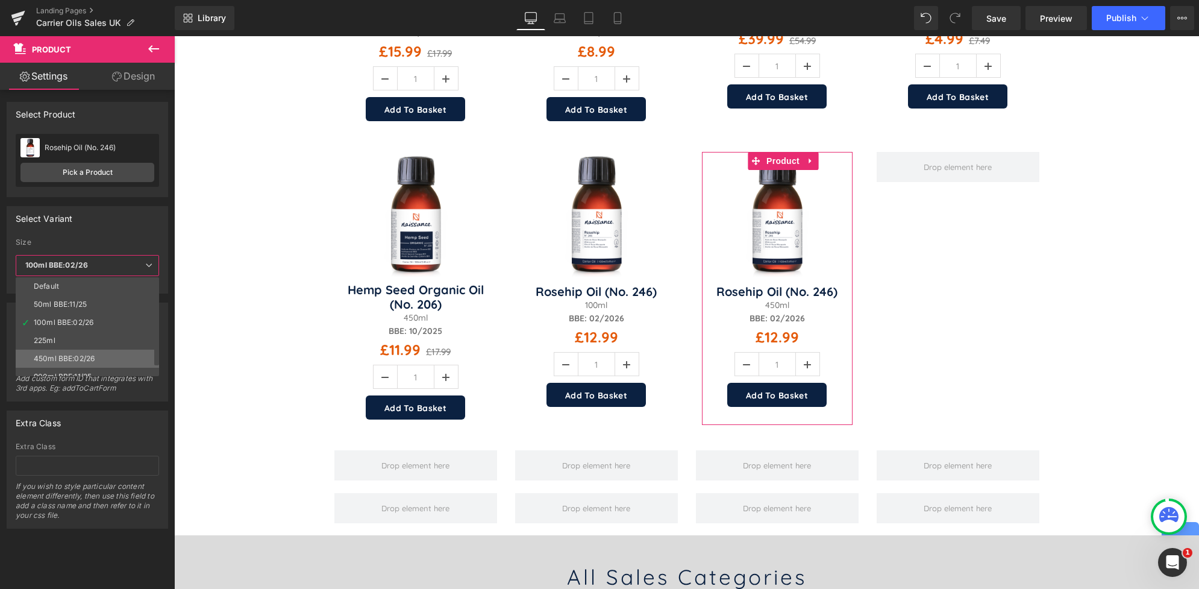
click at [83, 353] on li "450ml BBE:02/26" at bounding box center [90, 358] width 149 height 18
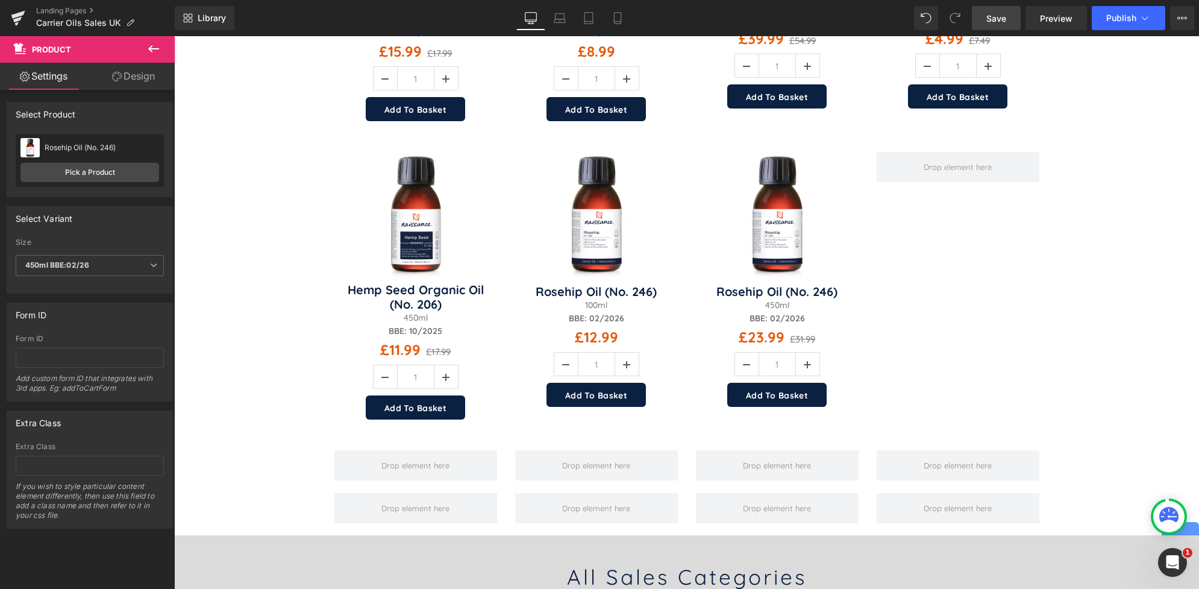
drag, startPoint x: 998, startPoint y: 18, endPoint x: 707, endPoint y: 252, distance: 373.8
click at [998, 18] on span "Save" at bounding box center [996, 18] width 20 height 13
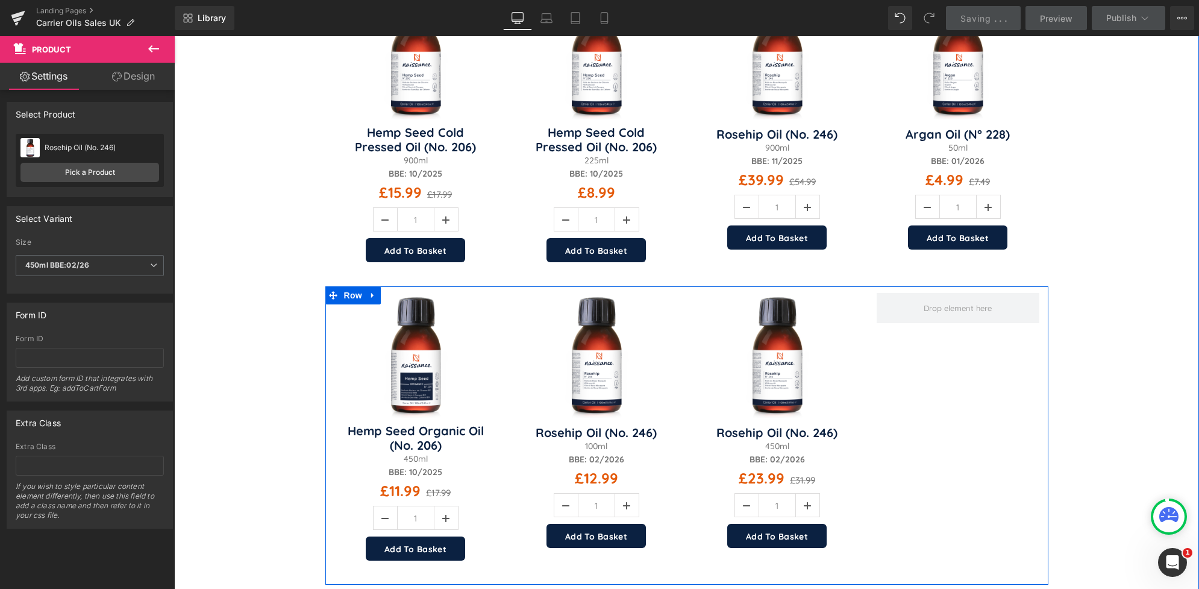
scroll to position [254, 0]
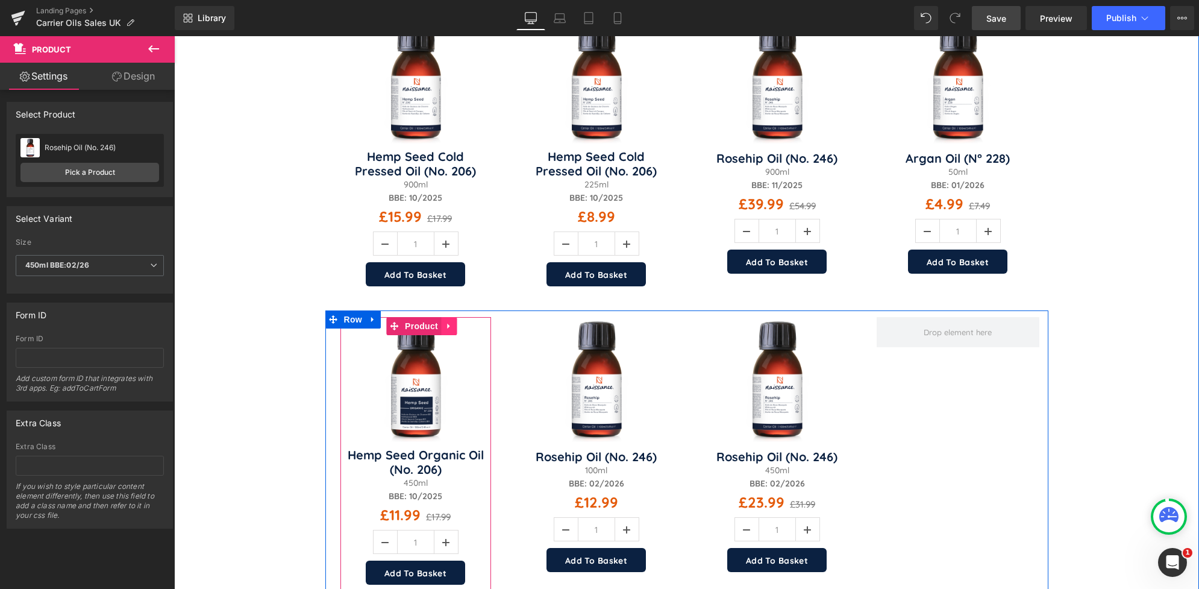
click at [447, 328] on icon at bounding box center [448, 326] width 2 height 5
click at [453, 328] on icon at bounding box center [457, 326] width 8 height 8
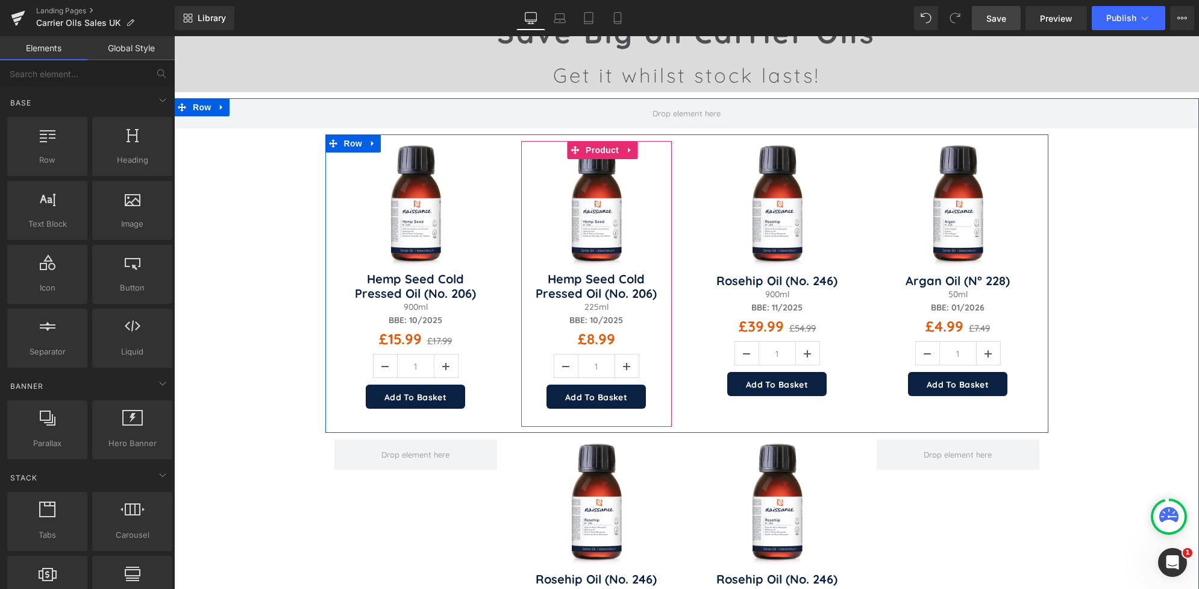
scroll to position [131, 0]
click at [625, 154] on icon at bounding box center [629, 150] width 8 height 9
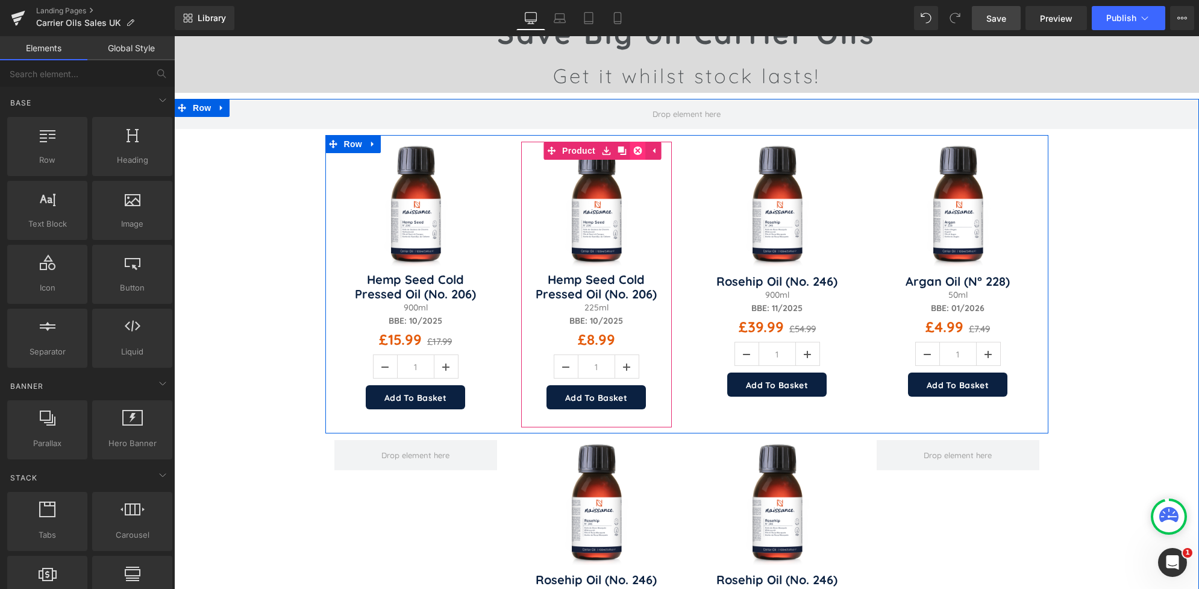
click at [633, 149] on icon at bounding box center [637, 150] width 8 height 8
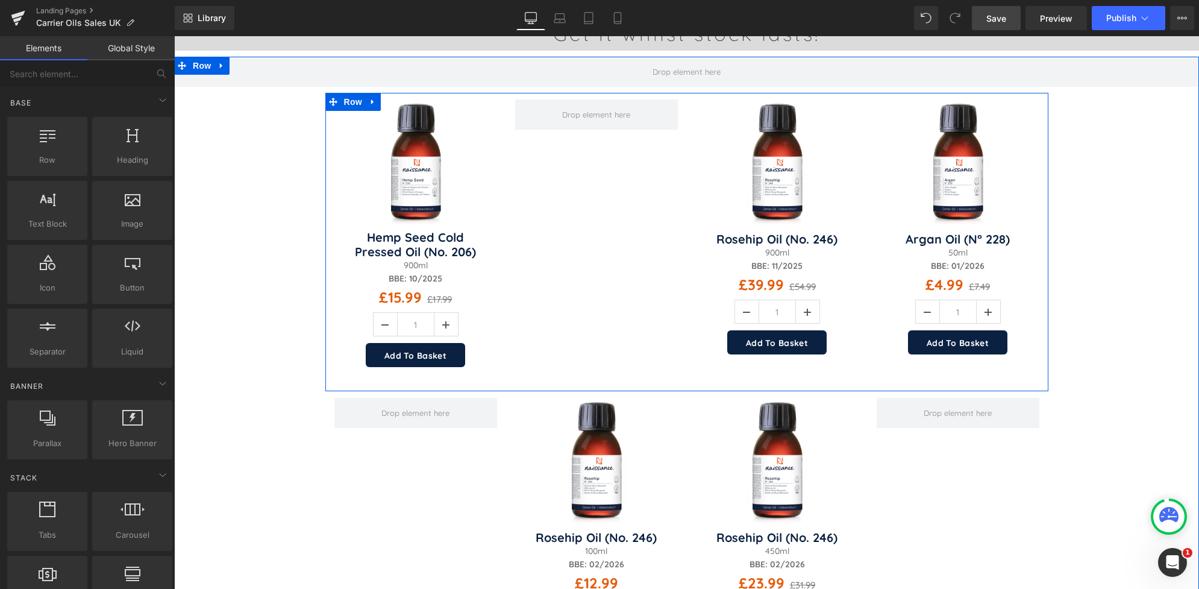
scroll to position [174, 0]
click at [758, 103] on div "Sale Off (P) Image Rosehip Oil (No. 246)" at bounding box center [777, 235] width 151 height 273
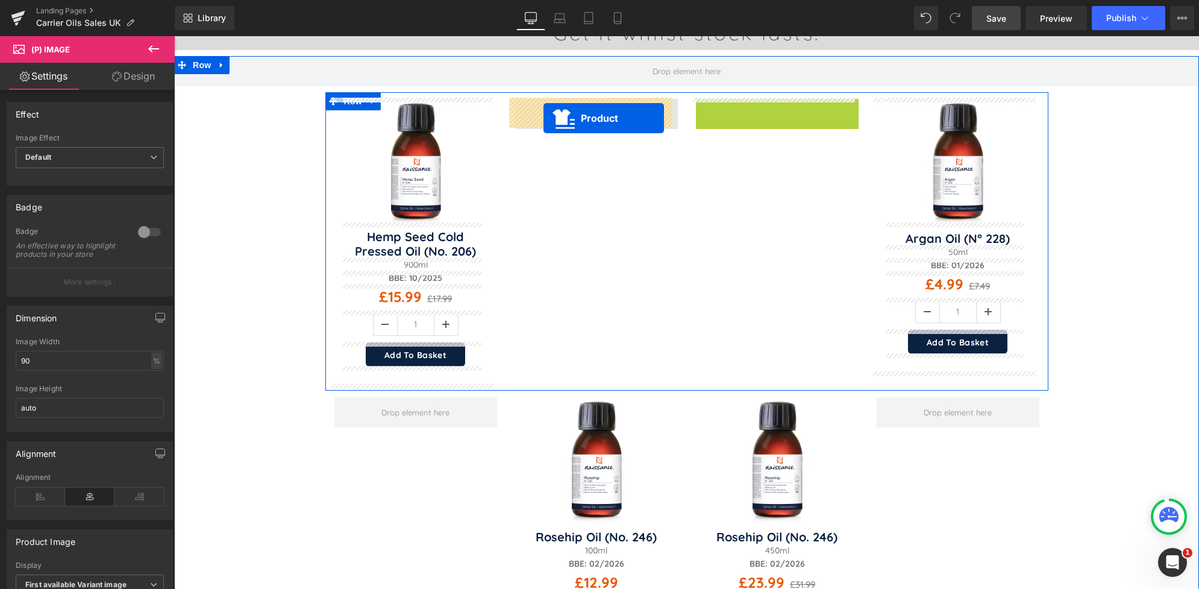
drag, startPoint x: 745, startPoint y: 105, endPoint x: 543, endPoint y: 118, distance: 202.8
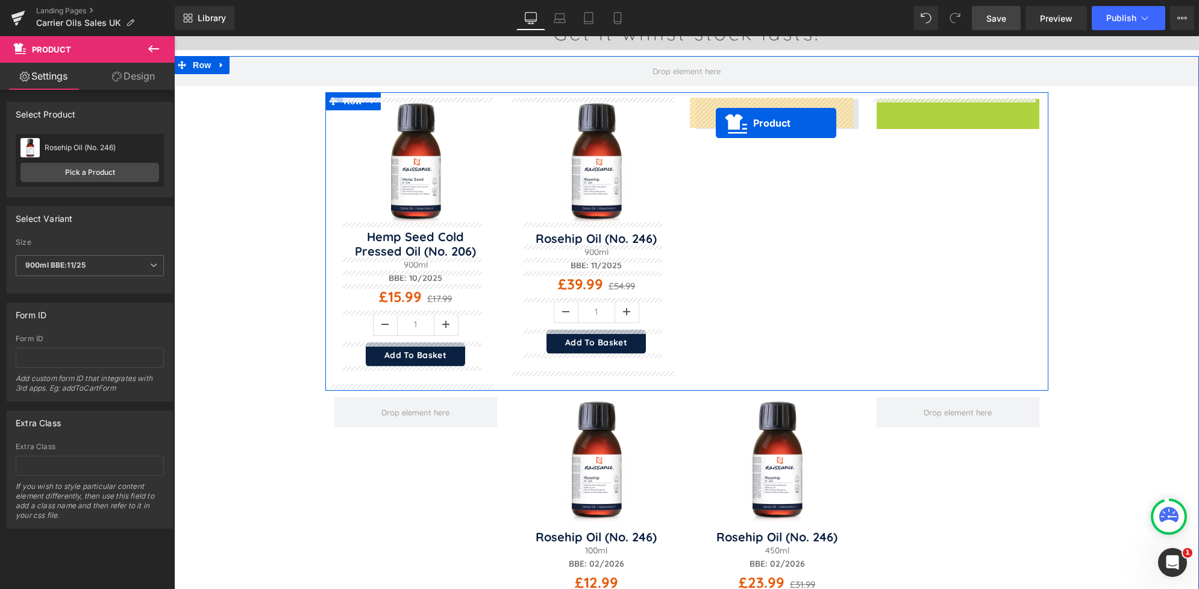
drag, startPoint x: 933, startPoint y: 108, endPoint x: 716, endPoint y: 119, distance: 217.8
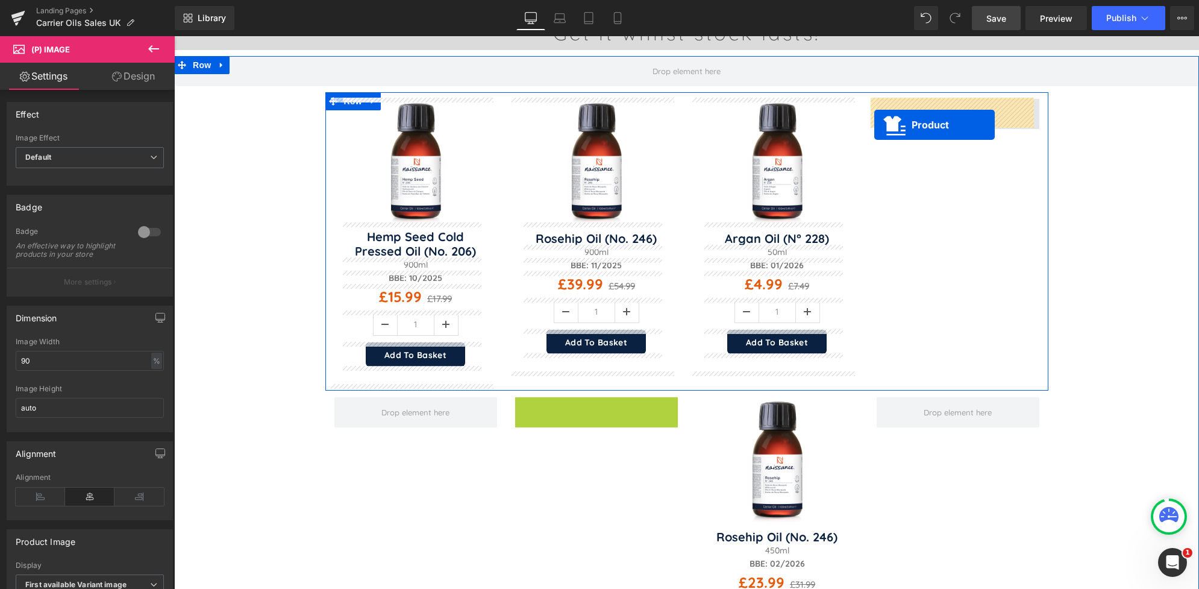
drag, startPoint x: 547, startPoint y: 404, endPoint x: 887, endPoint y: 112, distance: 447.8
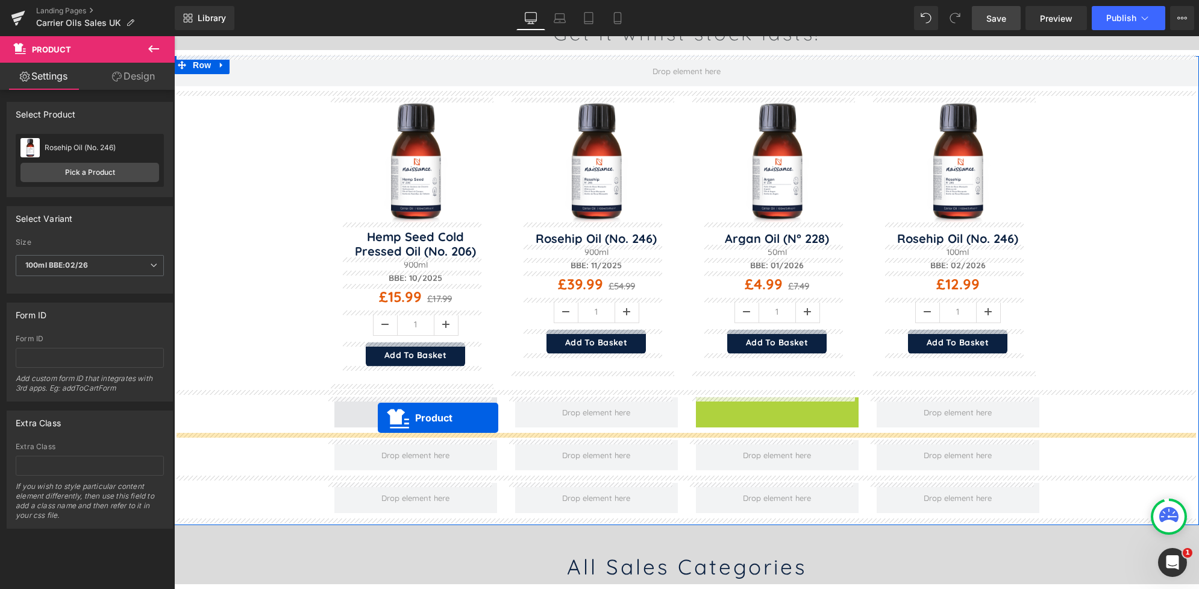
drag, startPoint x: 749, startPoint y: 409, endPoint x: 370, endPoint y: 416, distance: 379.1
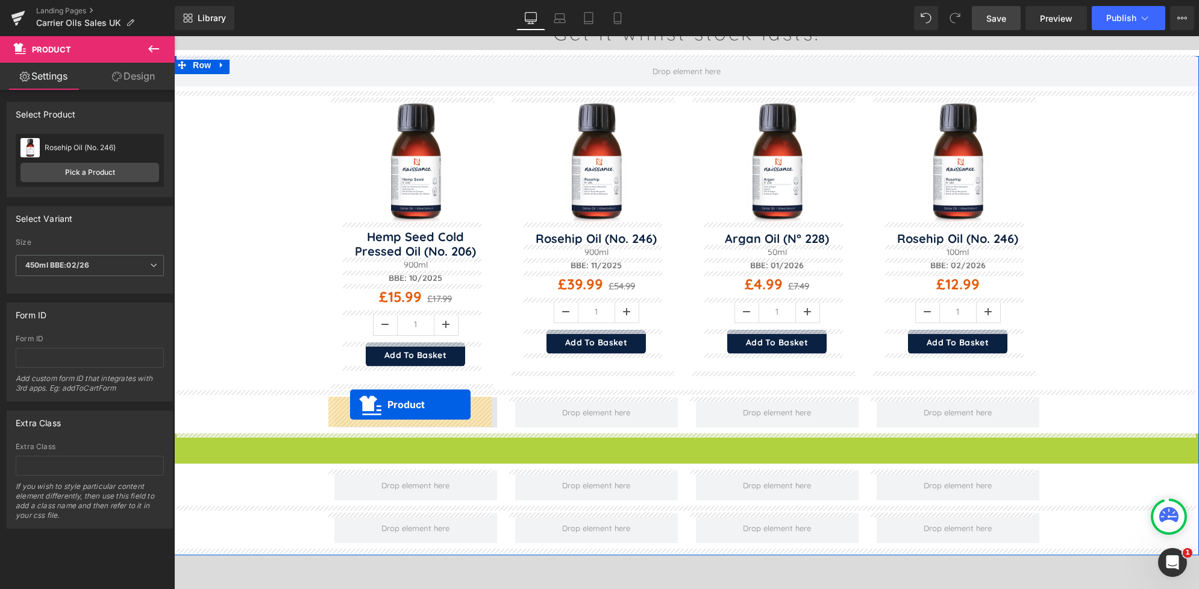
drag, startPoint x: 660, startPoint y: 442, endPoint x: 350, endPoint y: 404, distance: 312.5
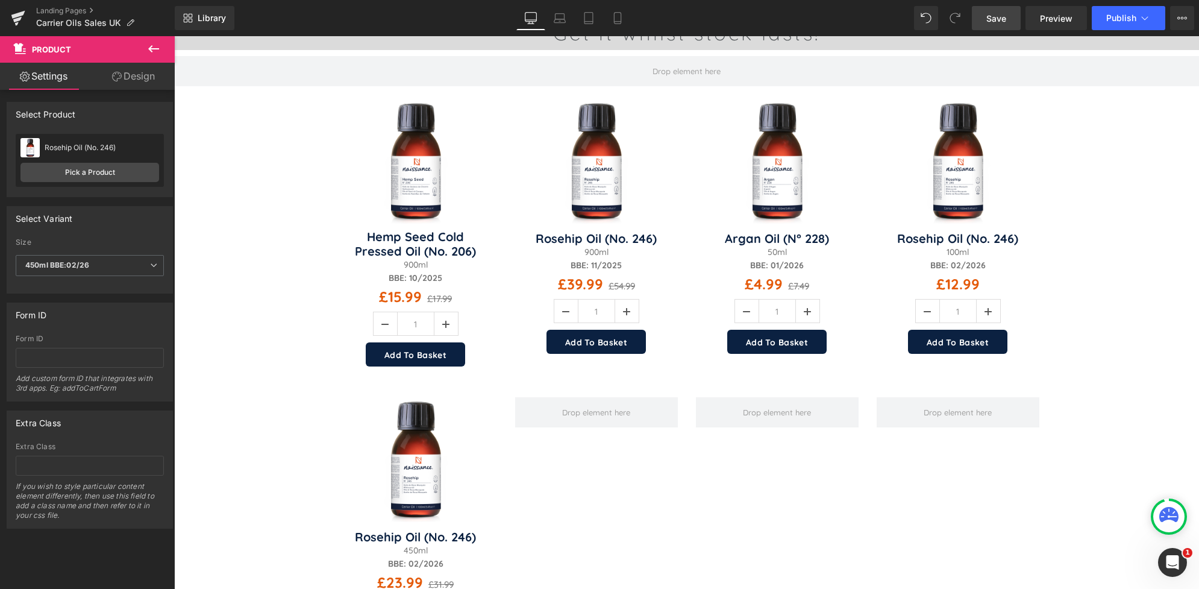
click at [998, 25] on link "Save" at bounding box center [996, 18] width 49 height 24
click at [1118, 24] on button "Publish" at bounding box center [1129, 18] width 74 height 24
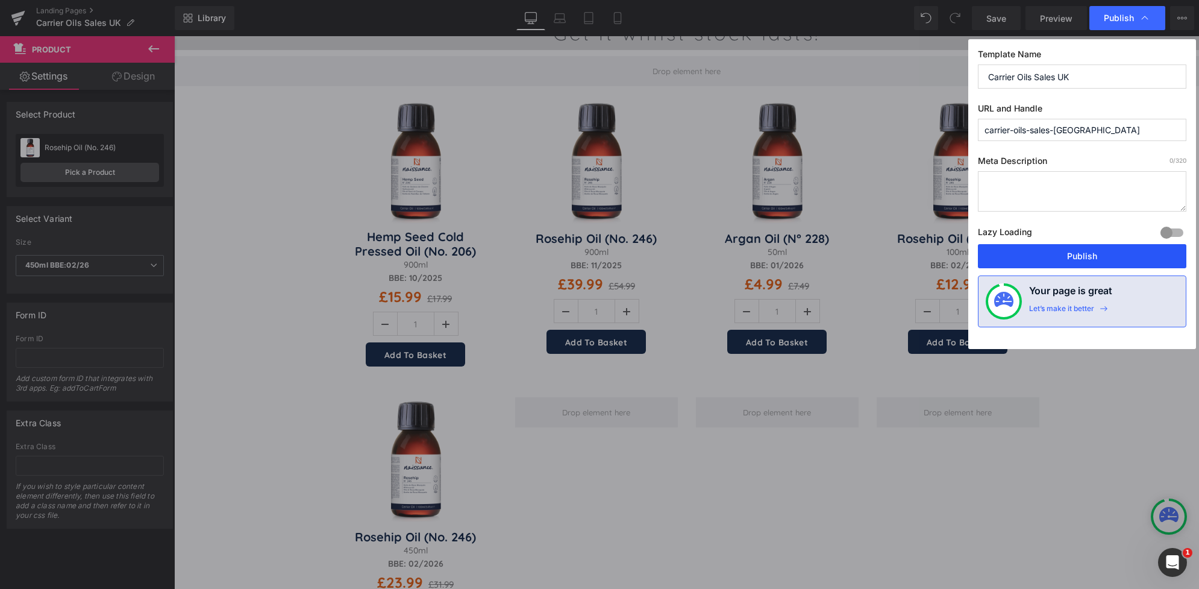
click at [1095, 258] on button "Publish" at bounding box center [1082, 256] width 208 height 24
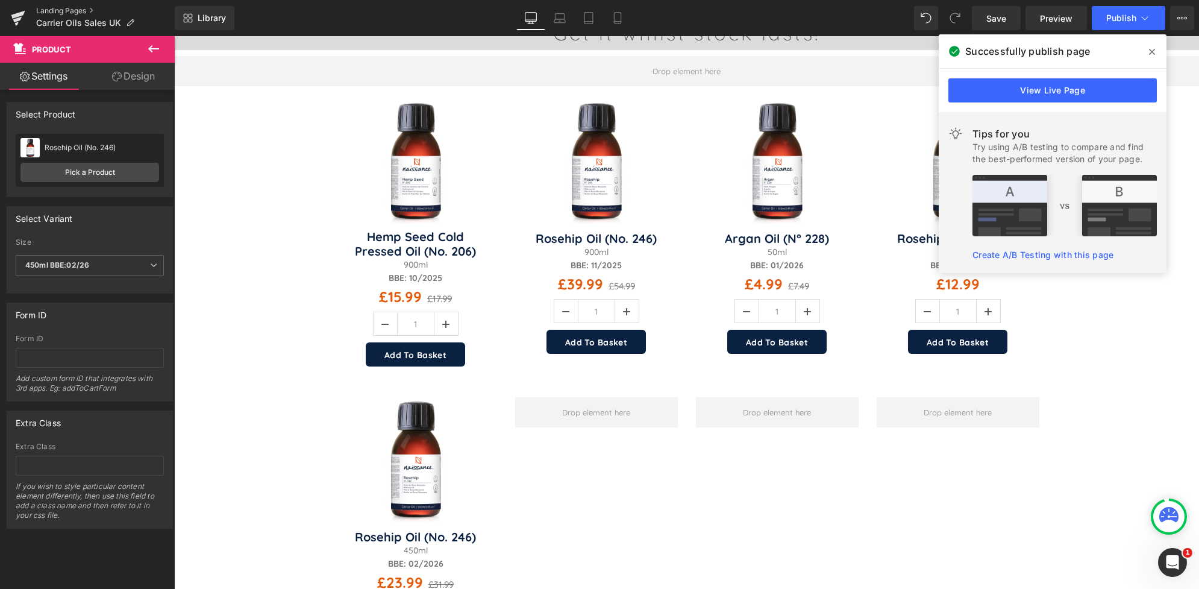
click at [64, 8] on link "Landing Pages" at bounding box center [105, 11] width 139 height 10
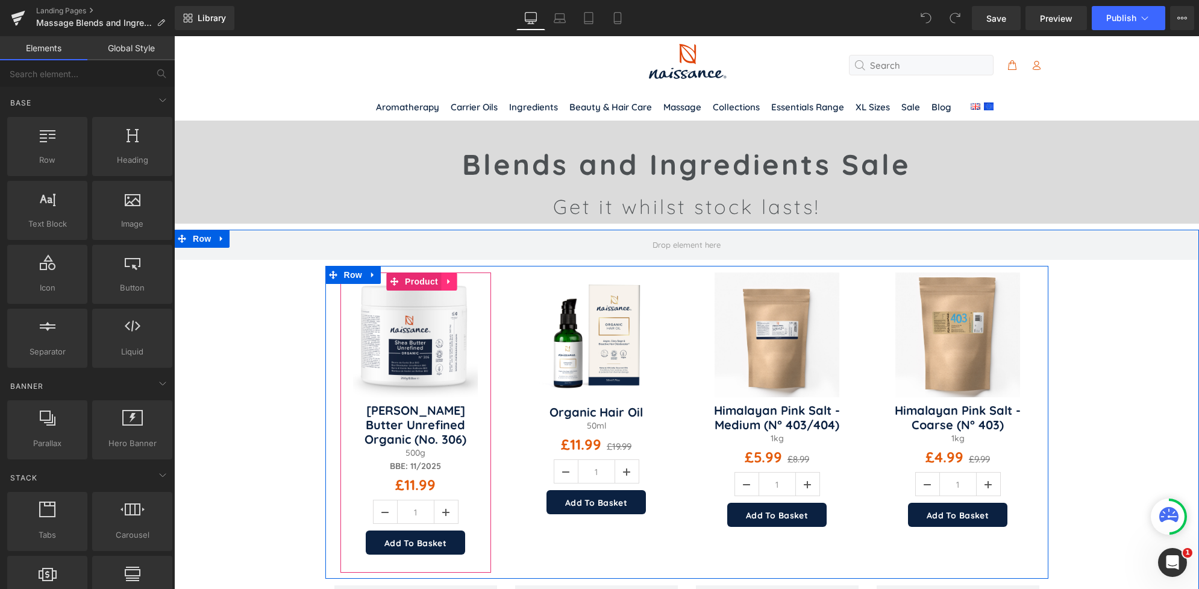
click at [445, 284] on icon at bounding box center [449, 281] width 8 height 9
click at [453, 282] on icon at bounding box center [457, 281] width 8 height 9
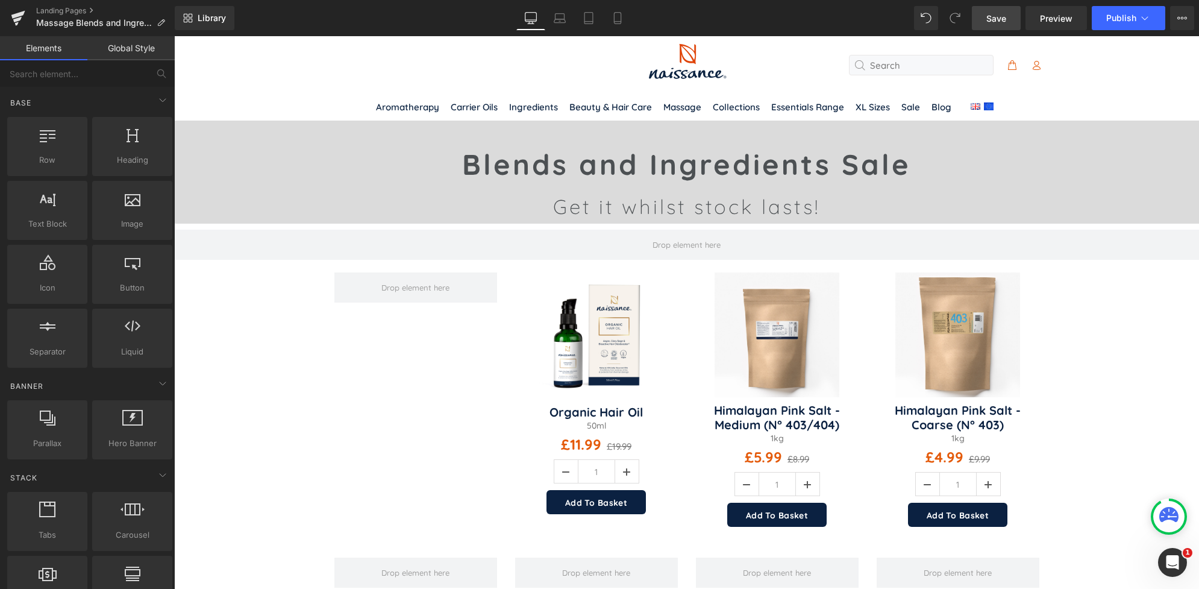
click at [995, 18] on span "Save" at bounding box center [996, 18] width 20 height 13
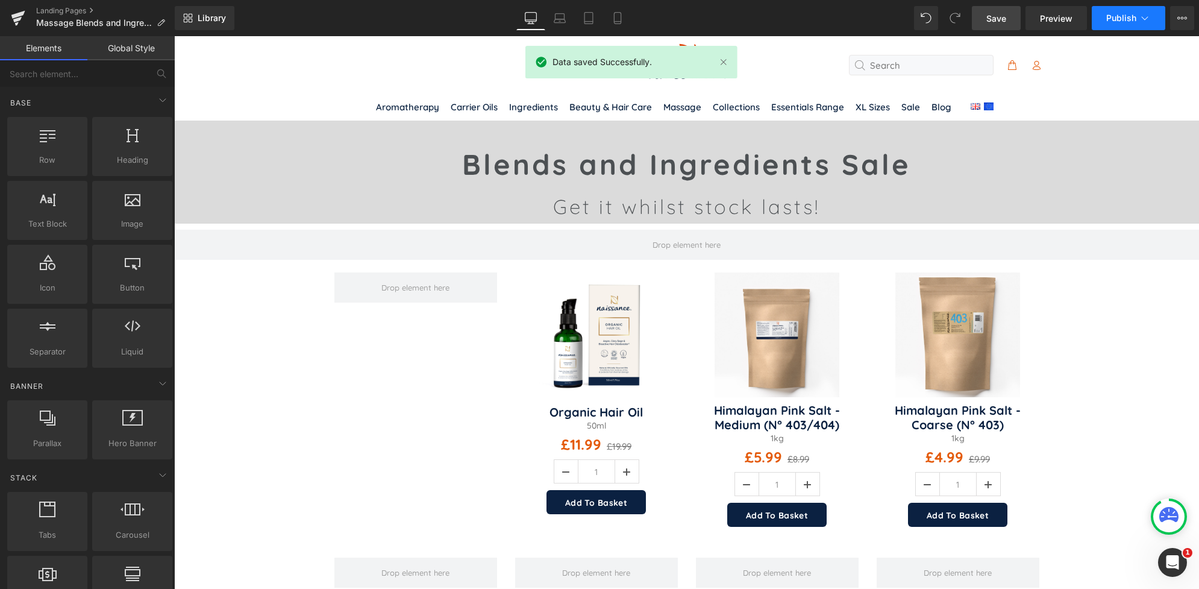
click at [1115, 13] on span "Publish" at bounding box center [1121, 18] width 30 height 10
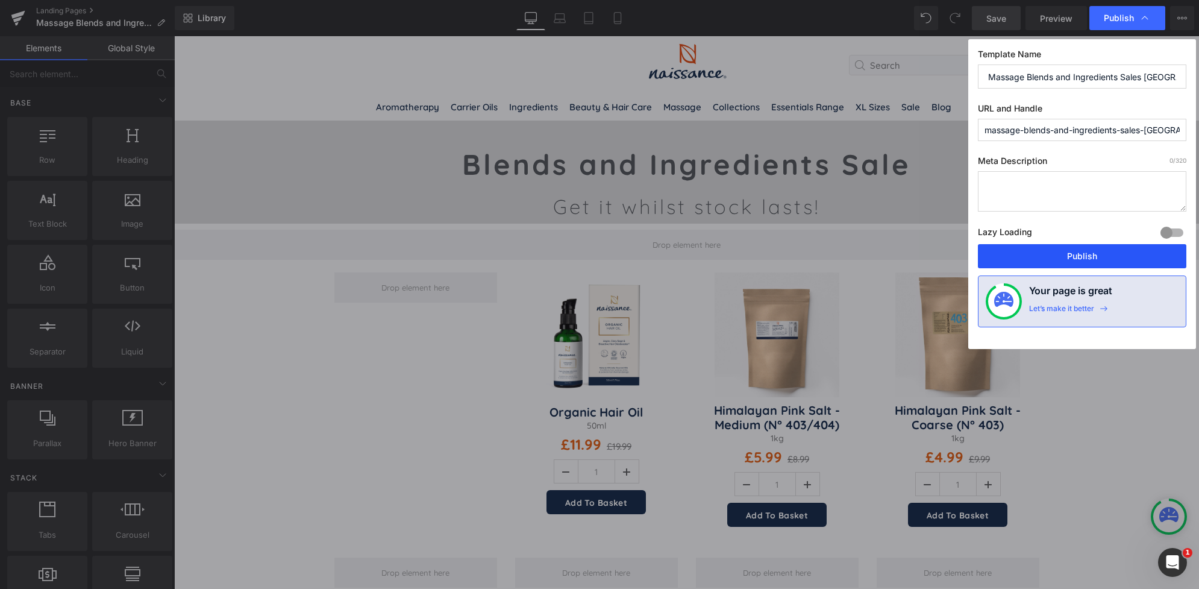
click at [1088, 263] on button "Publish" at bounding box center [1082, 256] width 208 height 24
